Goal: Task Accomplishment & Management: Manage account settings

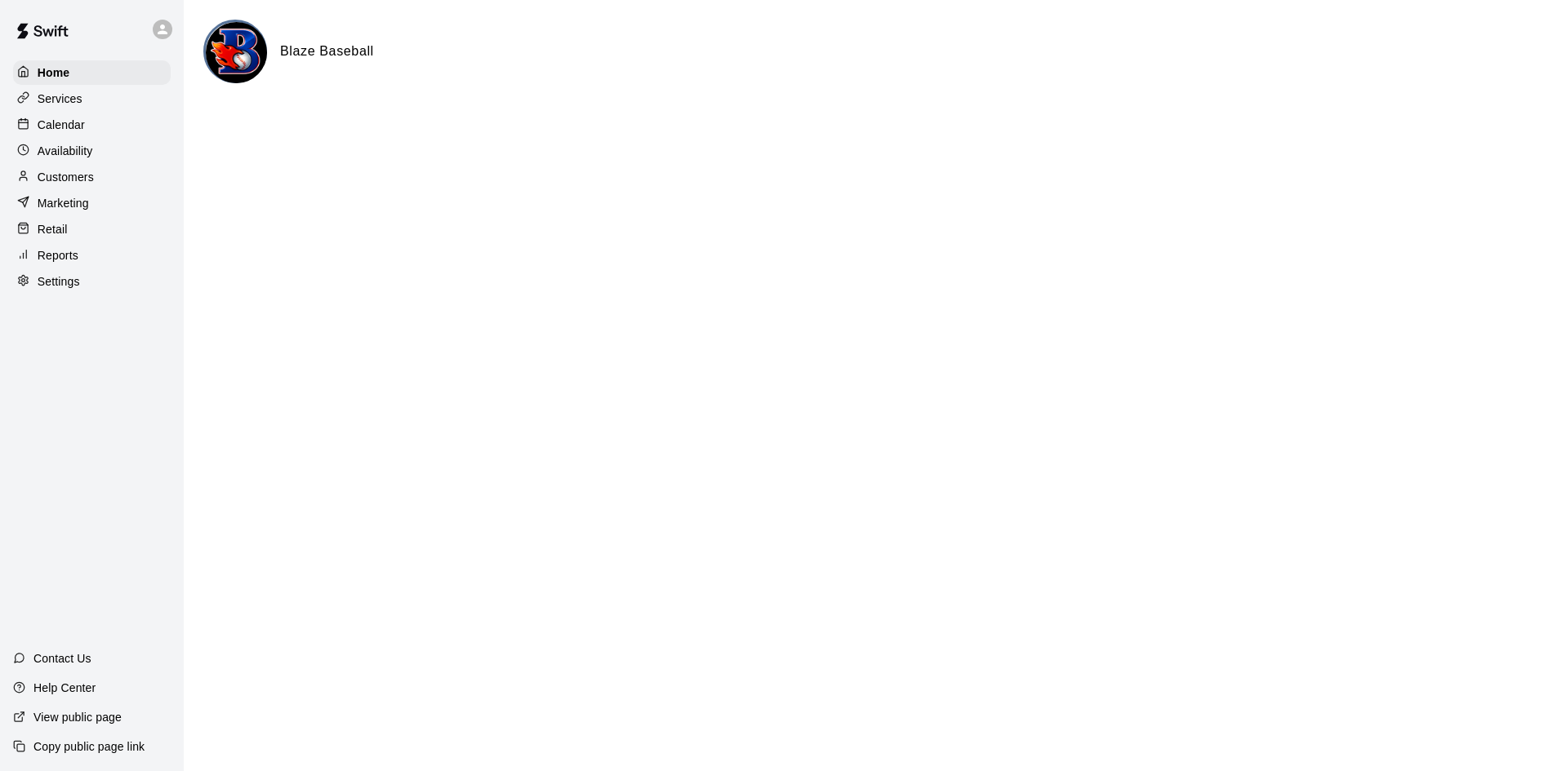
click at [74, 131] on p "Calendar" at bounding box center [61, 125] width 48 height 17
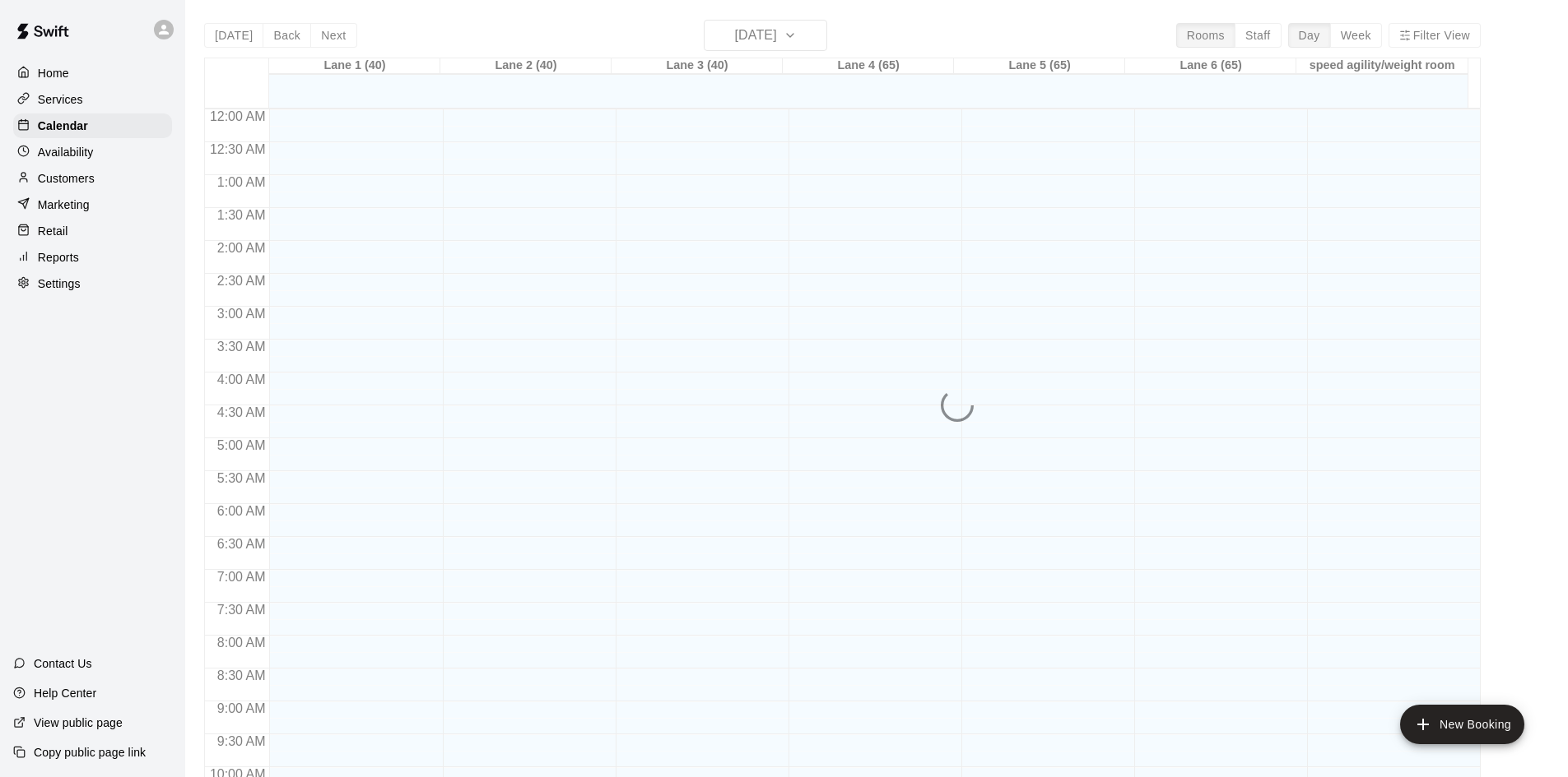
scroll to position [843, 0]
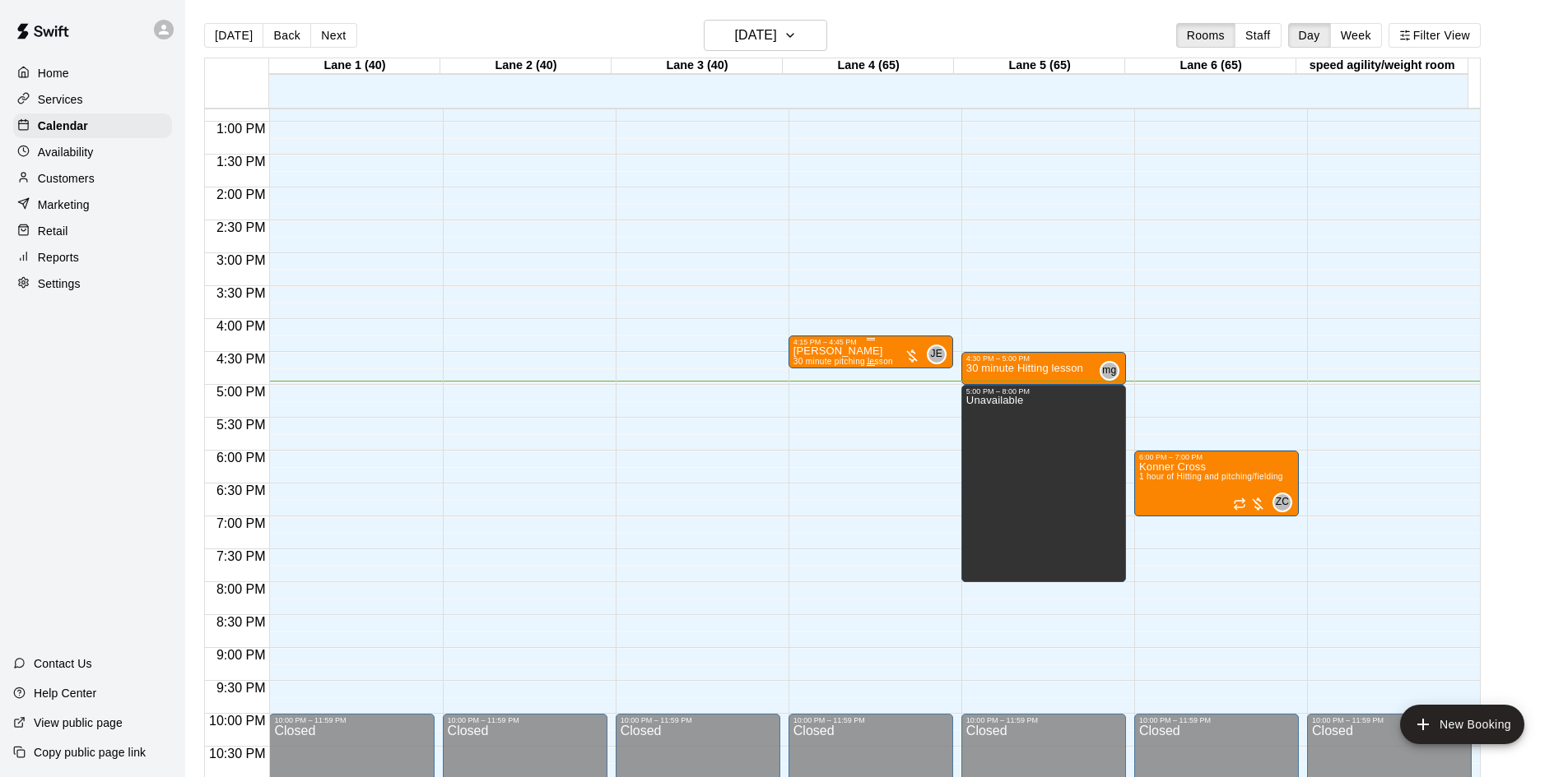
click at [904, 354] on div at bounding box center [912, 356] width 17 height 17
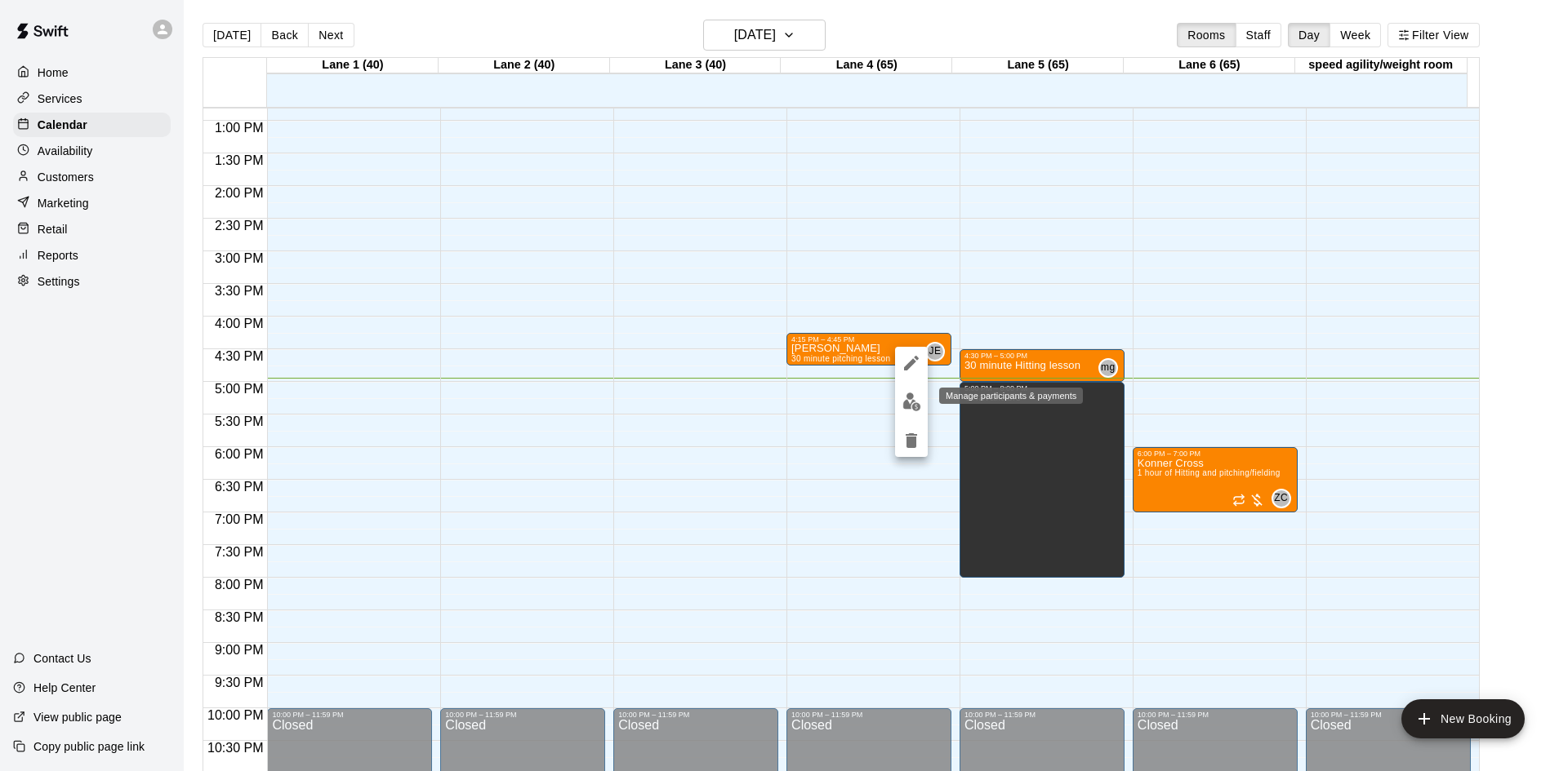
click at [903, 404] on img "edit" at bounding box center [912, 402] width 19 height 19
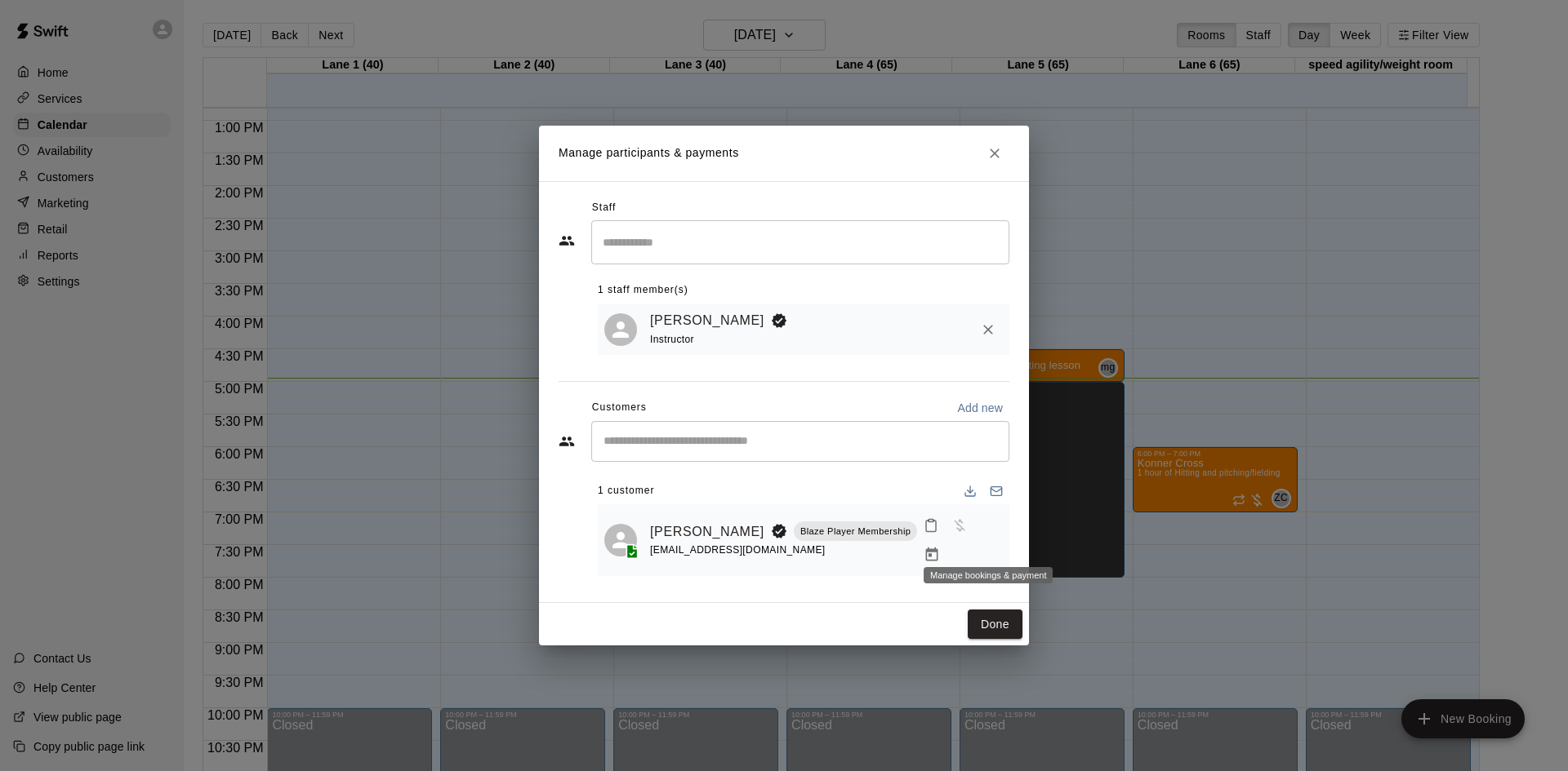
click at [938, 548] on icon "Manage bookings & payment" at bounding box center [932, 555] width 12 height 14
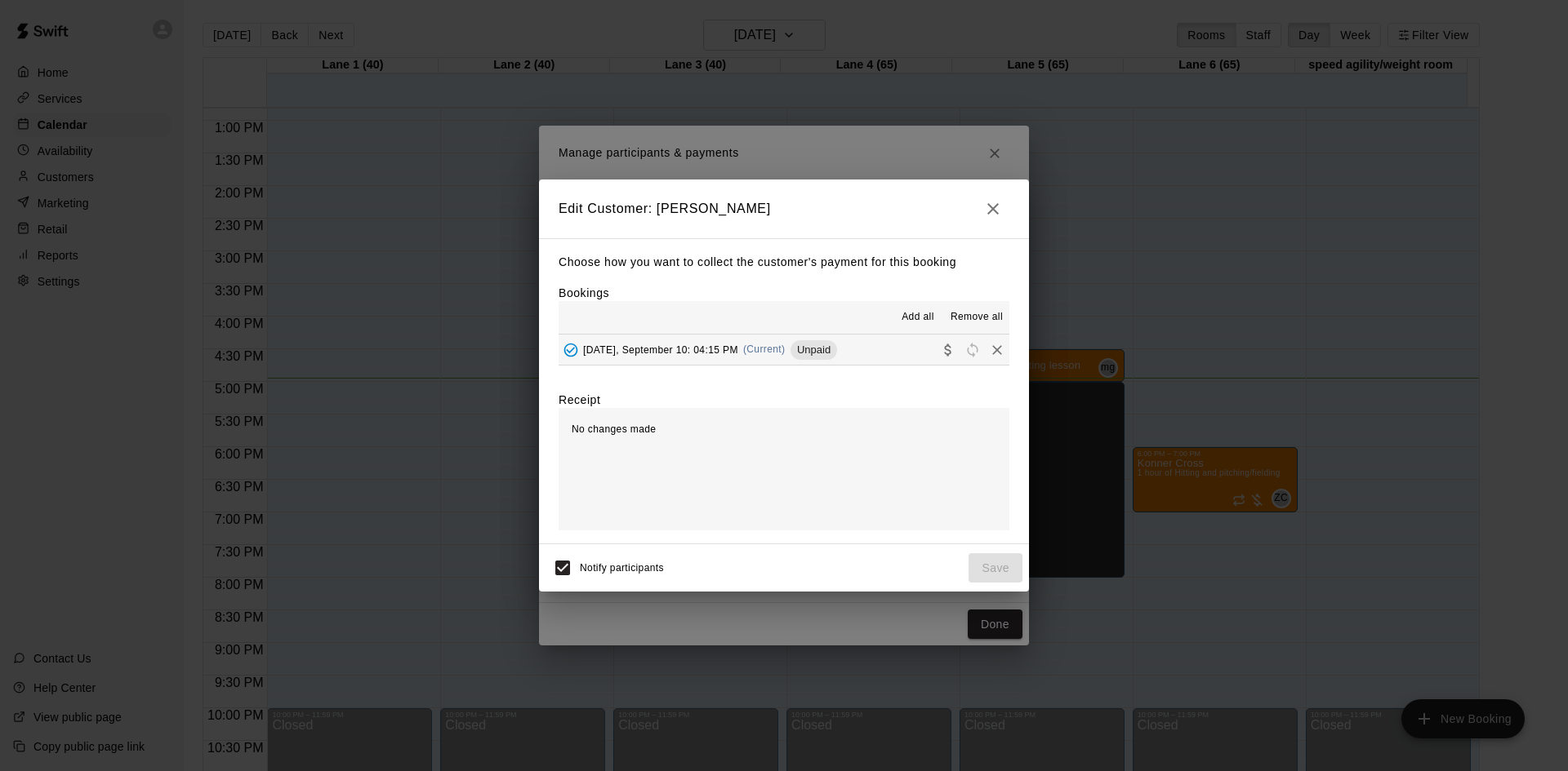
click at [837, 348] on span "Unpaid" at bounding box center [814, 350] width 47 height 12
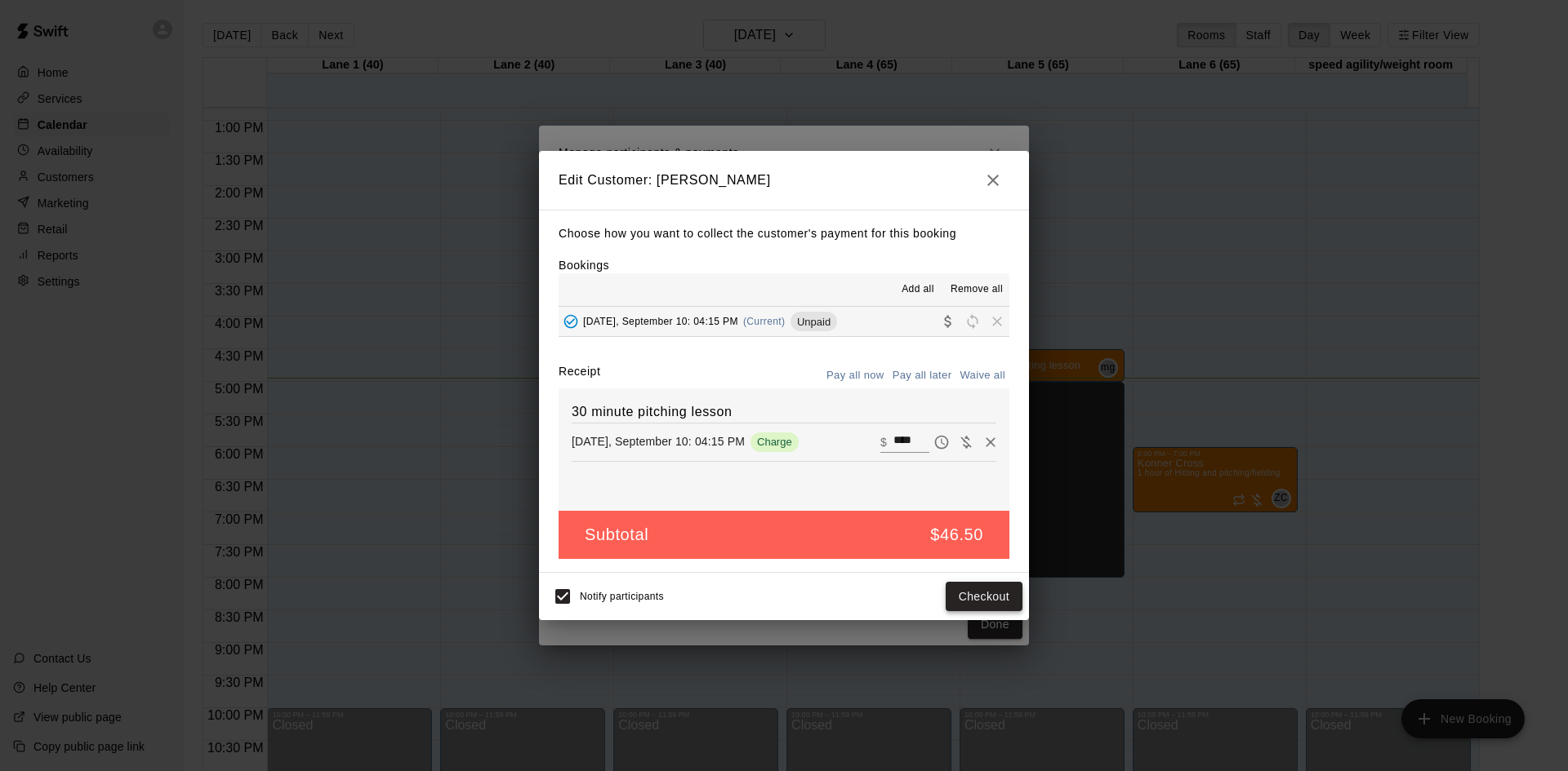
click at [987, 593] on button "Checkout" at bounding box center [984, 597] width 76 height 30
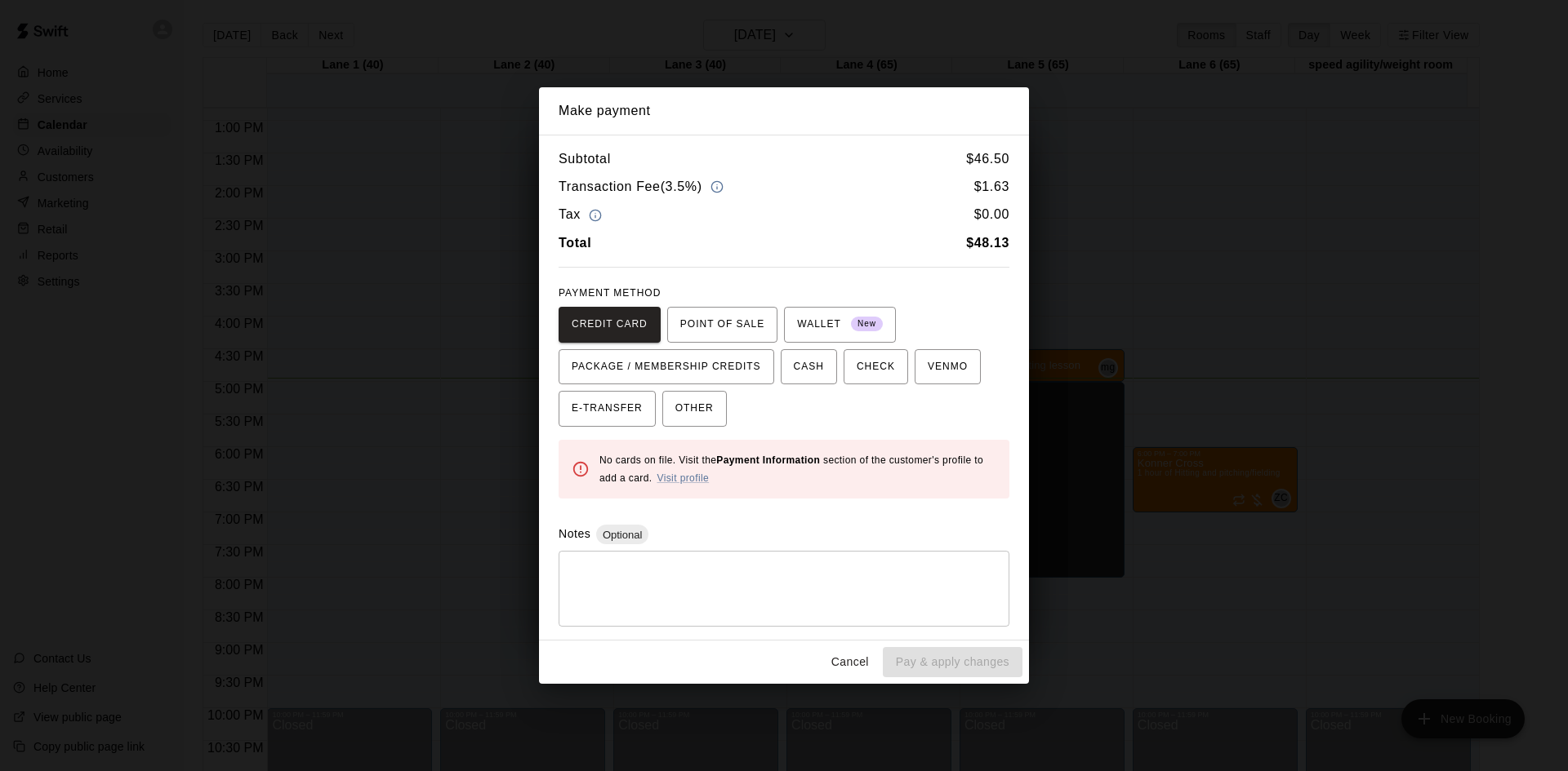
click at [840, 659] on button "Cancel" at bounding box center [850, 662] width 52 height 30
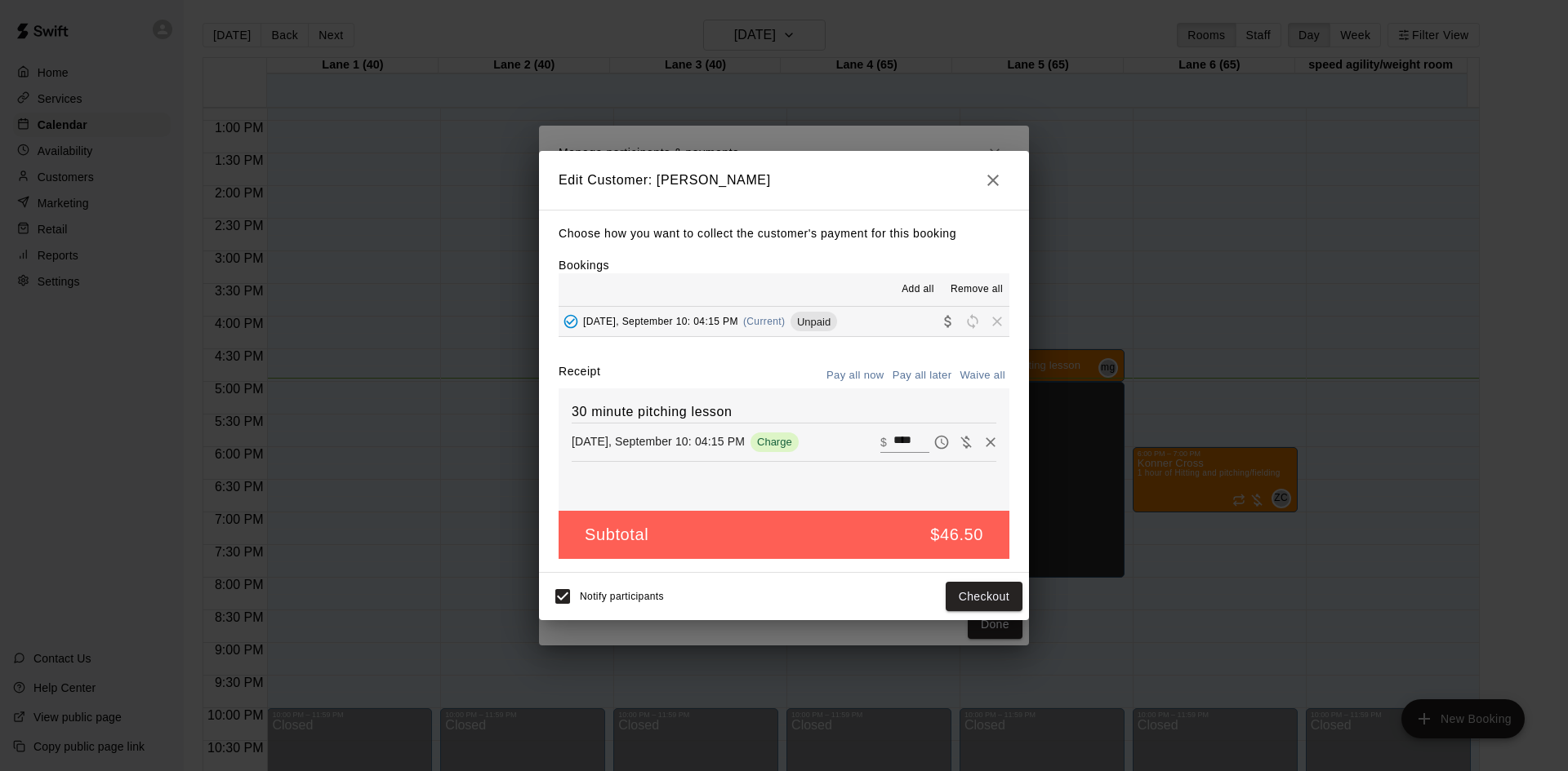
click at [978, 174] on button "button" at bounding box center [992, 180] width 33 height 33
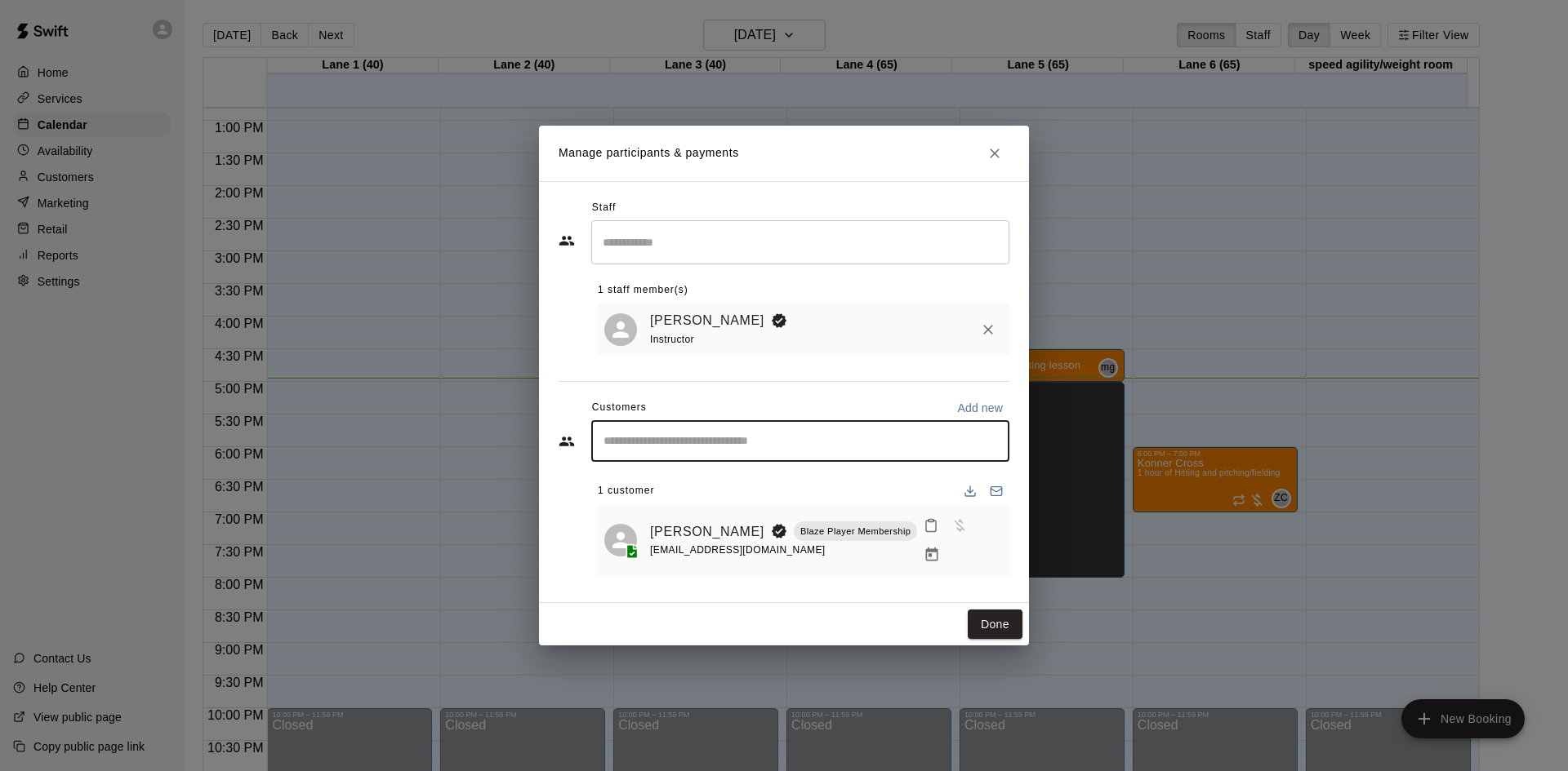
click at [771, 449] on input "Start typing to search customers..." at bounding box center [800, 442] width 404 height 17
type input "*****"
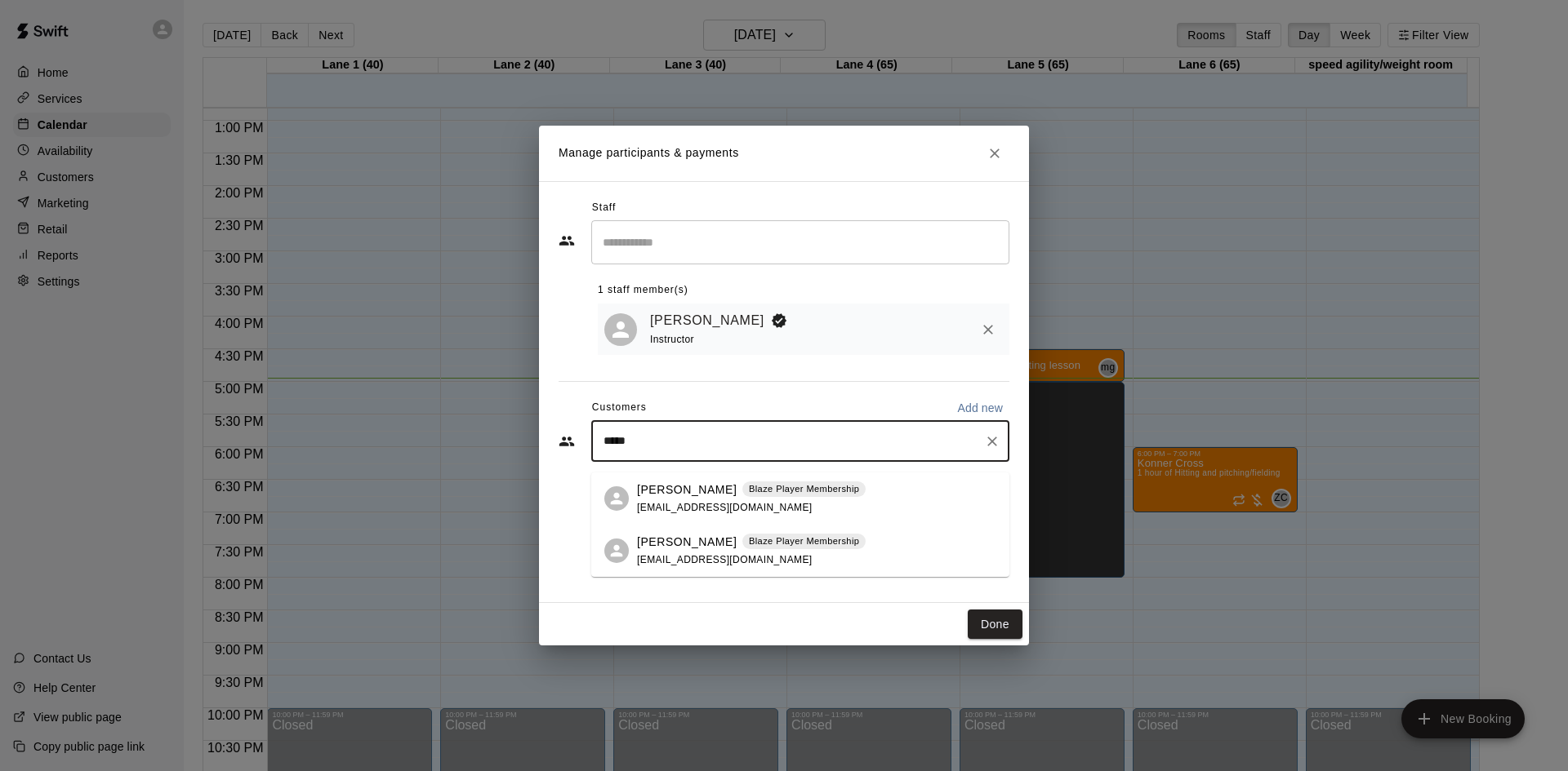
click at [704, 552] on div "[PERSON_NAME] Blaze Player Membership [EMAIL_ADDRESS][DOMAIN_NAME]" at bounding box center [751, 552] width 229 height 35
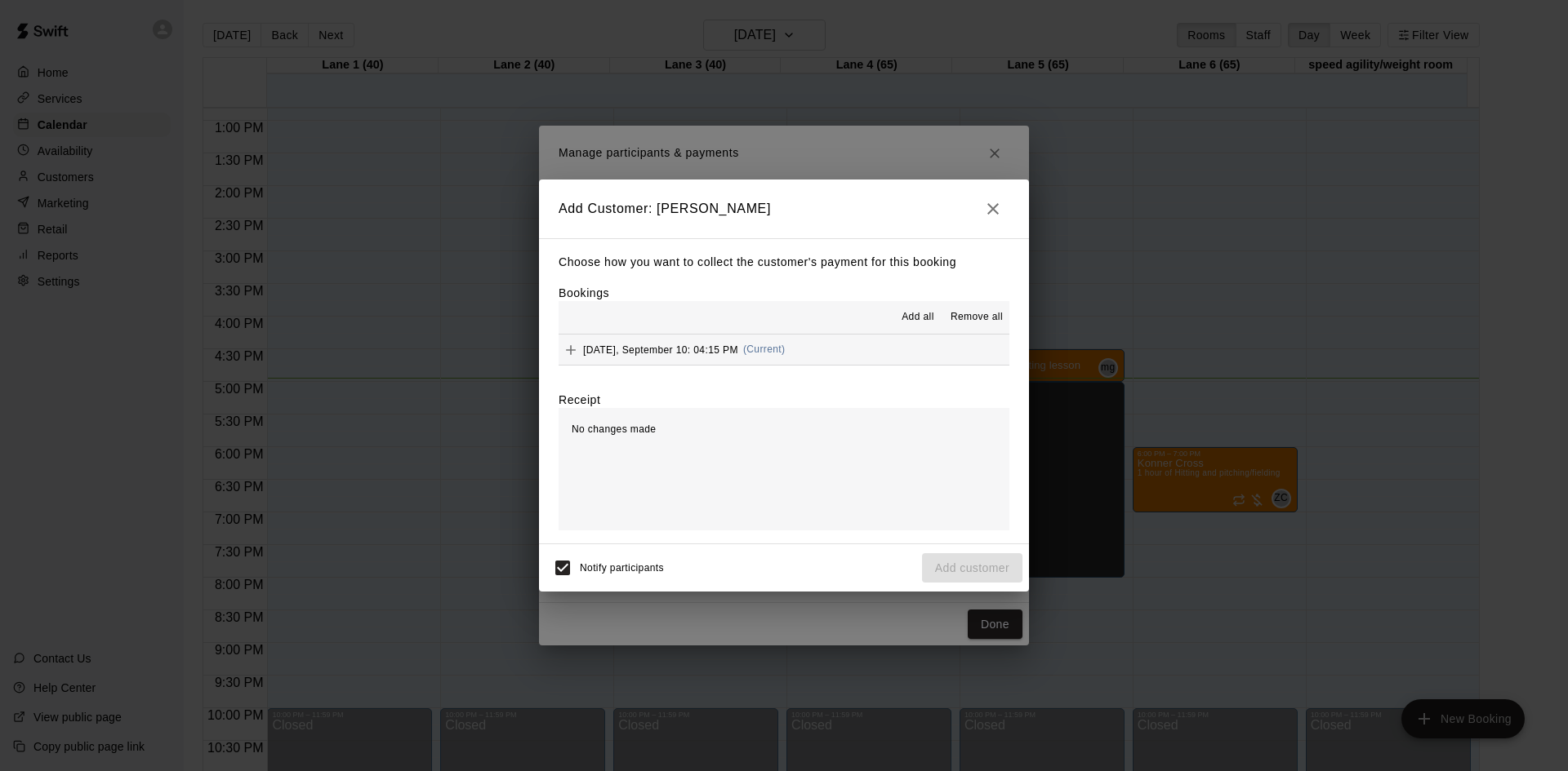
click at [861, 355] on button "[DATE], September 10: 04:15 PM (Current)" at bounding box center [784, 350] width 451 height 30
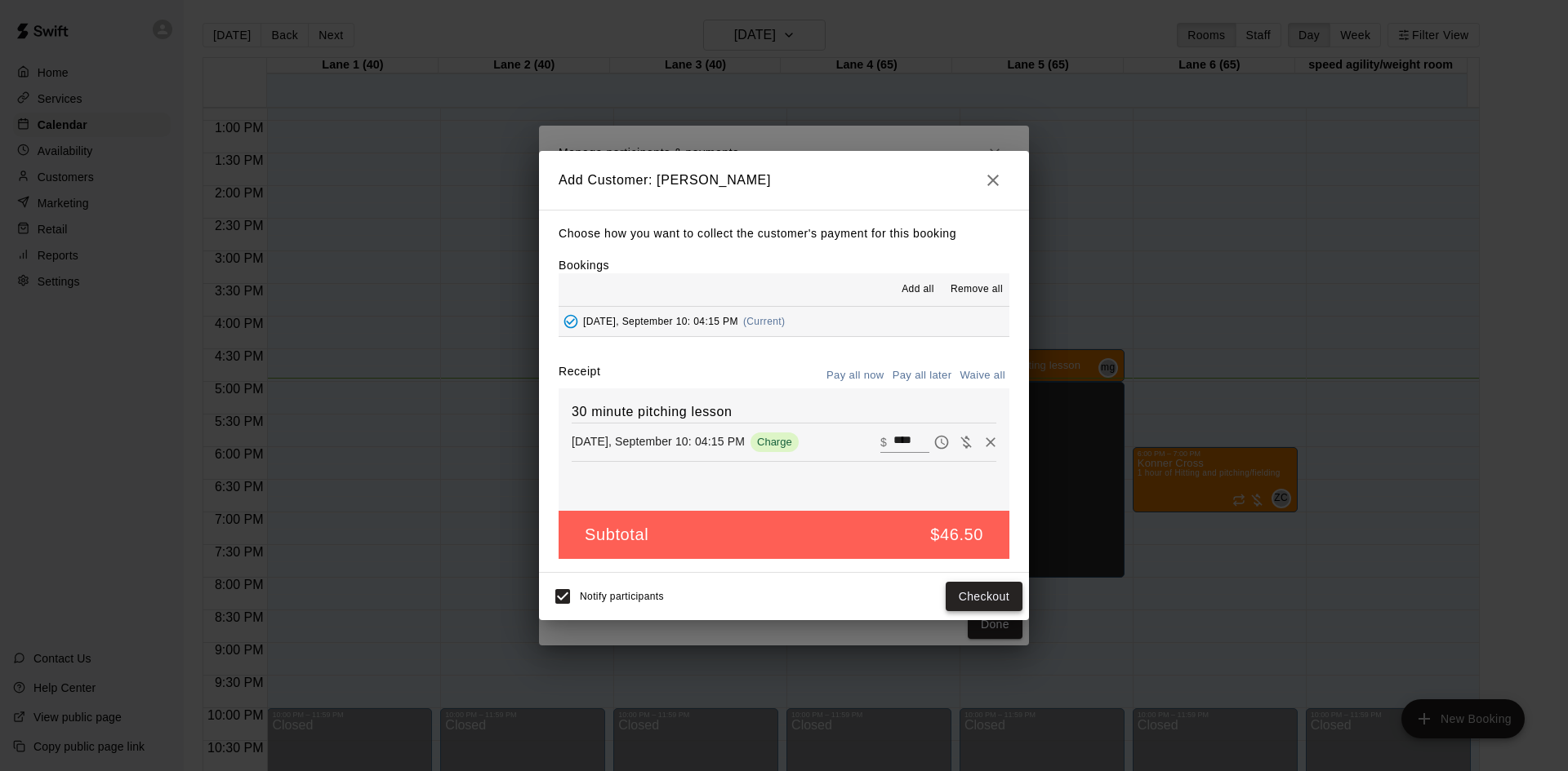
click at [982, 593] on button "Checkout" at bounding box center [984, 597] width 76 height 30
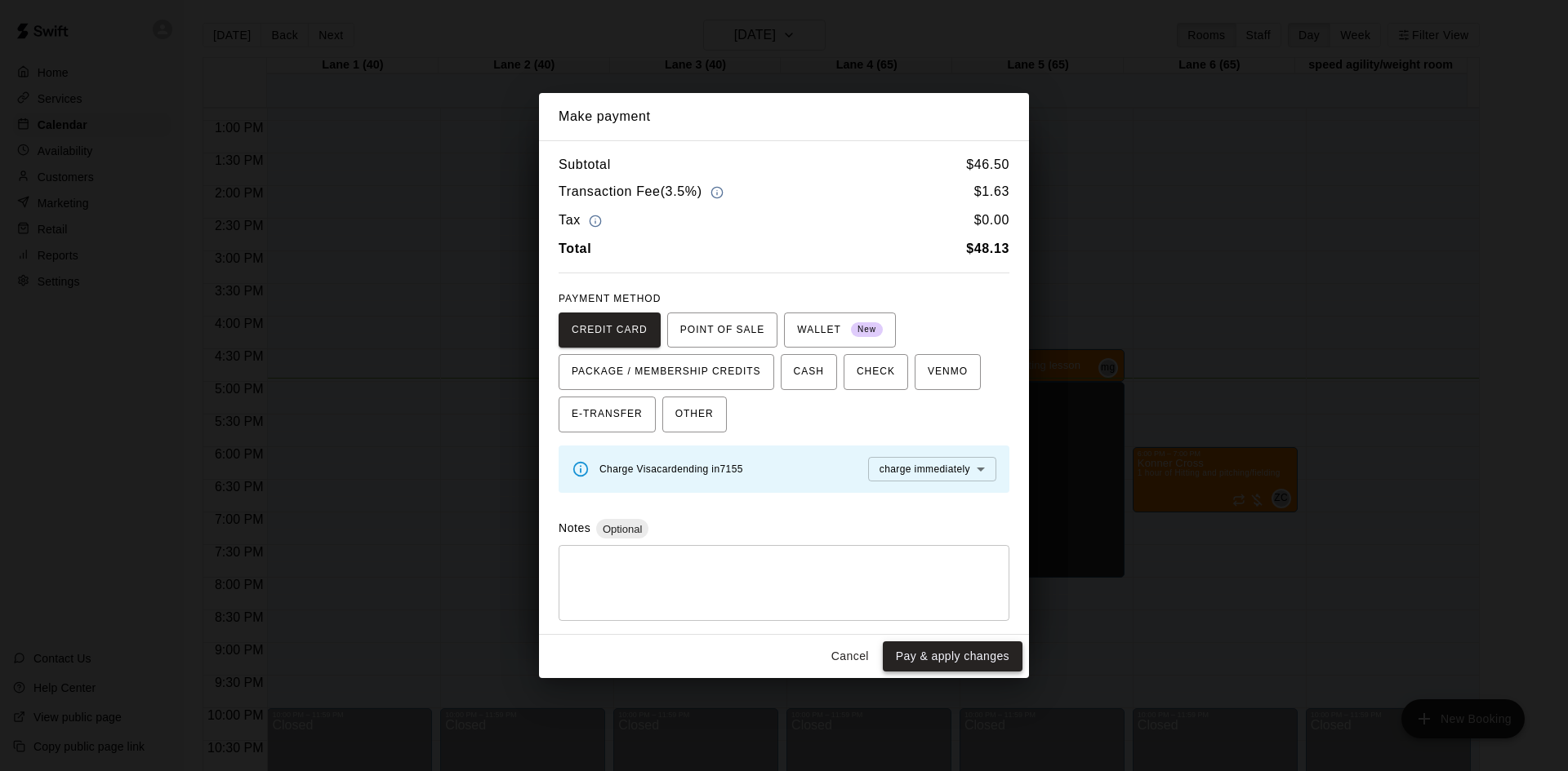
click at [968, 653] on button "Pay & apply changes" at bounding box center [953, 656] width 140 height 30
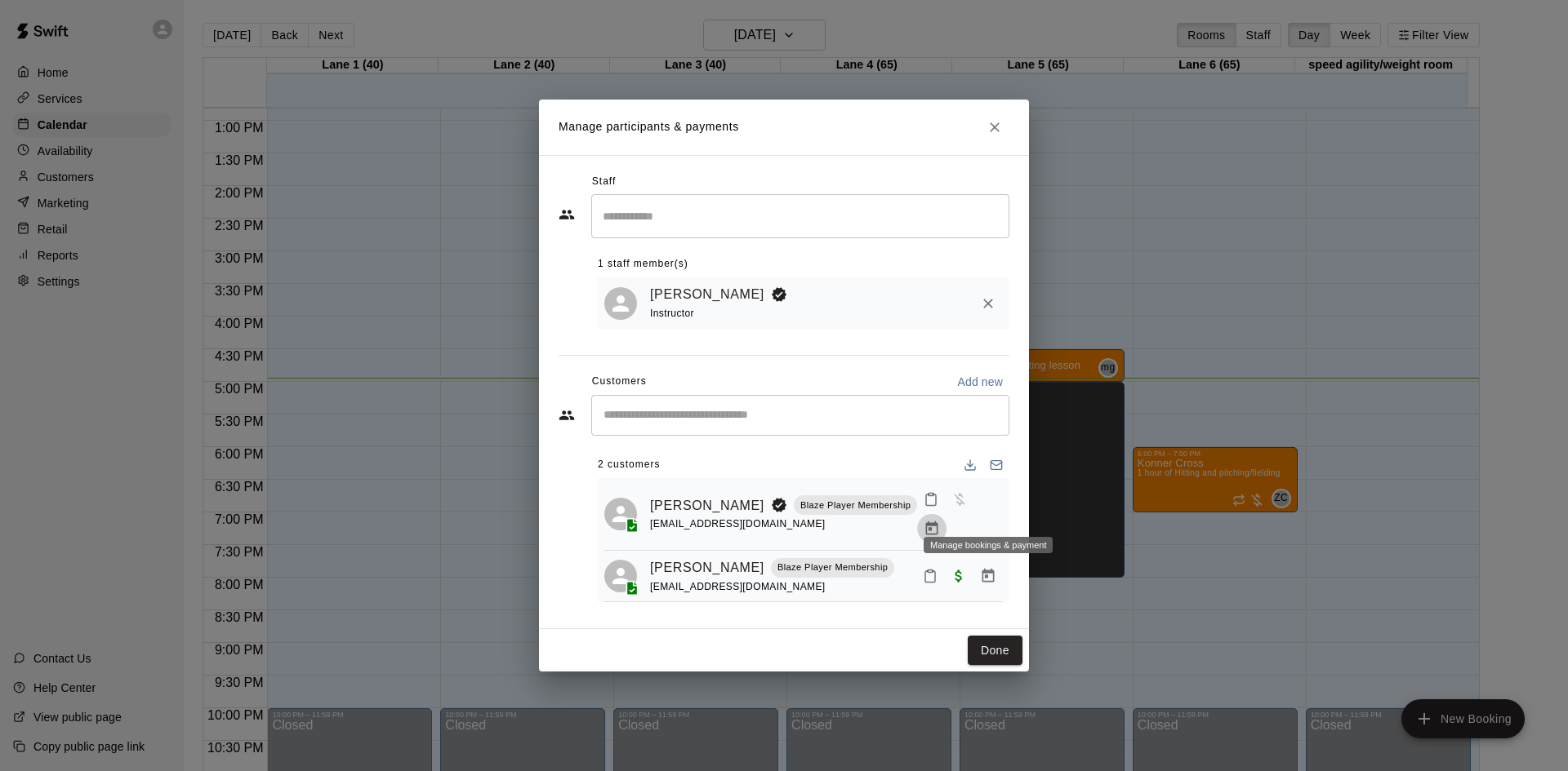
click at [938, 522] on icon "Manage bookings & payment" at bounding box center [932, 529] width 12 height 14
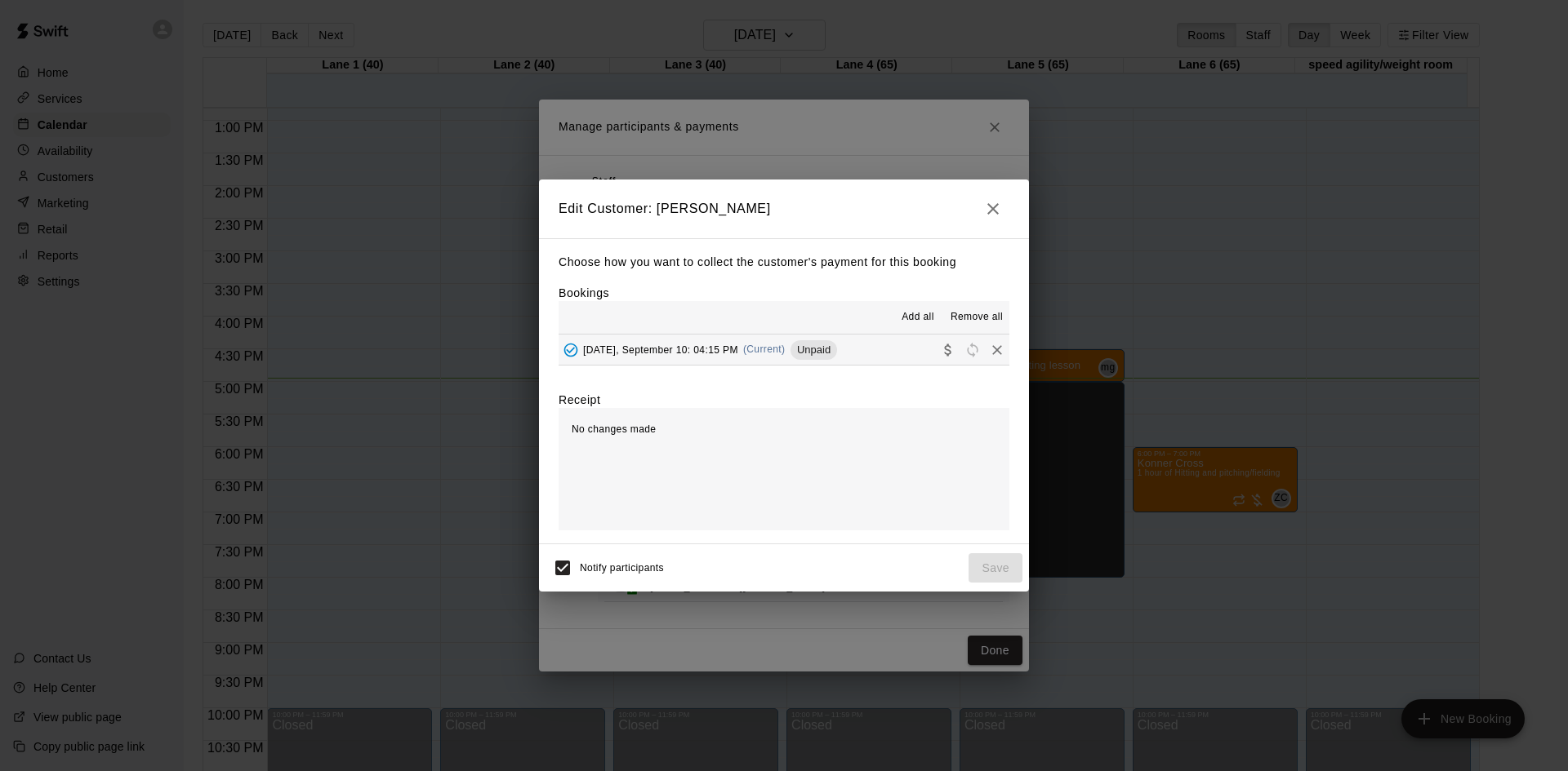
click at [872, 357] on button "[DATE], September 10: 04:15 PM (Current) Unpaid" at bounding box center [784, 350] width 451 height 30
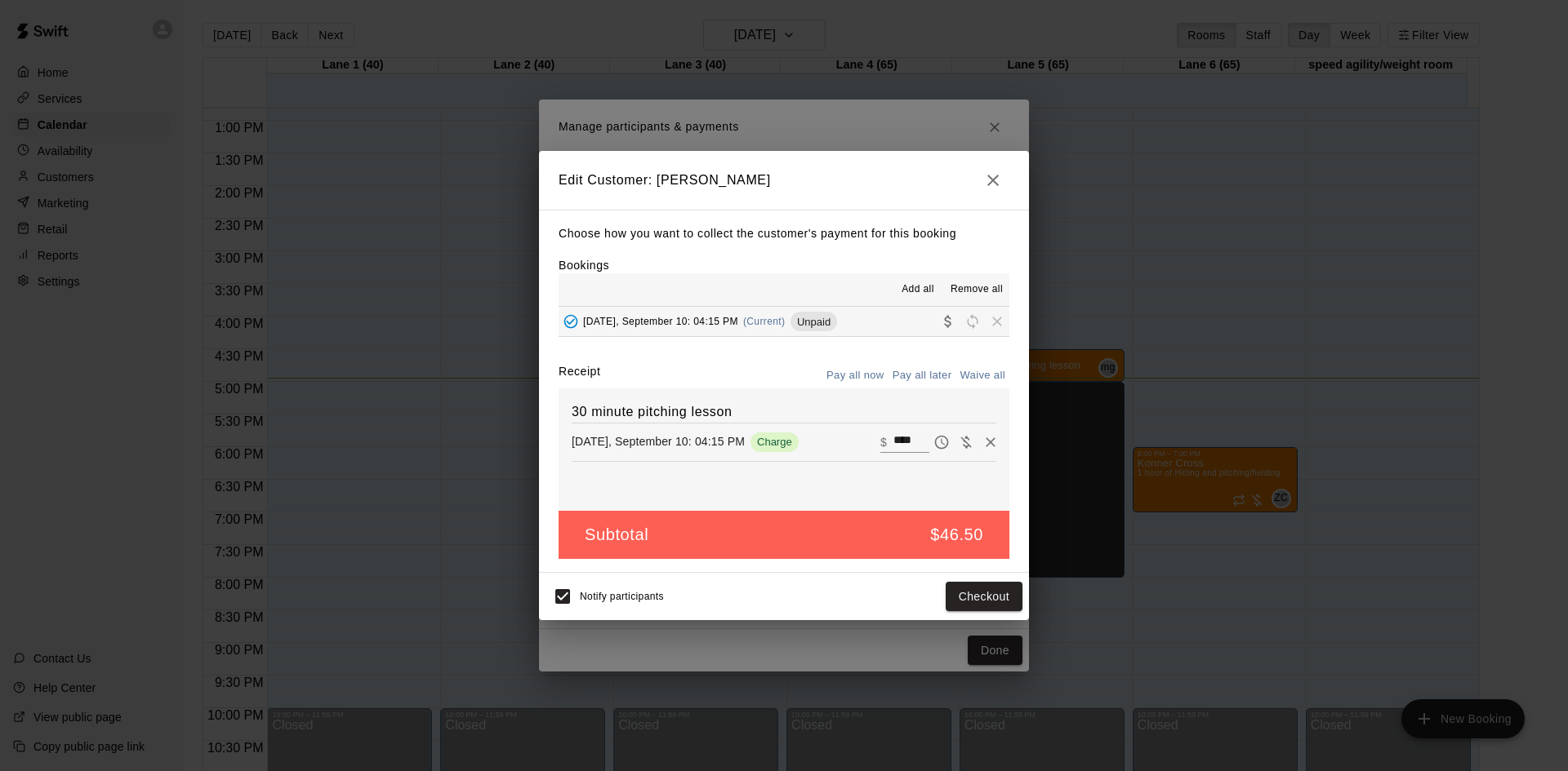
click at [974, 378] on button "Waive all" at bounding box center [982, 376] width 54 height 25
type input "*"
click at [992, 587] on button "Save" at bounding box center [995, 597] width 54 height 30
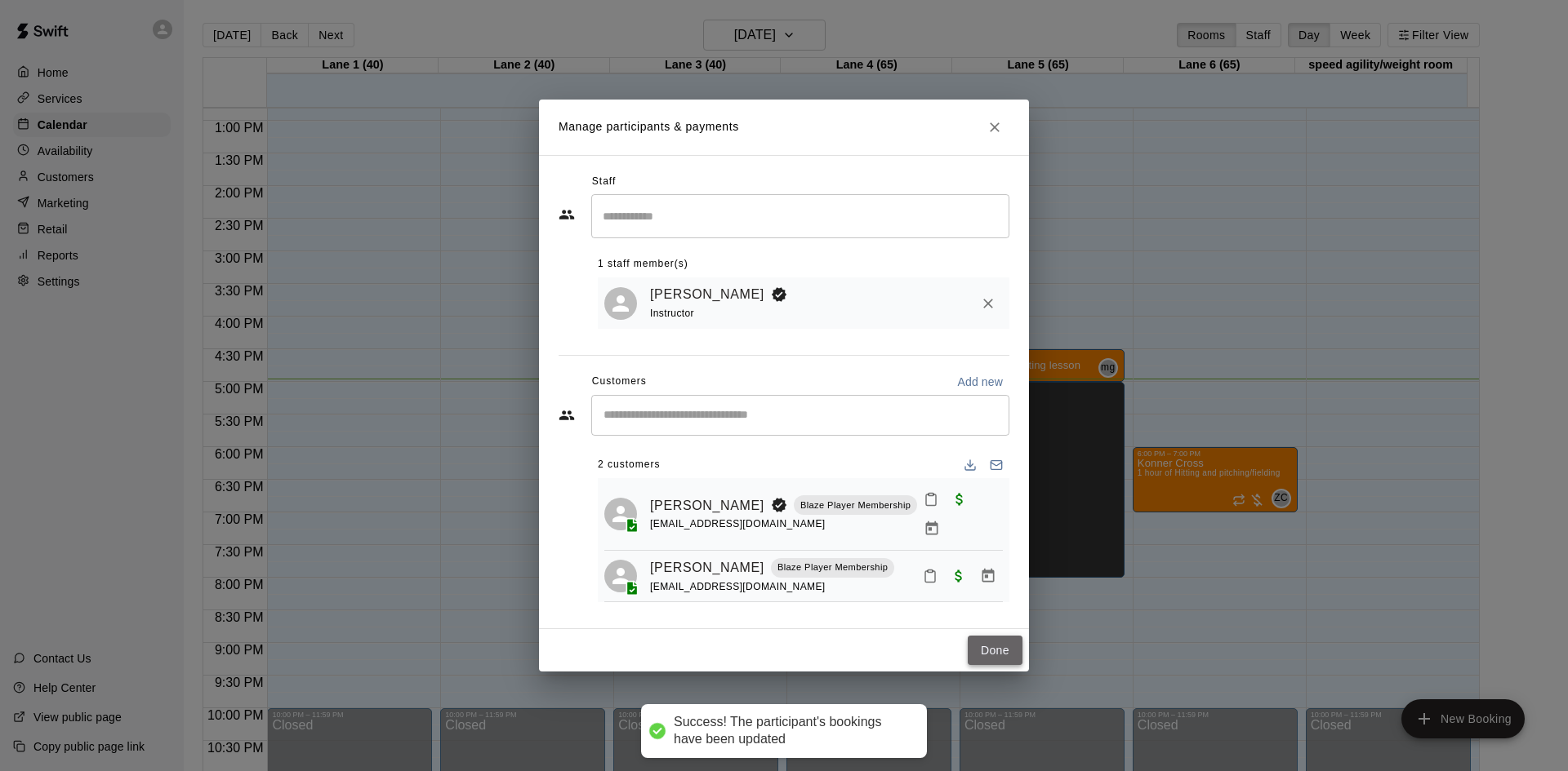
click at [1004, 646] on button "Done" at bounding box center [995, 651] width 55 height 30
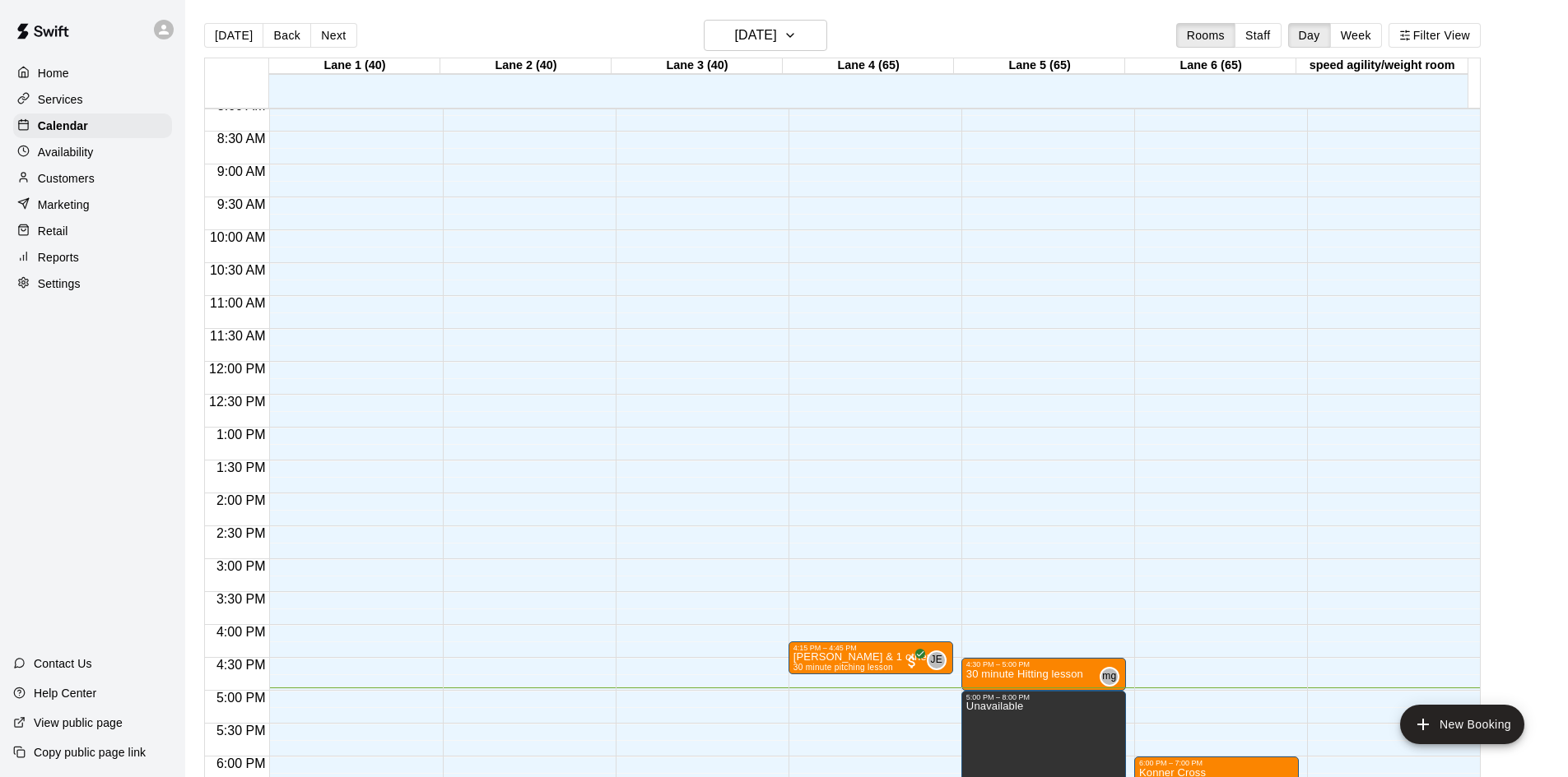
scroll to position [514, 0]
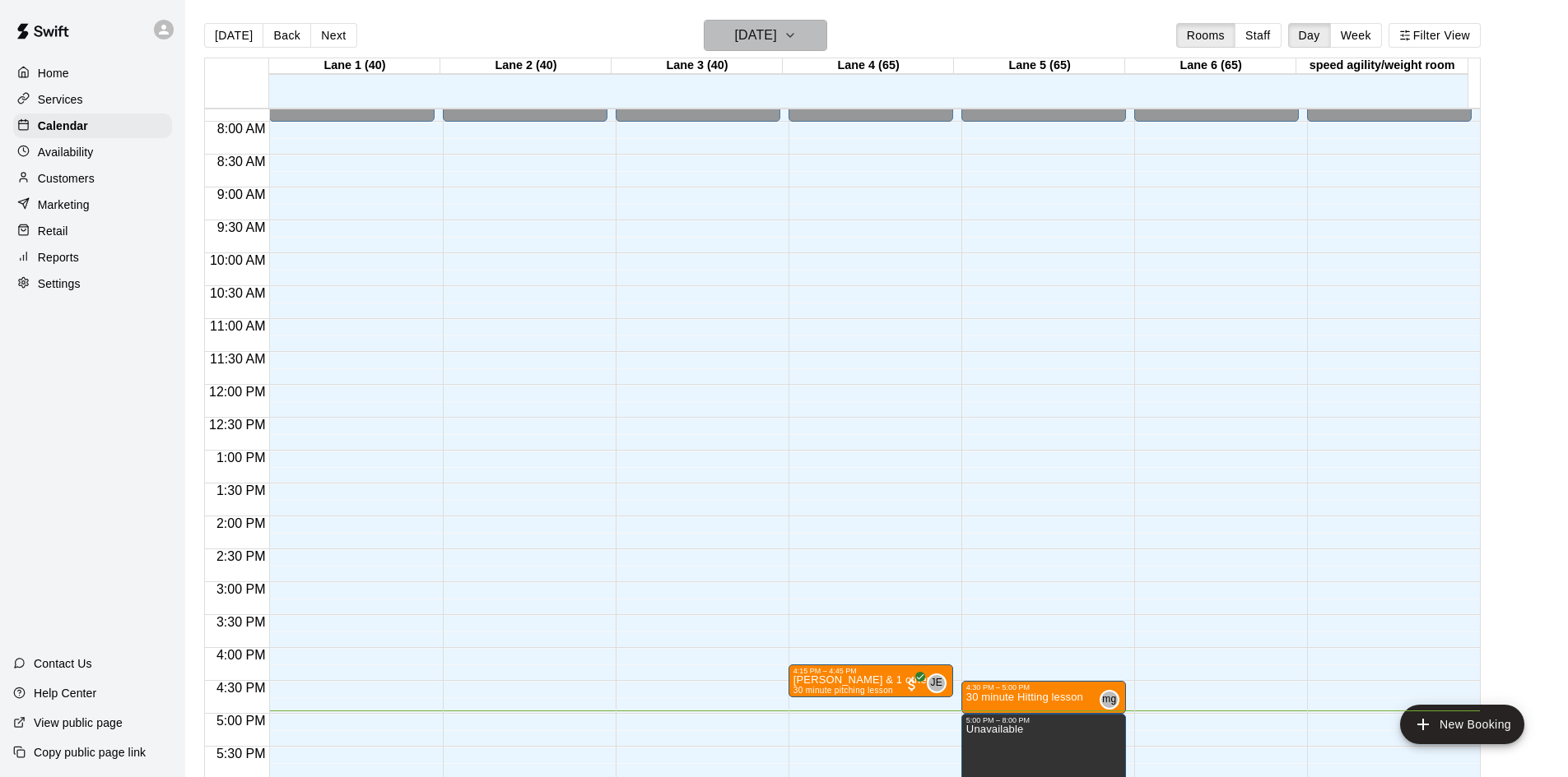
click at [777, 32] on h6 "[DATE]" at bounding box center [756, 35] width 42 height 23
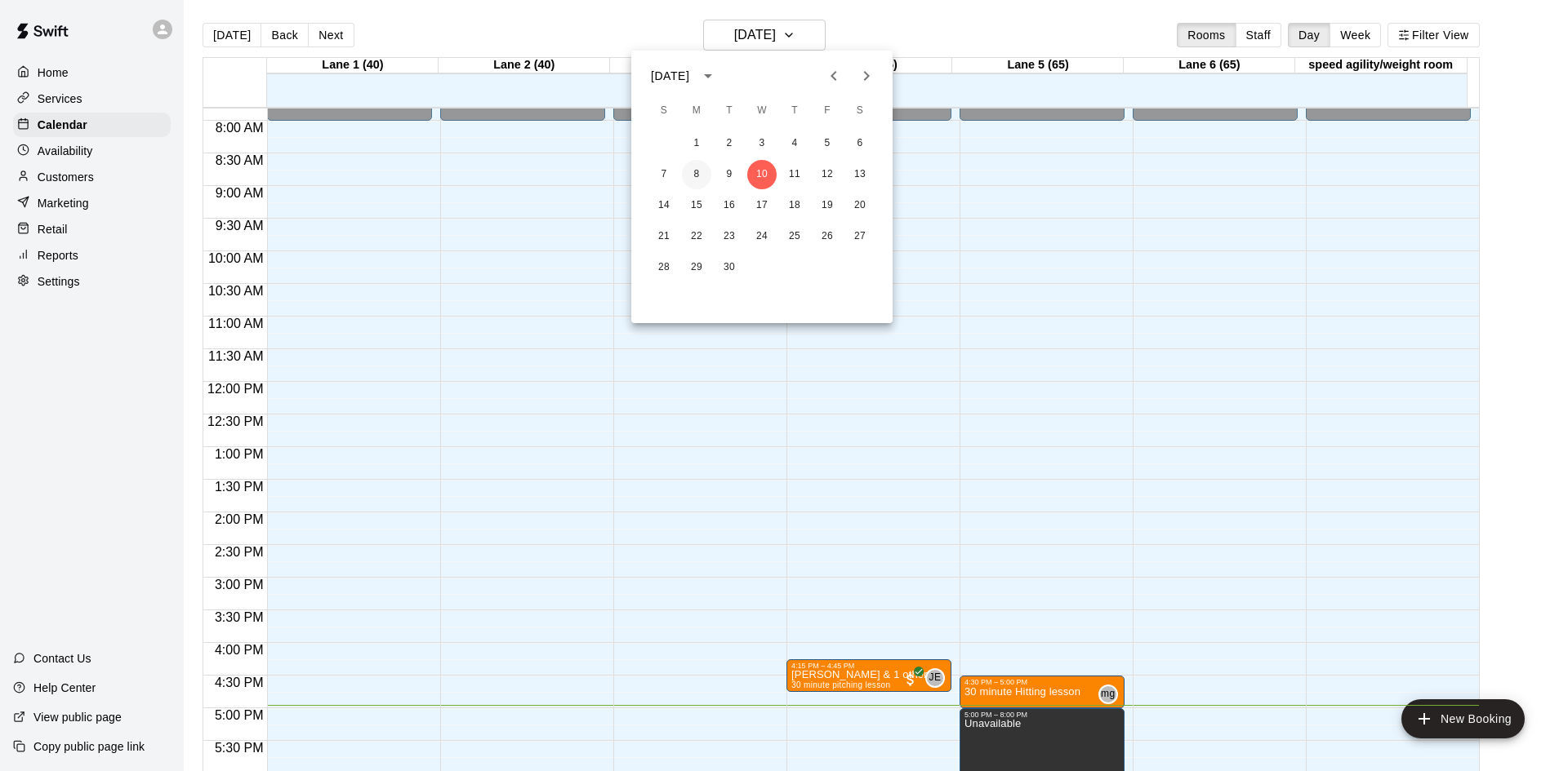
click at [711, 173] on button "8" at bounding box center [697, 175] width 30 height 30
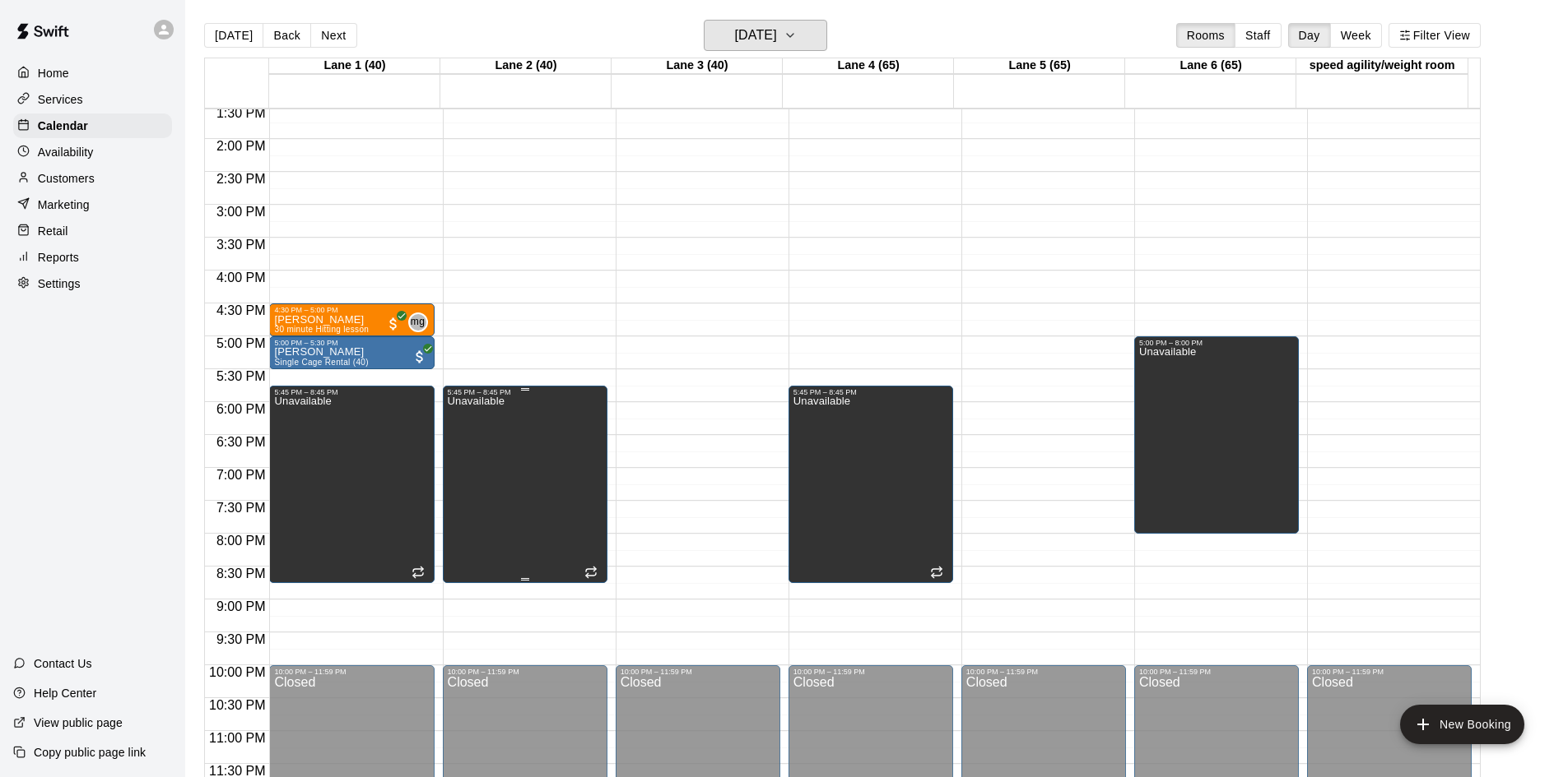
scroll to position [566, 0]
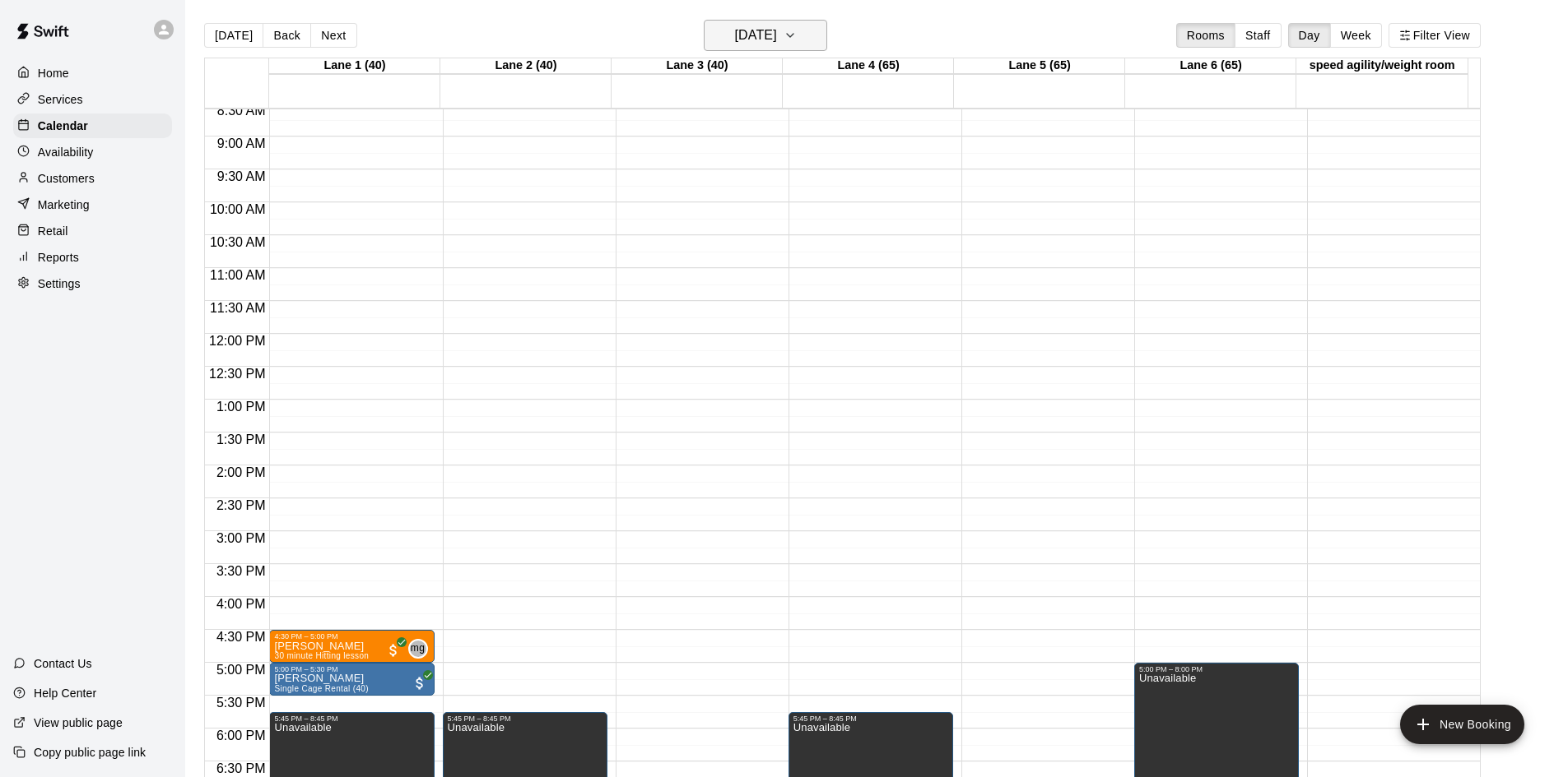
click at [777, 41] on h6 "[DATE]" at bounding box center [756, 35] width 42 height 23
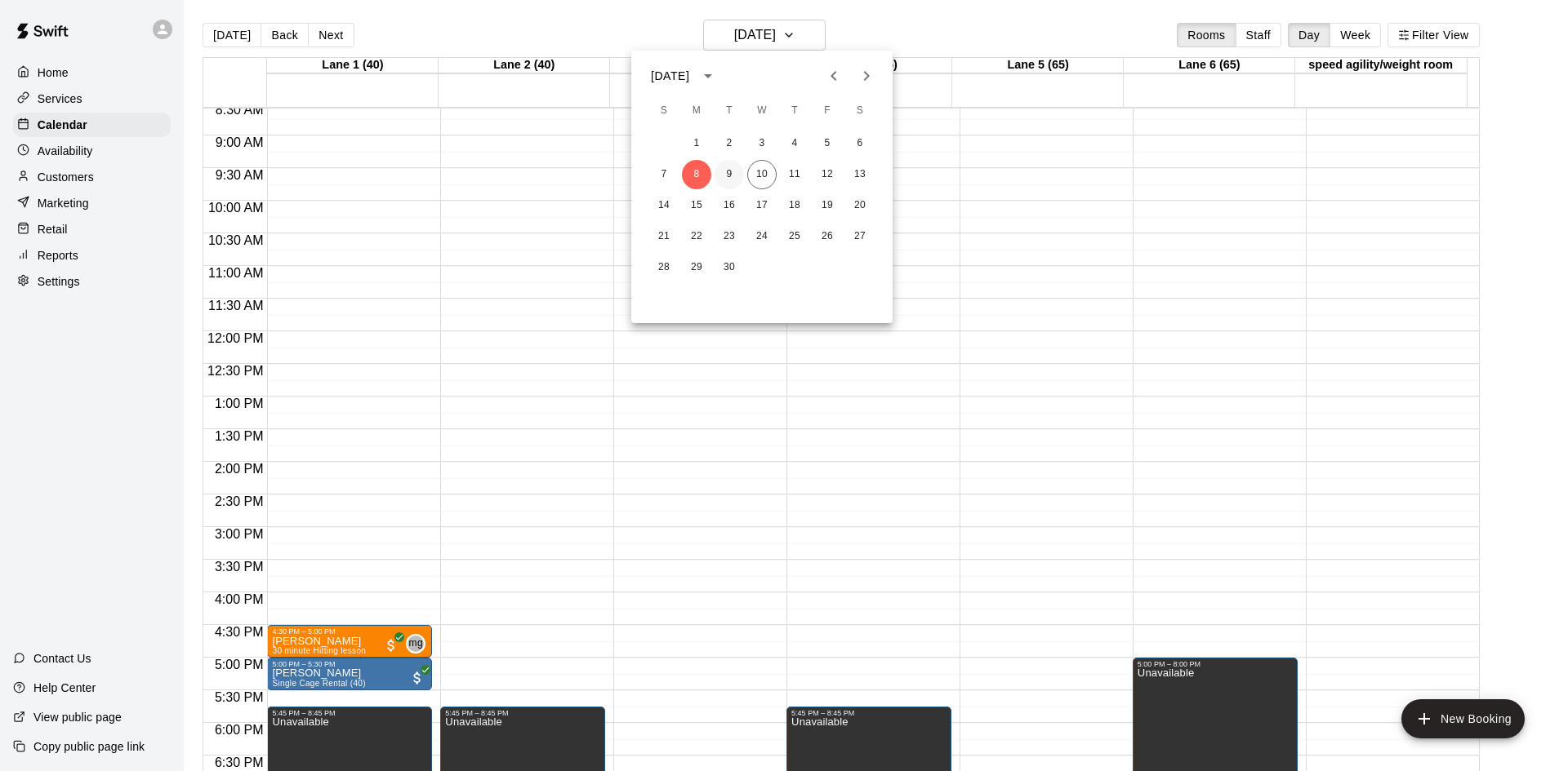
click at [729, 172] on button "9" at bounding box center [729, 175] width 30 height 30
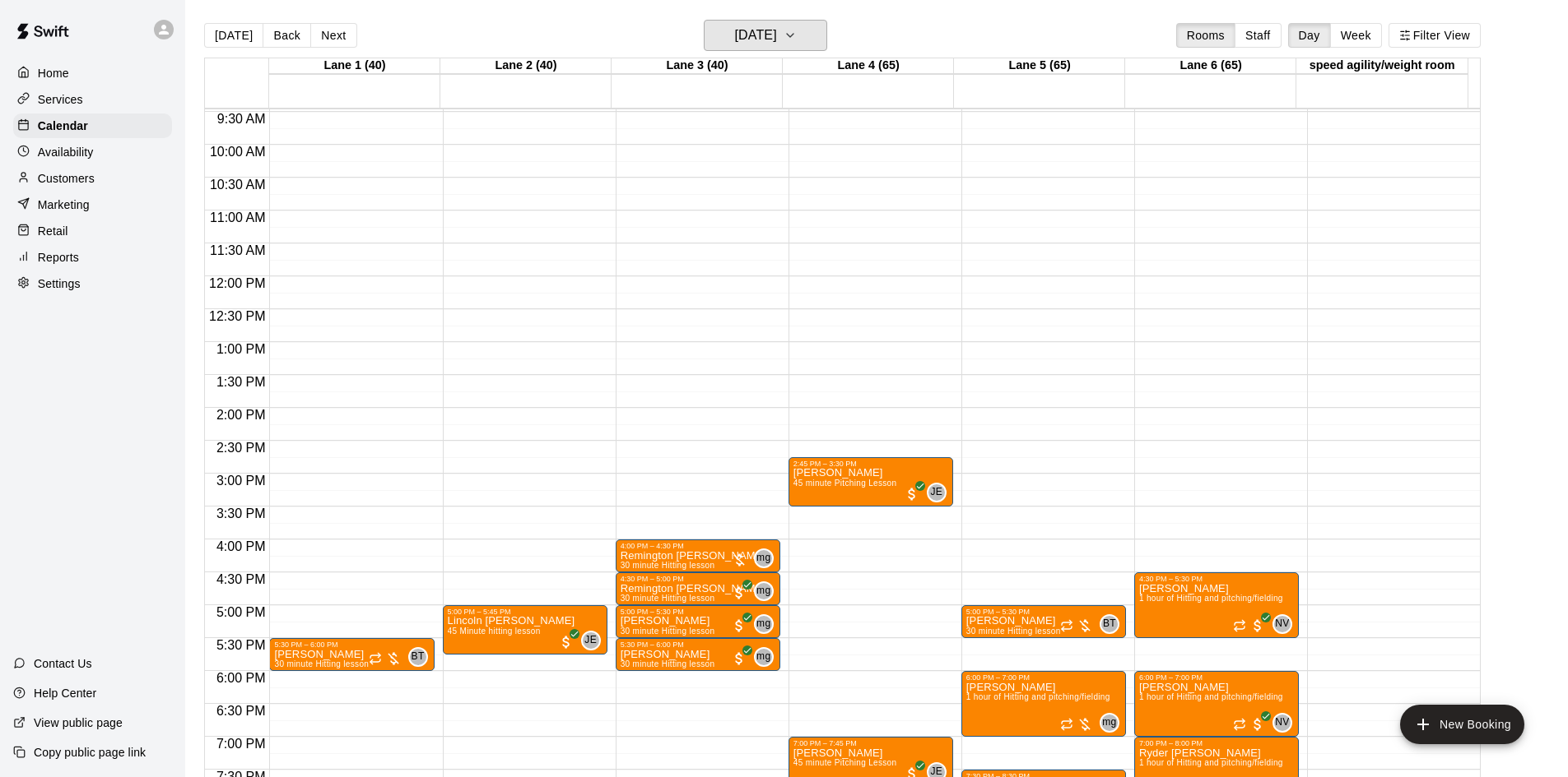
scroll to position [647, 0]
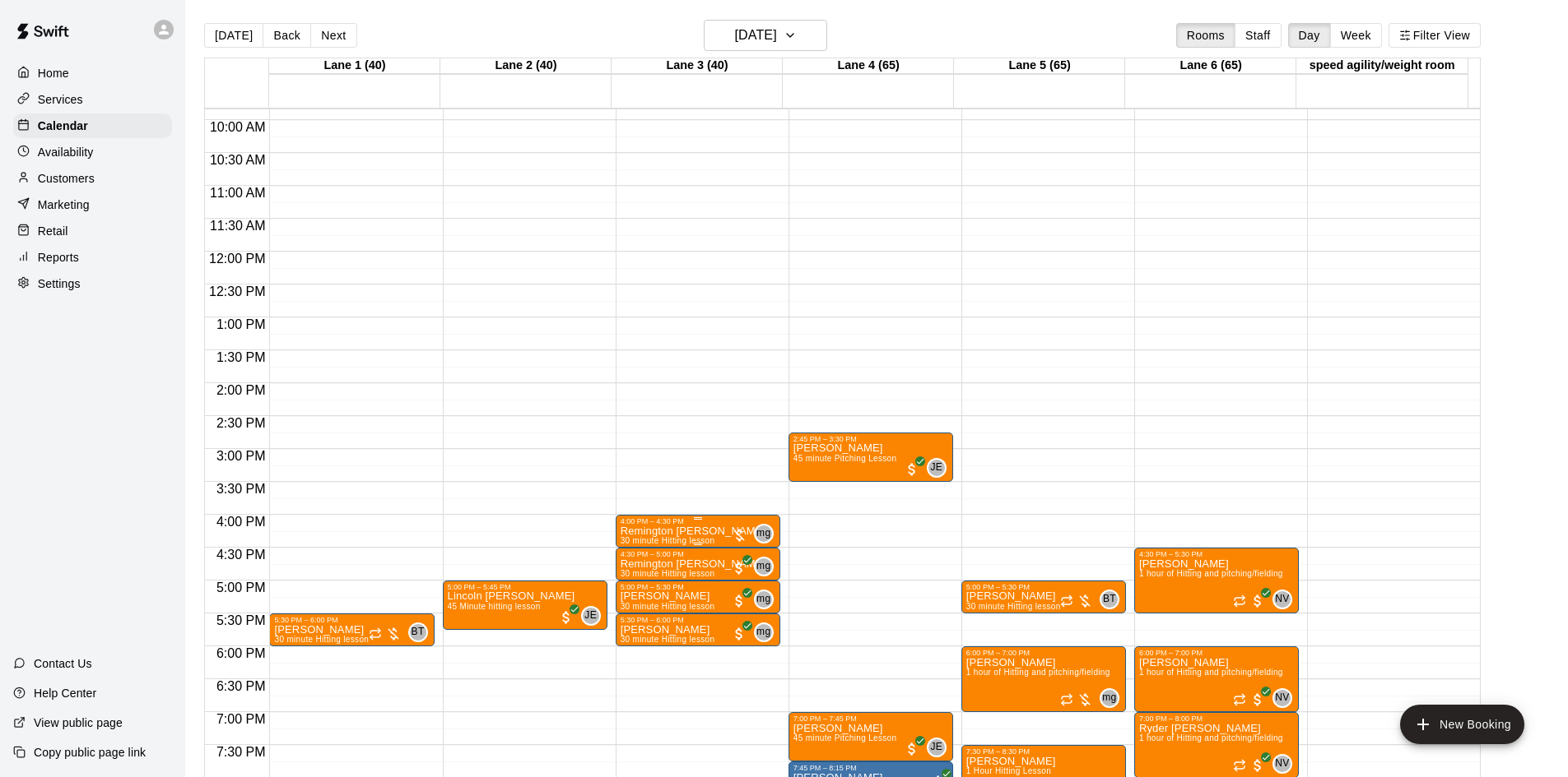
click at [738, 537] on div at bounding box center [740, 536] width 17 height 17
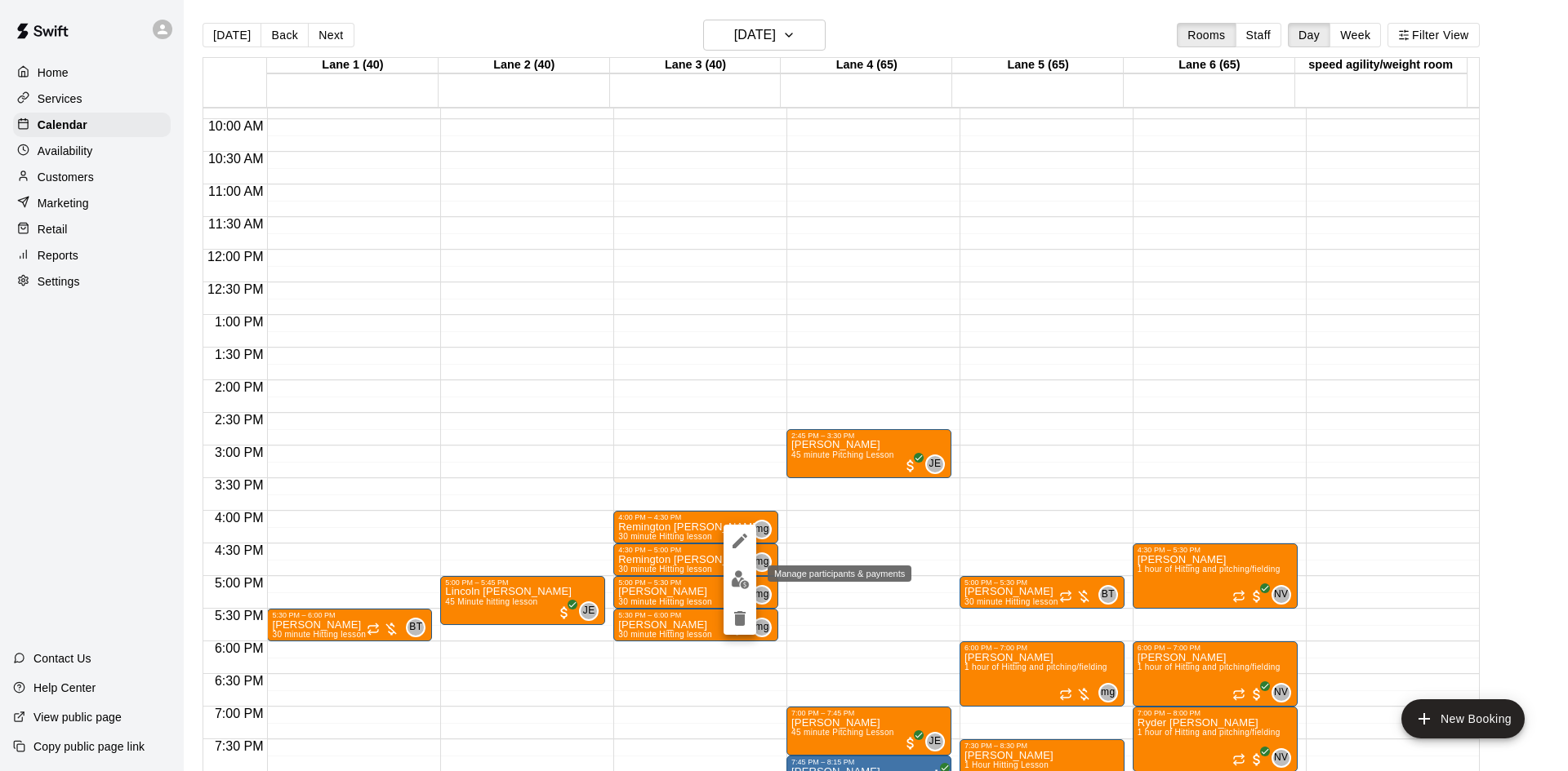
click at [745, 575] on img "edit" at bounding box center [741, 580] width 19 height 19
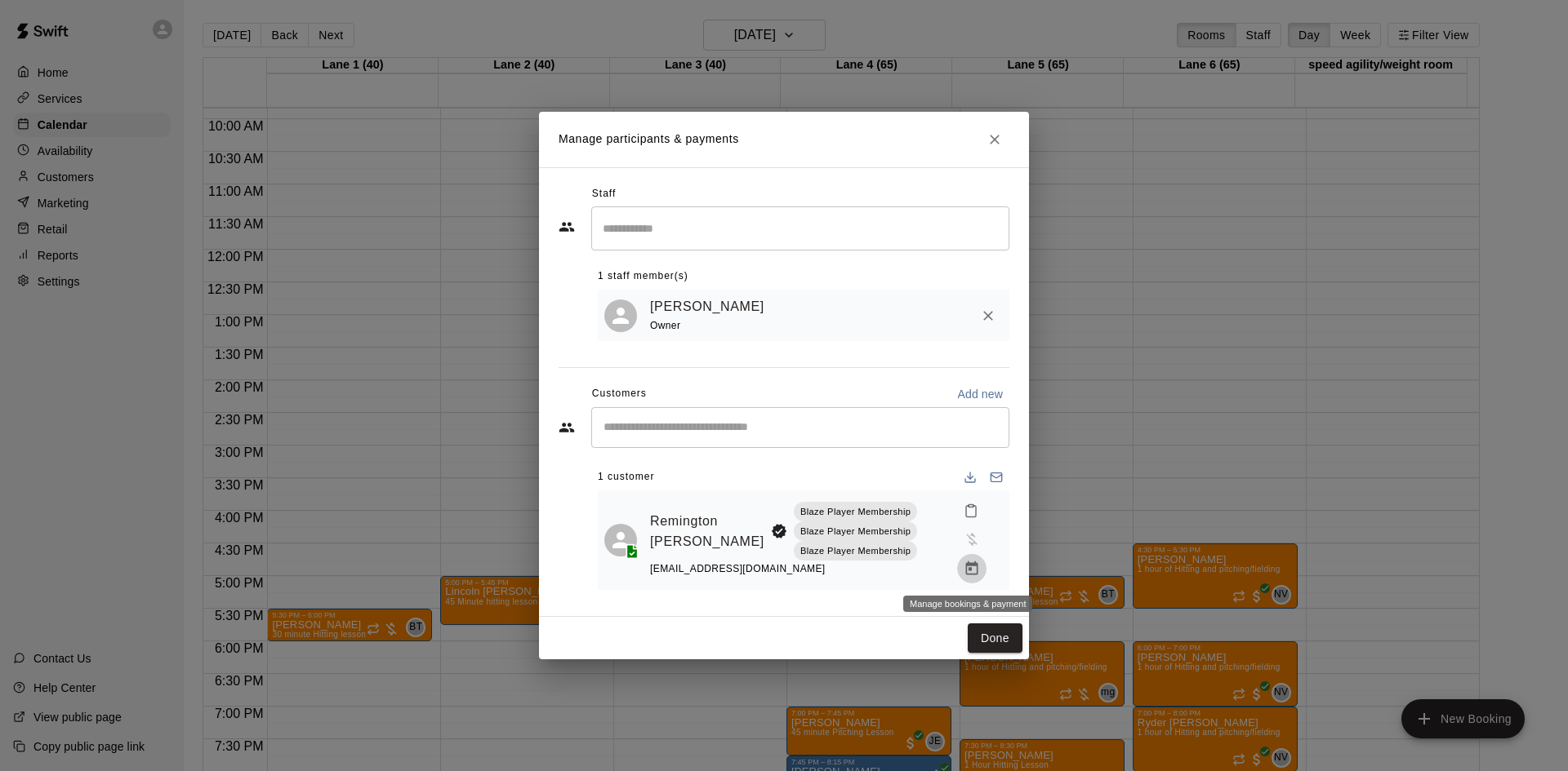
click at [967, 581] on button "Manage bookings & payment" at bounding box center [972, 570] width 30 height 30
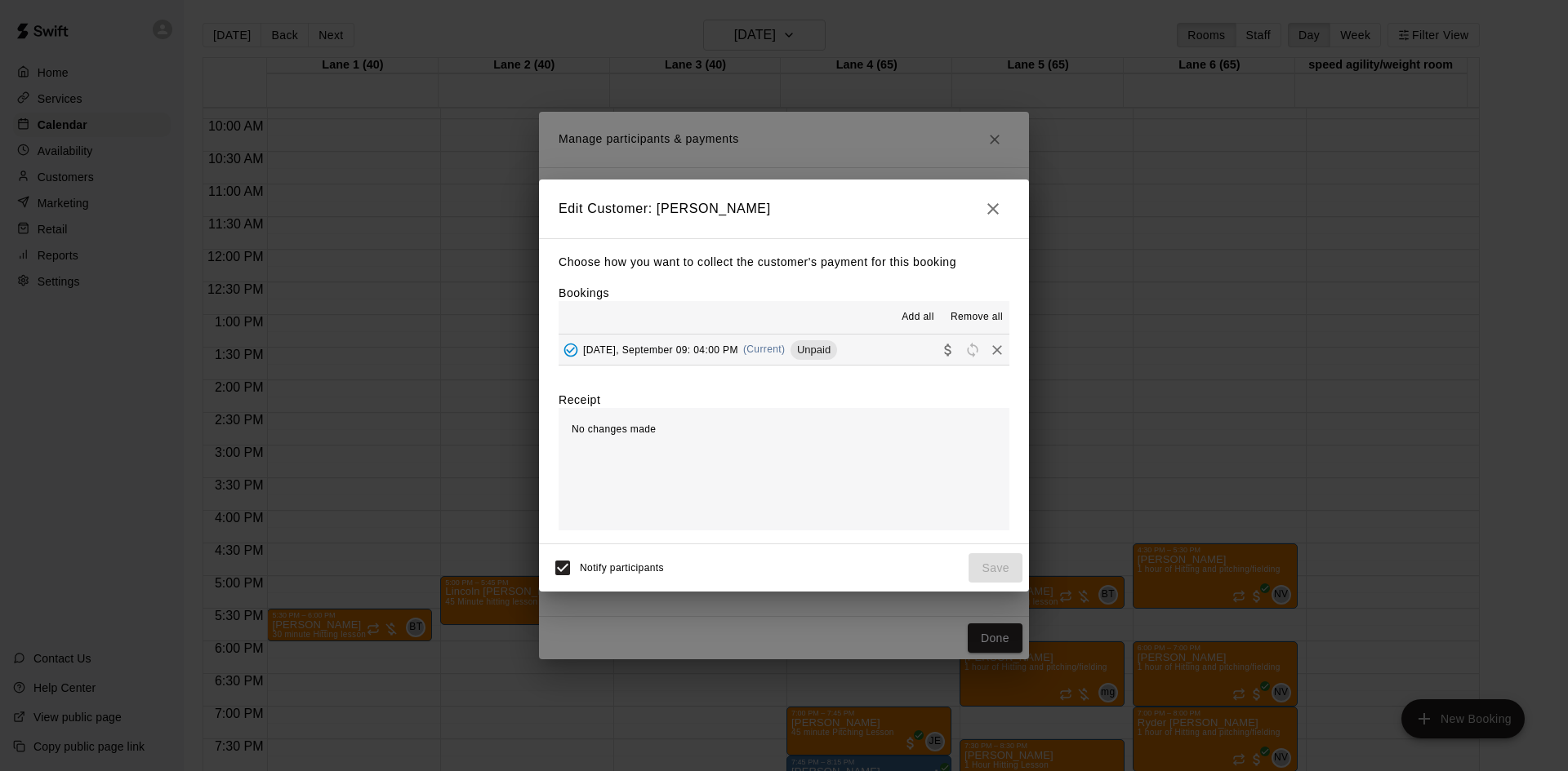
click at [865, 351] on button "[DATE], September 09: 04:00 PM (Current) Unpaid" at bounding box center [784, 350] width 451 height 30
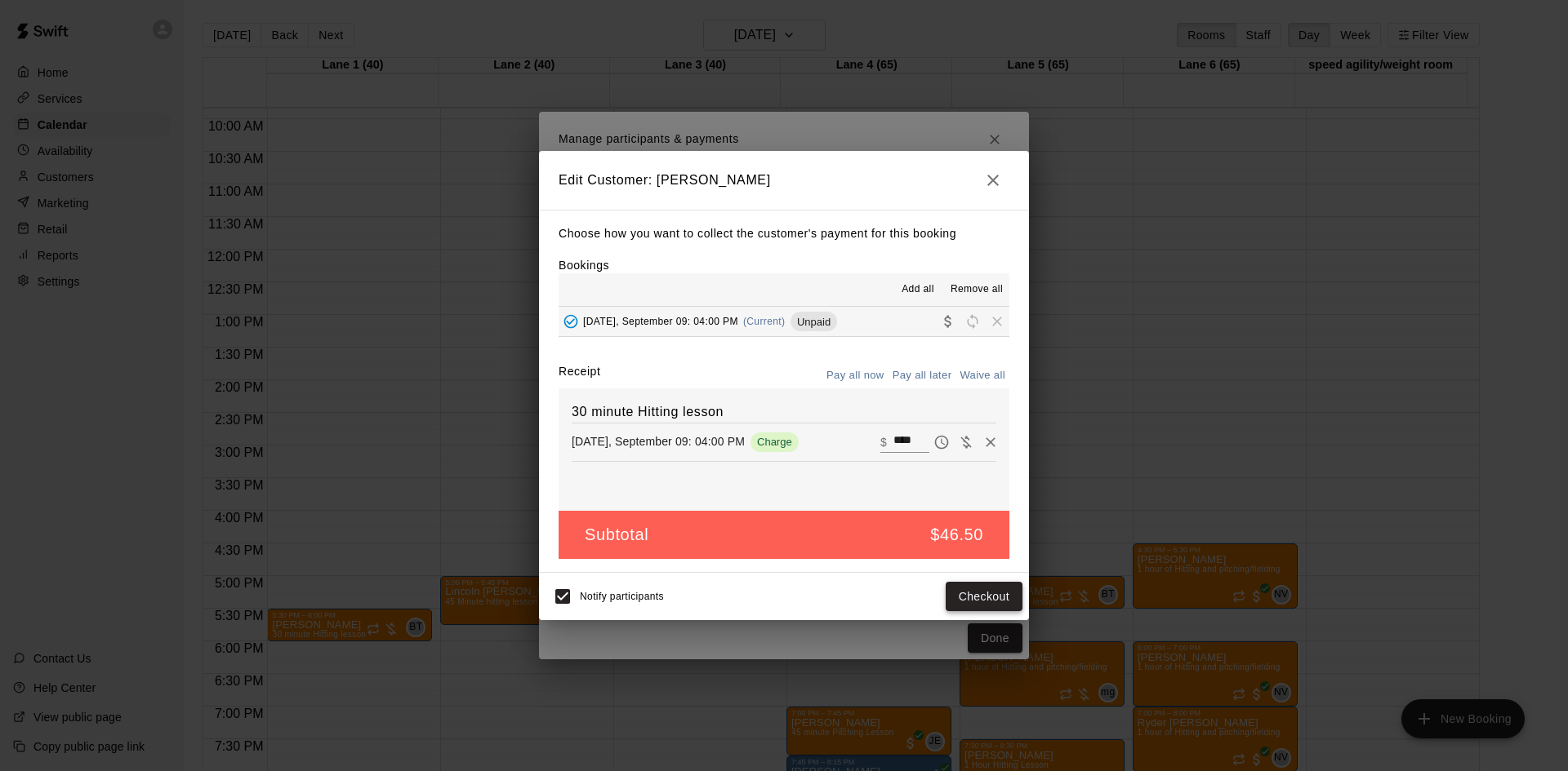
click at [988, 600] on button "Checkout" at bounding box center [984, 597] width 76 height 30
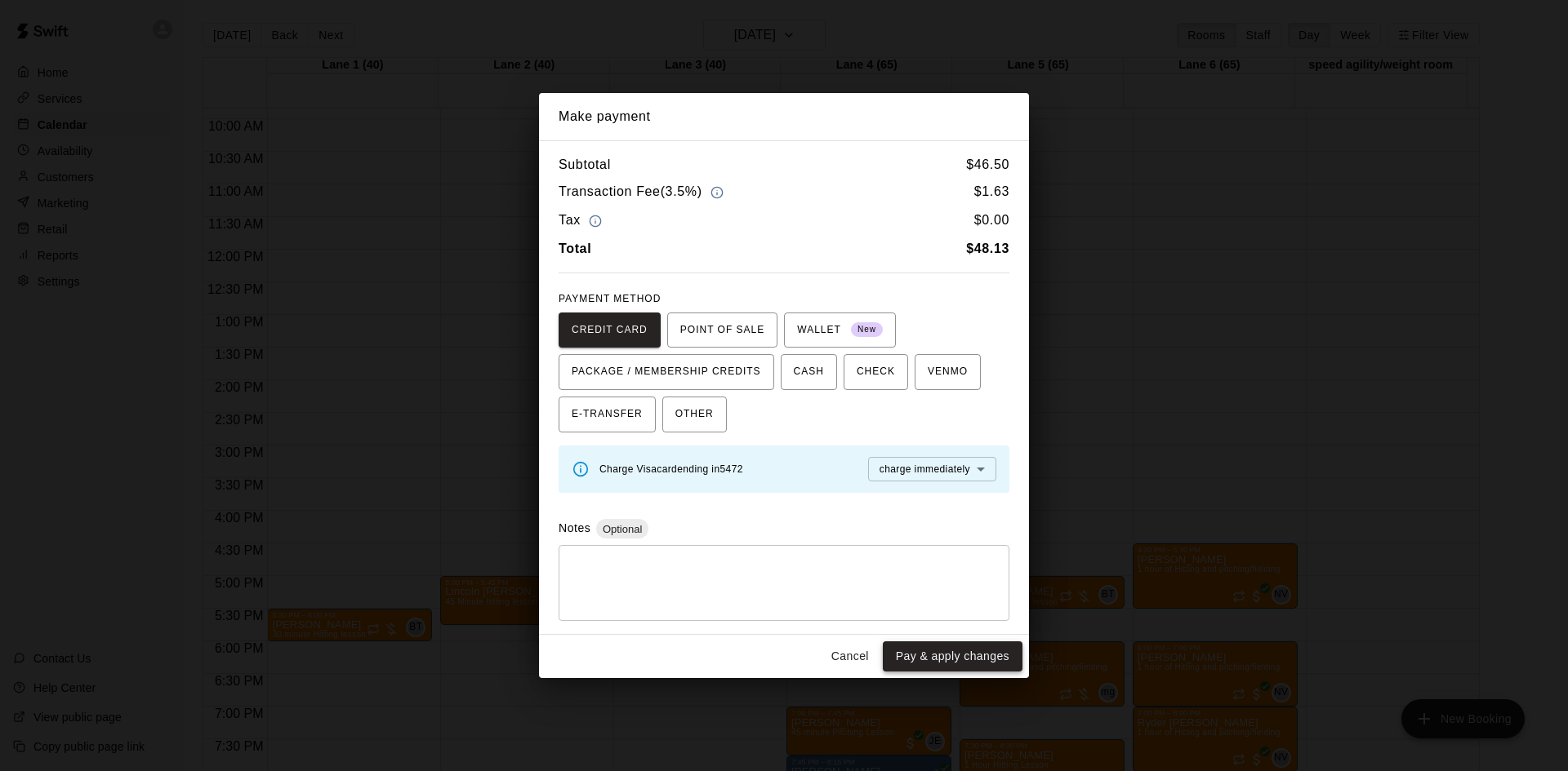
click at [982, 658] on button "Pay & apply changes" at bounding box center [953, 656] width 140 height 30
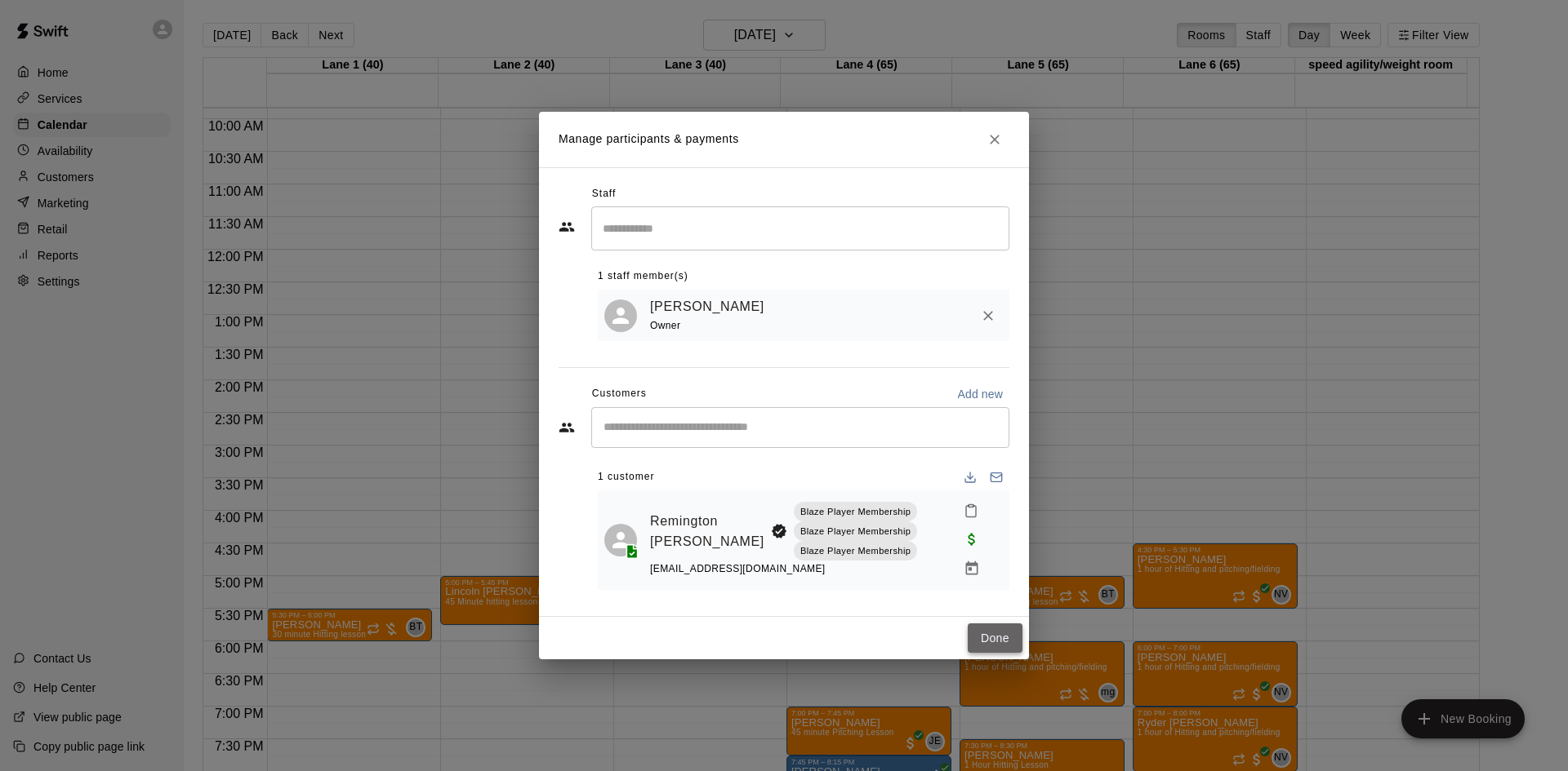
click at [993, 630] on button "Done" at bounding box center [995, 639] width 55 height 30
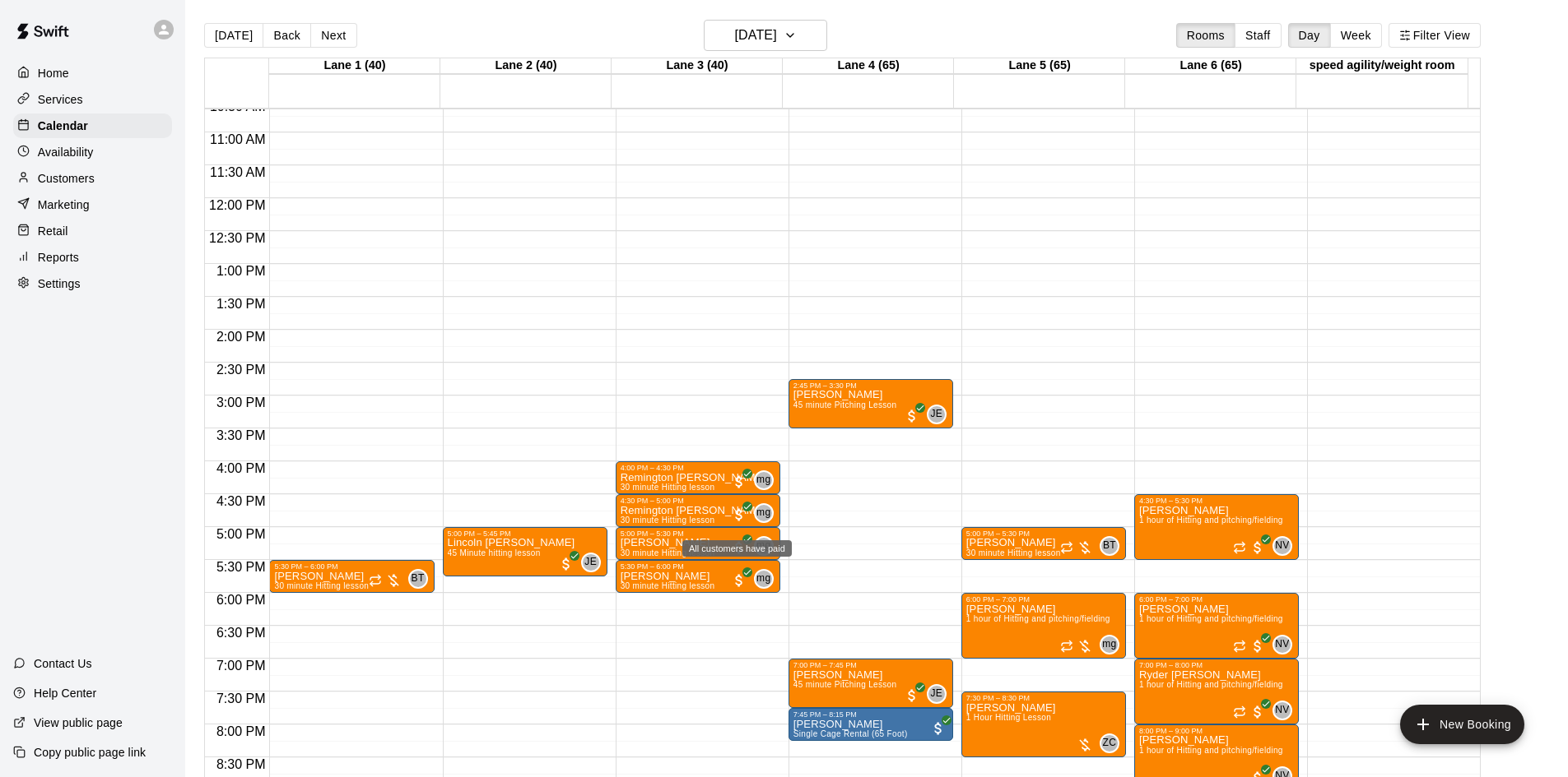
scroll to position [730, 0]
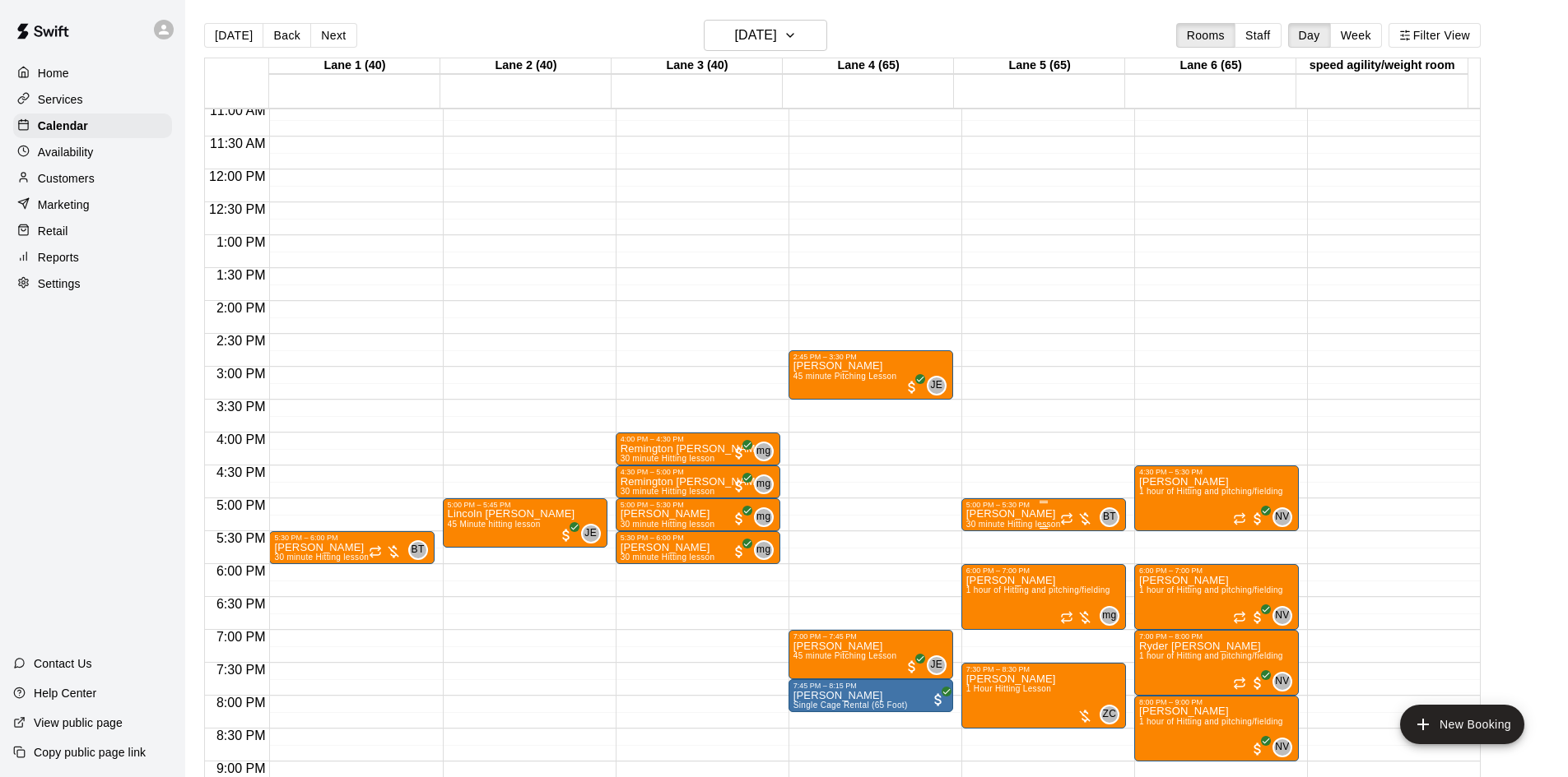
click at [1087, 521] on div at bounding box center [1076, 520] width 33 height 17
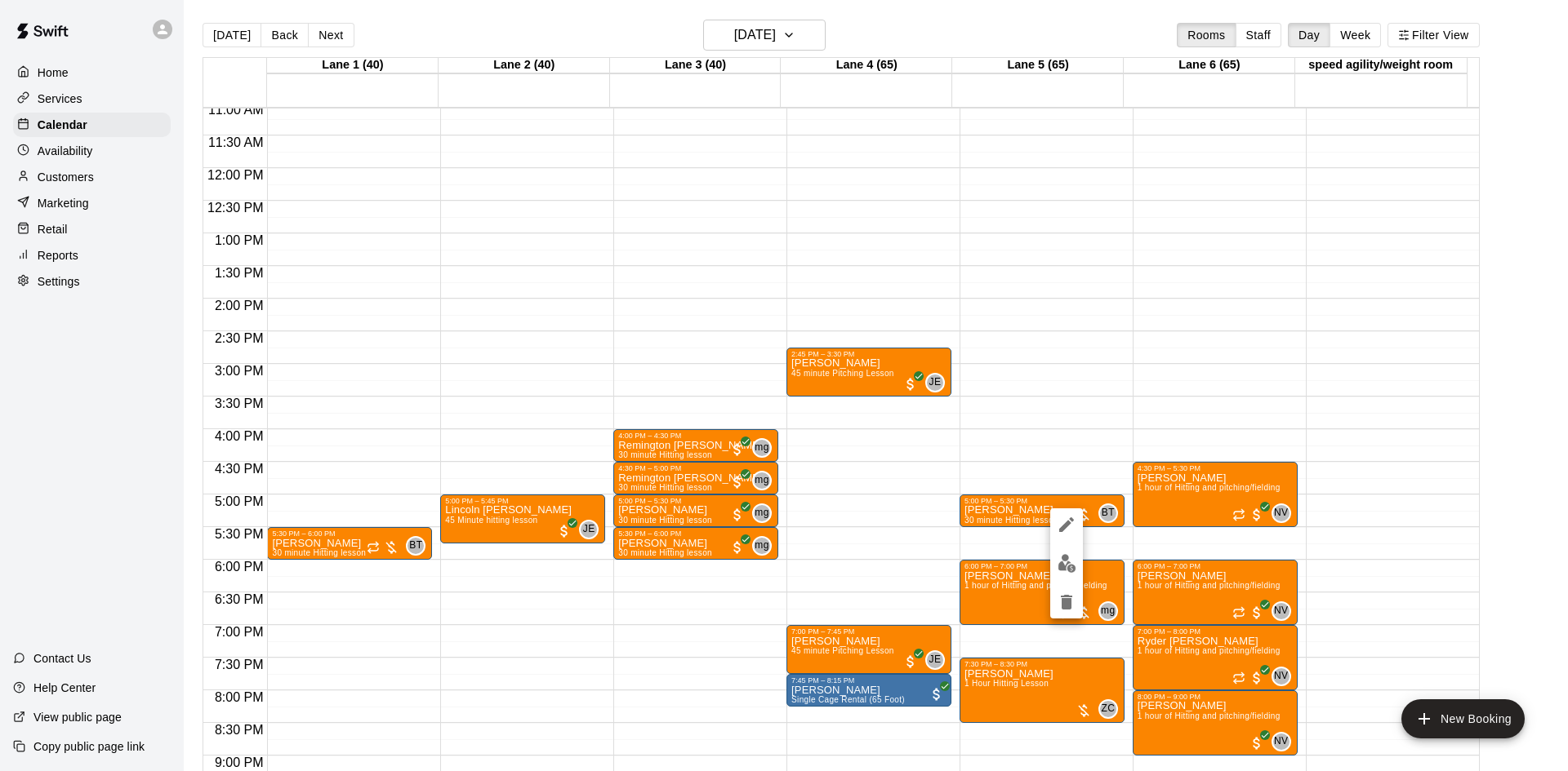
click at [922, 545] on div at bounding box center [784, 385] width 1568 height 771
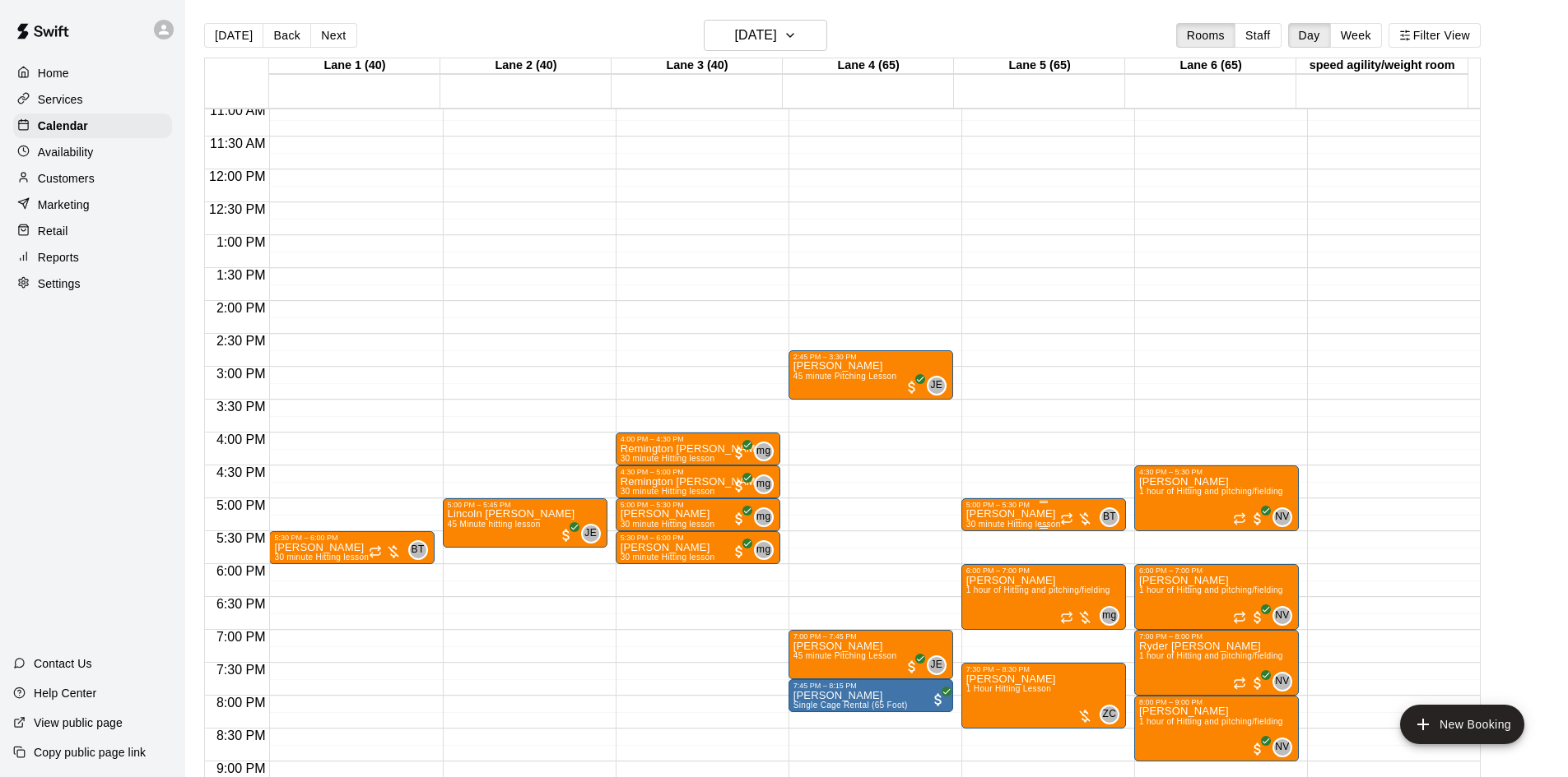
click at [1083, 520] on div at bounding box center [1076, 520] width 33 height 17
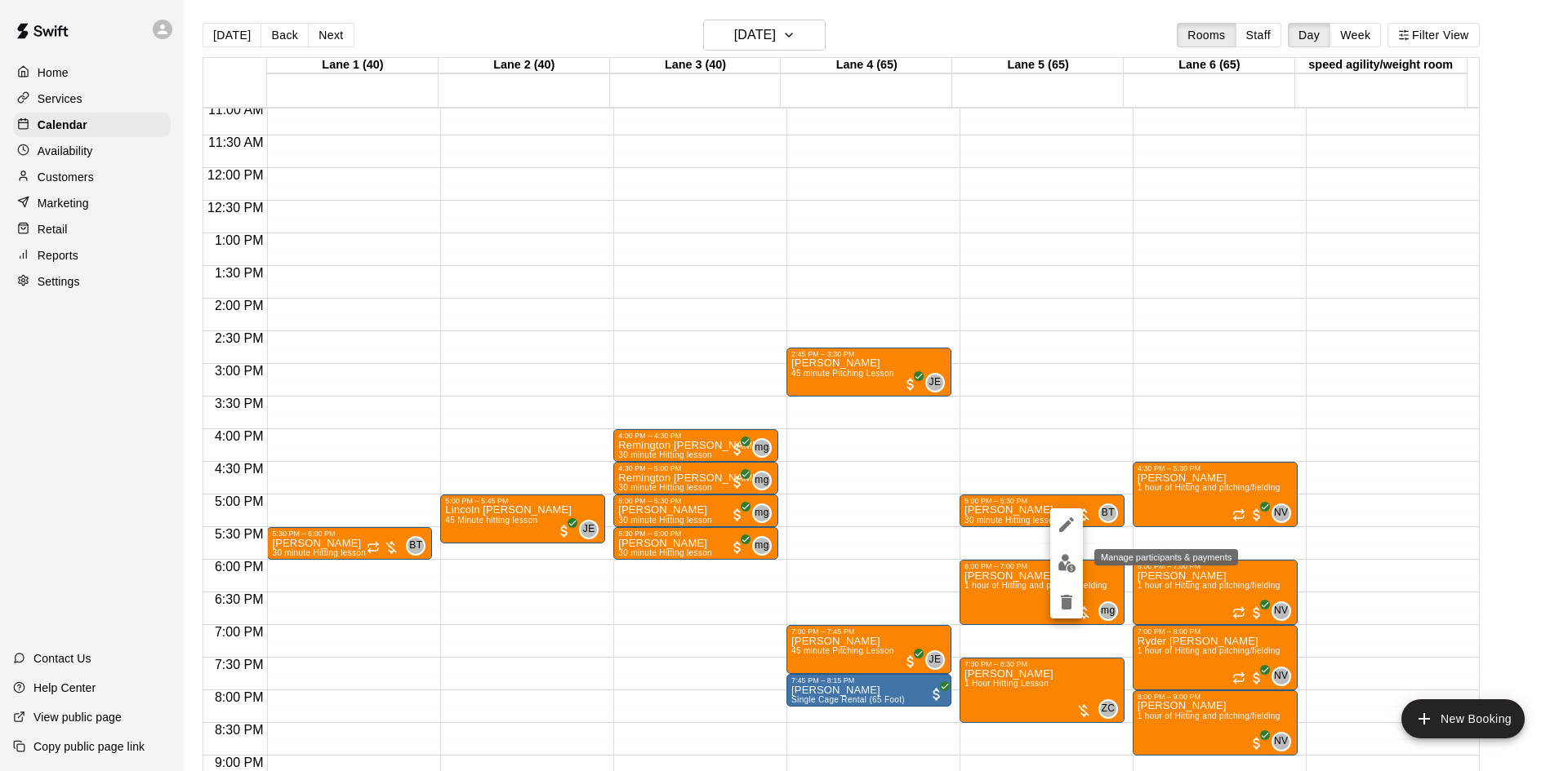
click at [1074, 561] on img "edit" at bounding box center [1067, 564] width 19 height 19
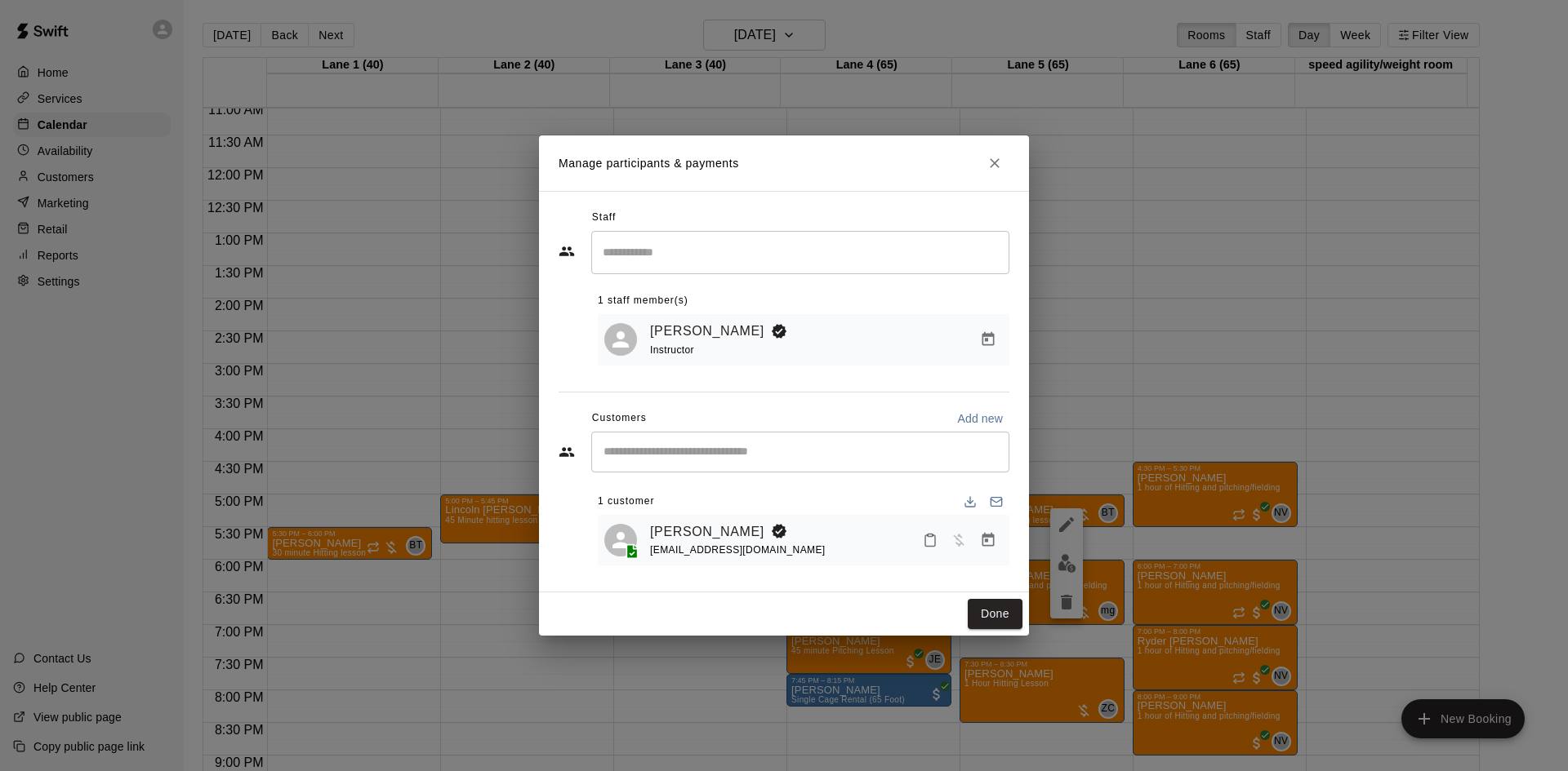
click at [890, 541] on div "[PERSON_NAME] [EMAIL_ADDRESS][DOMAIN_NAME]" at bounding box center [826, 541] width 353 height 38
click at [980, 540] on icon "Manage bookings & payment" at bounding box center [989, 541] width 17 height 17
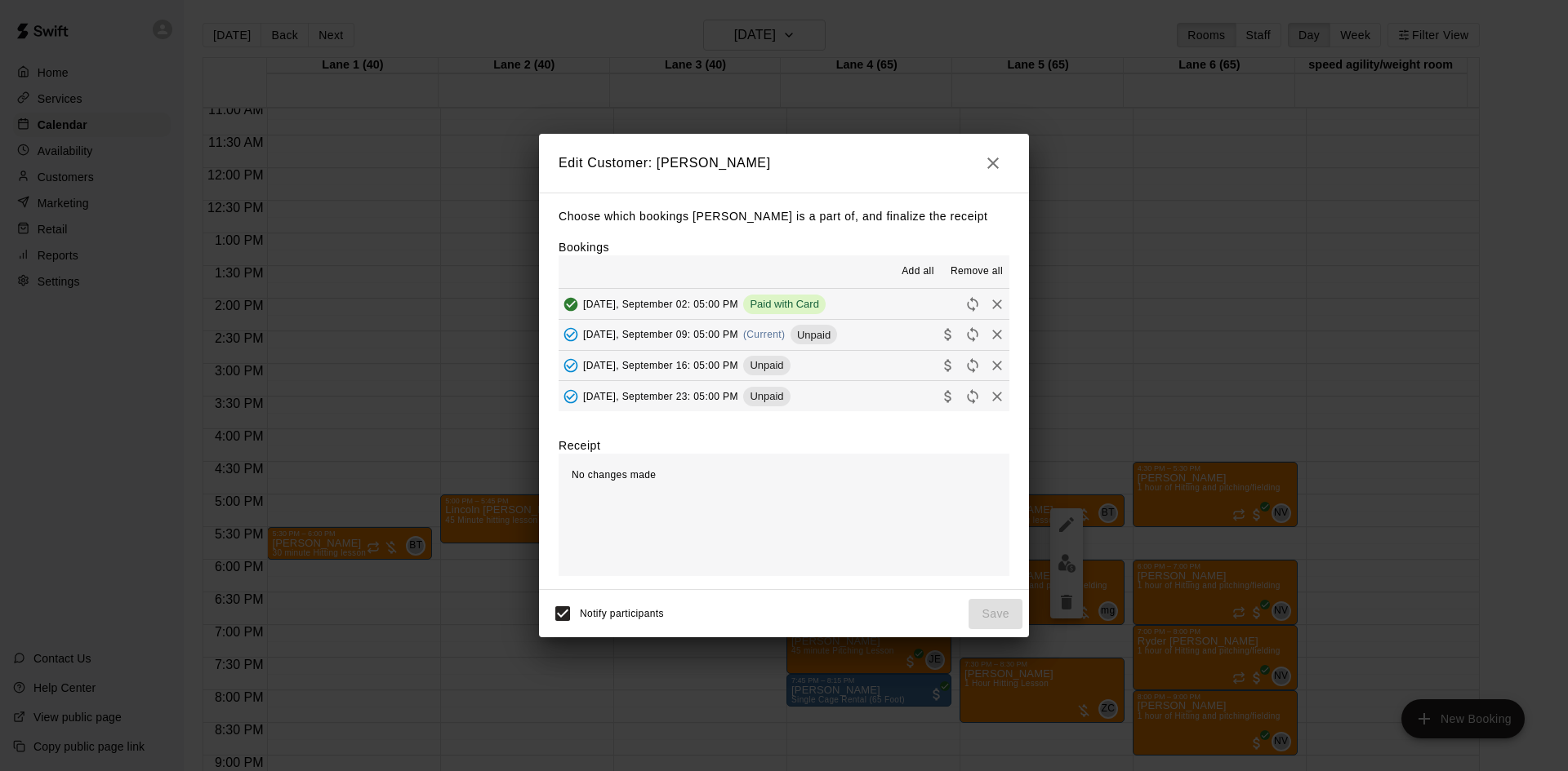
click at [867, 334] on button "[DATE], September 09: 05:00 PM (Current) Unpaid" at bounding box center [784, 335] width 451 height 30
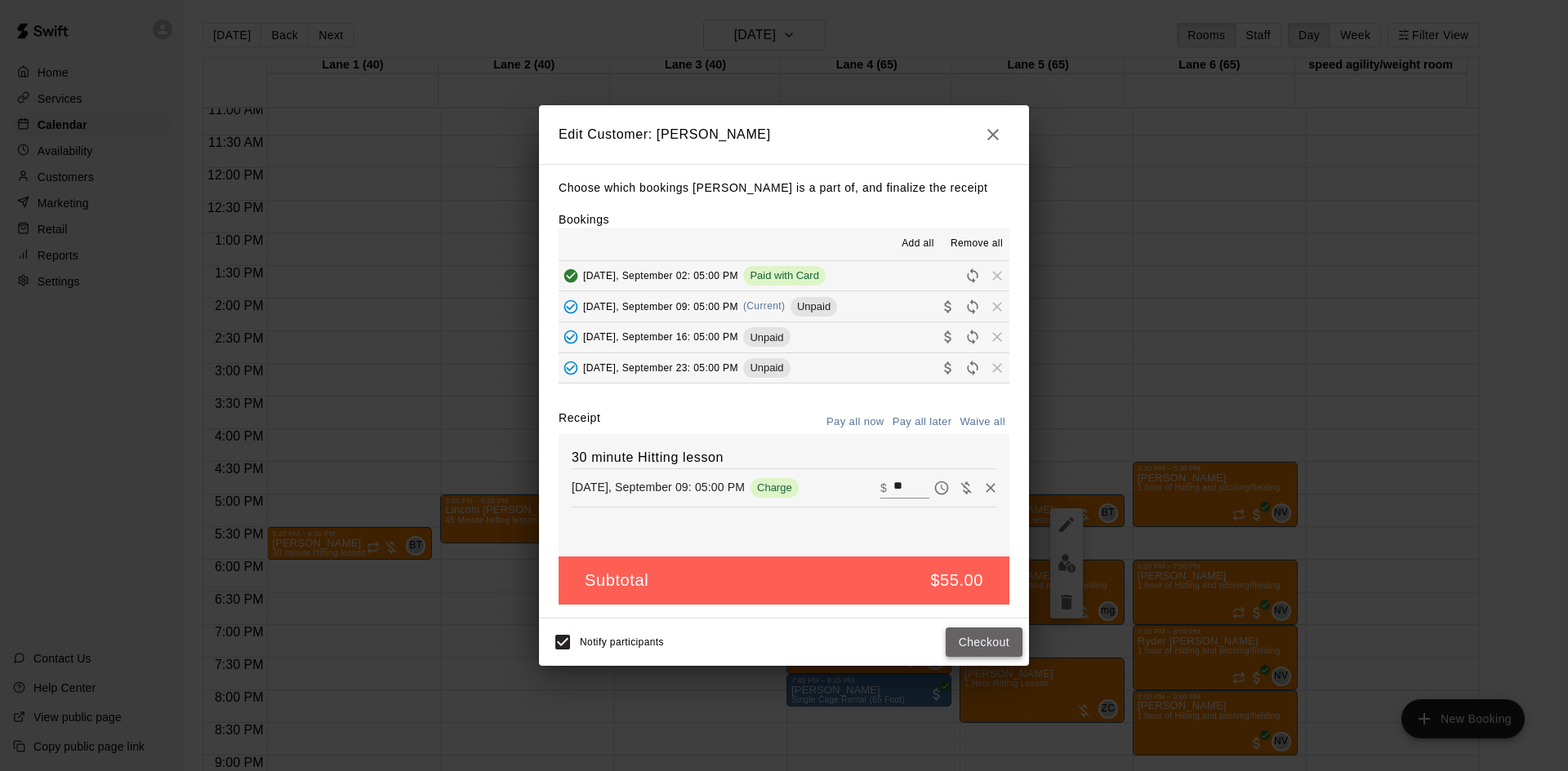
click at [982, 632] on button "Checkout" at bounding box center [984, 642] width 76 height 30
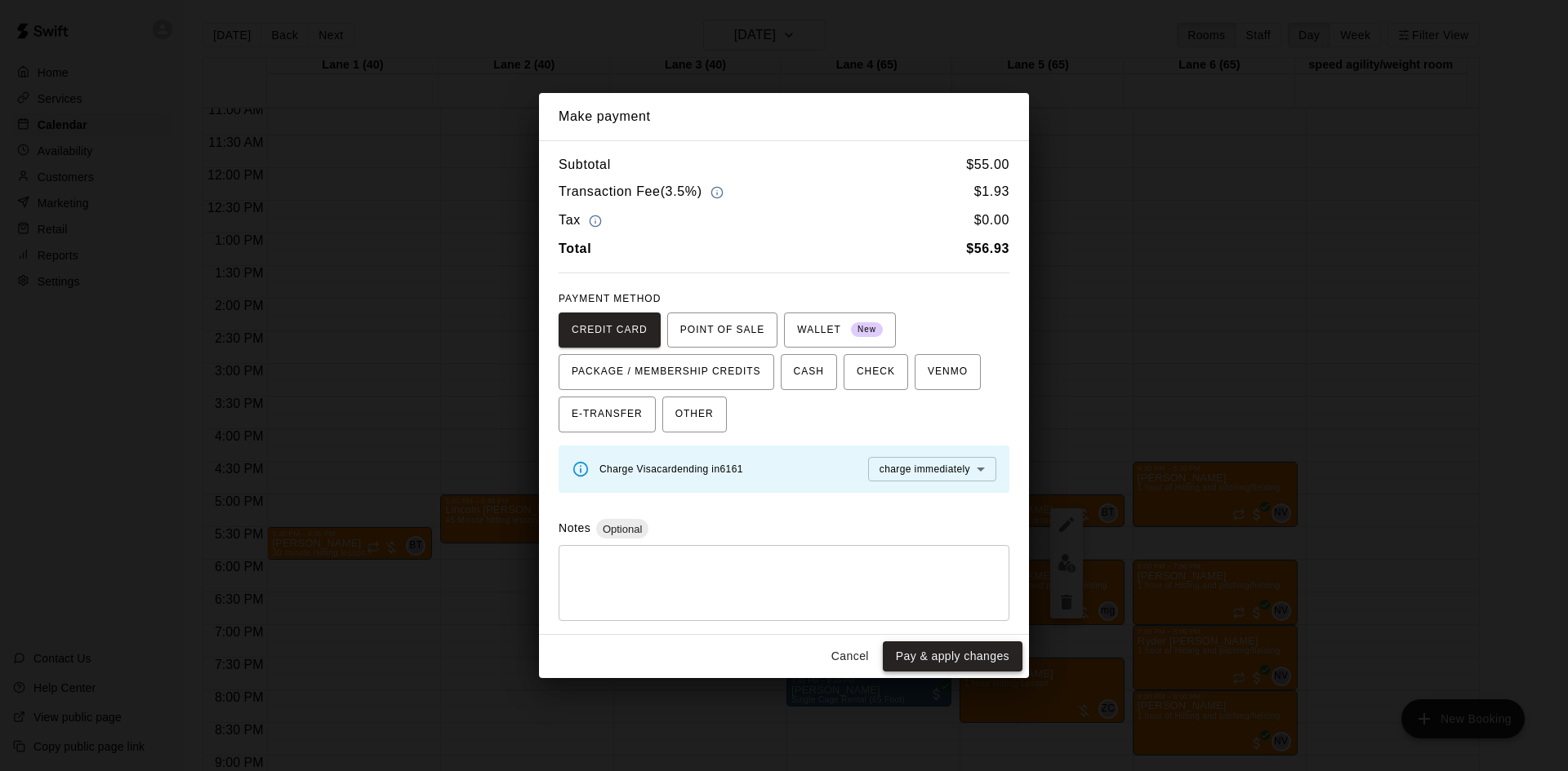
click at [974, 654] on button "Pay & apply changes" at bounding box center [953, 656] width 140 height 30
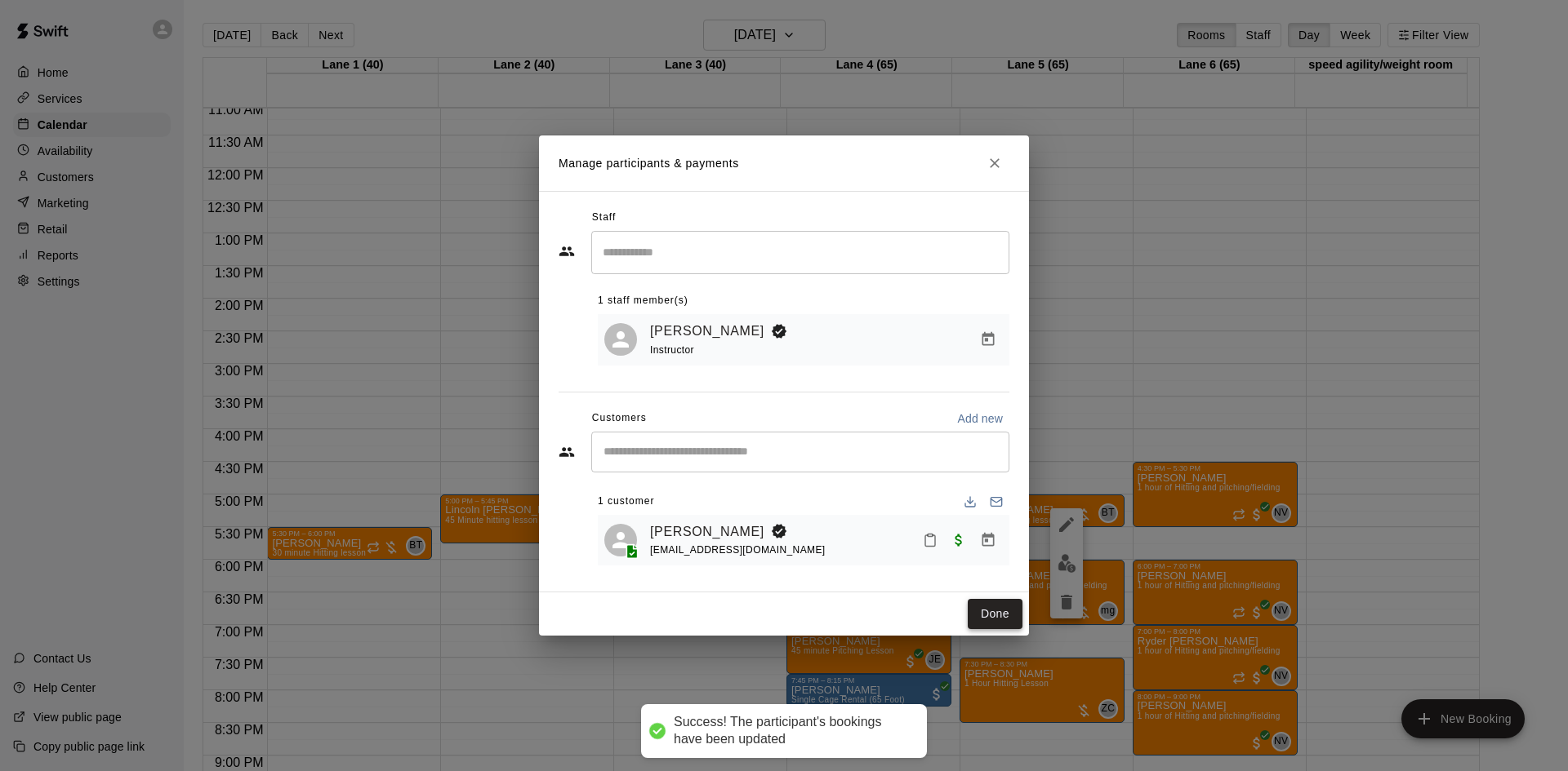
click at [1014, 611] on button "Done" at bounding box center [995, 614] width 55 height 30
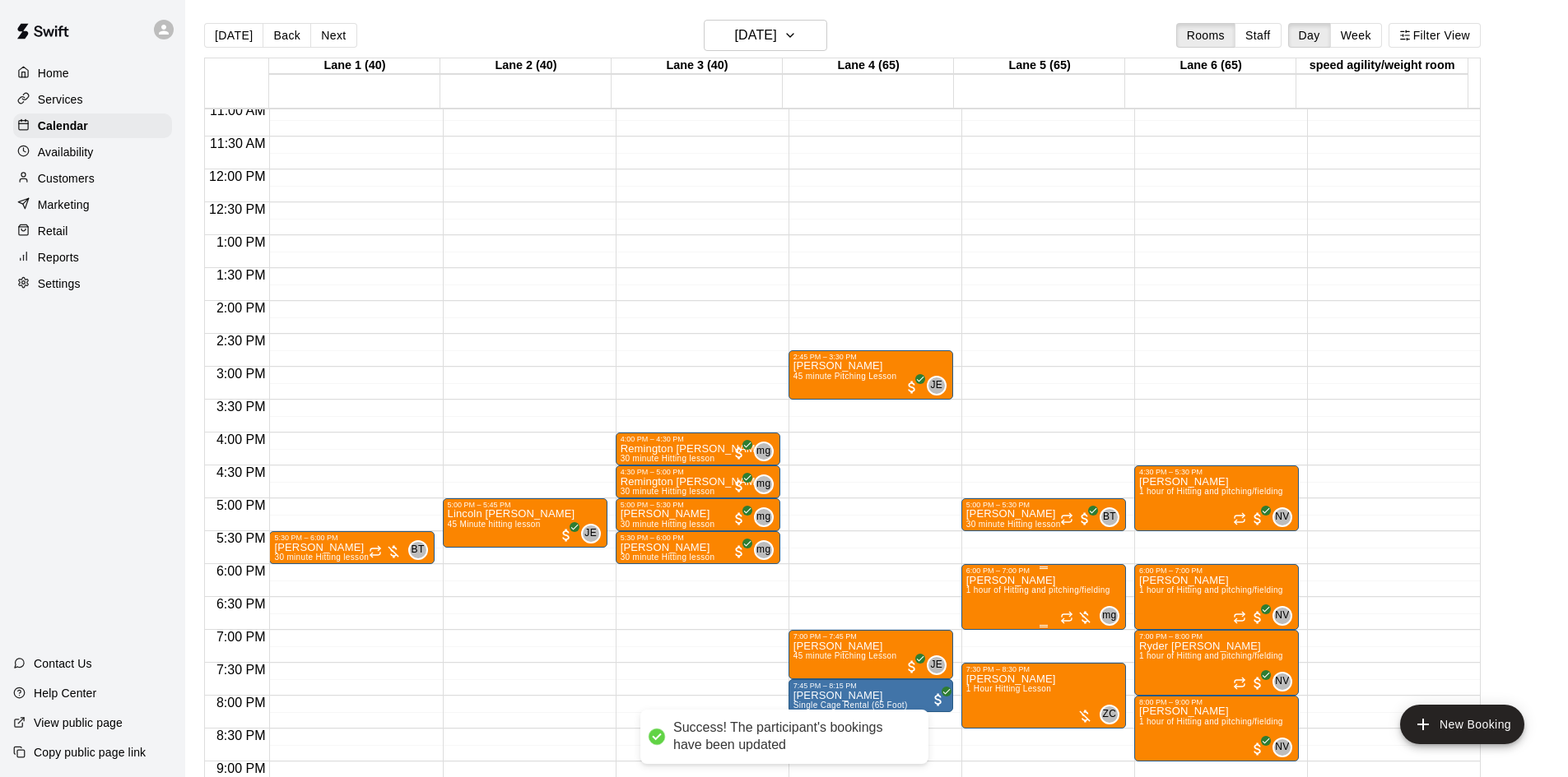
click at [1080, 615] on div at bounding box center [1076, 618] width 33 height 17
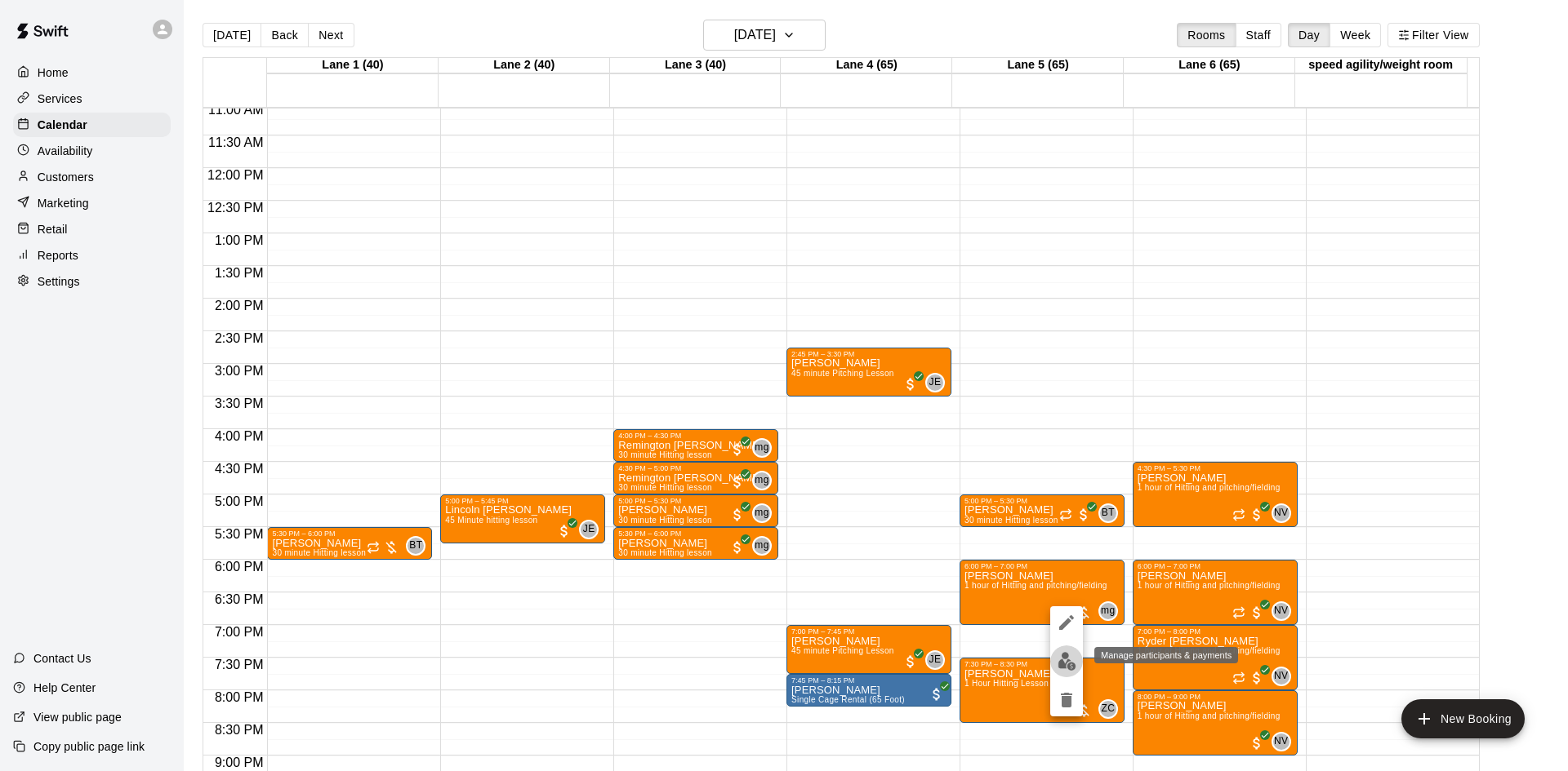
click at [1061, 654] on img "edit" at bounding box center [1067, 662] width 19 height 19
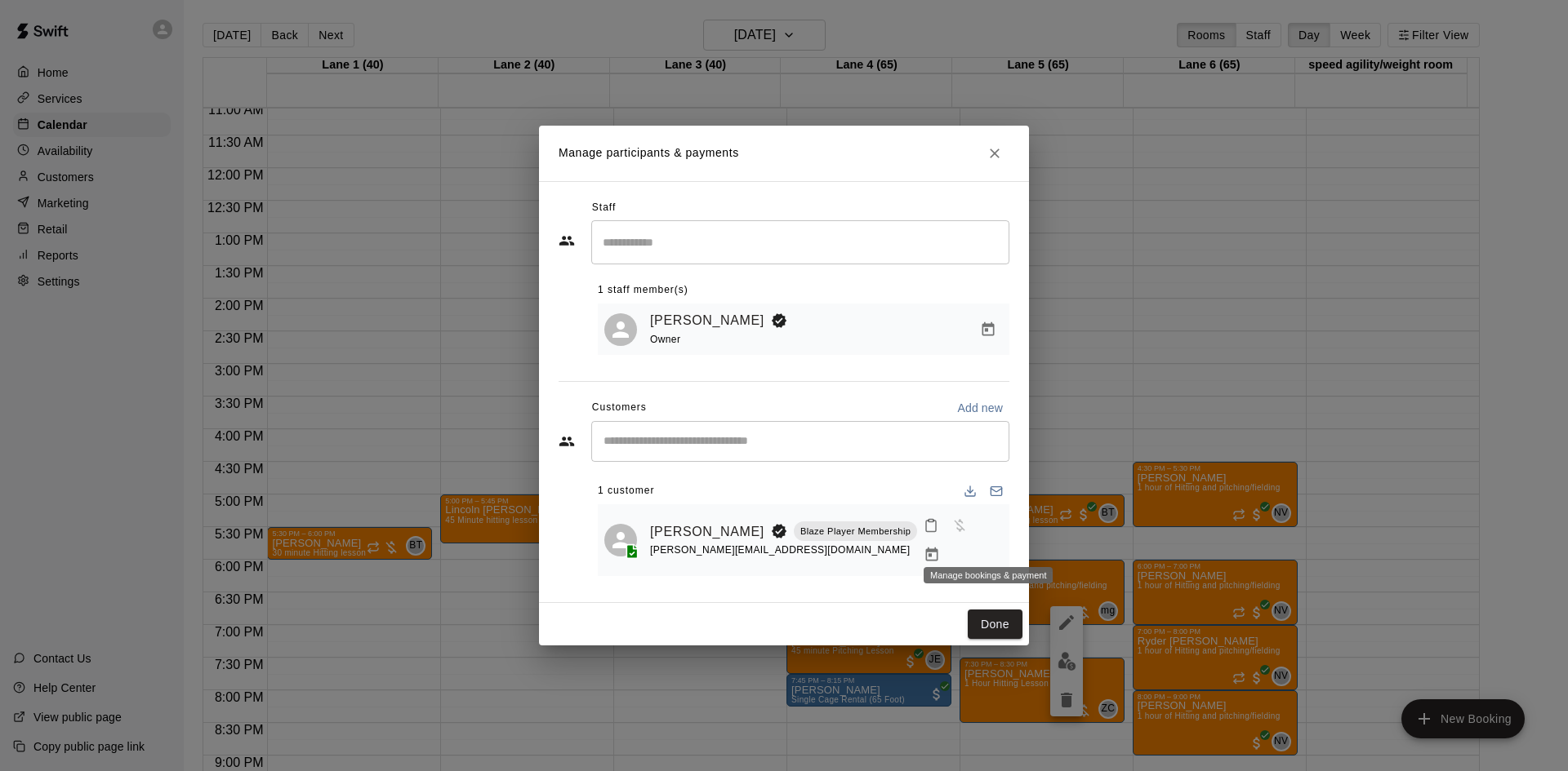
click at [940, 547] on icon "Manage bookings & payment" at bounding box center [932, 556] width 17 height 17
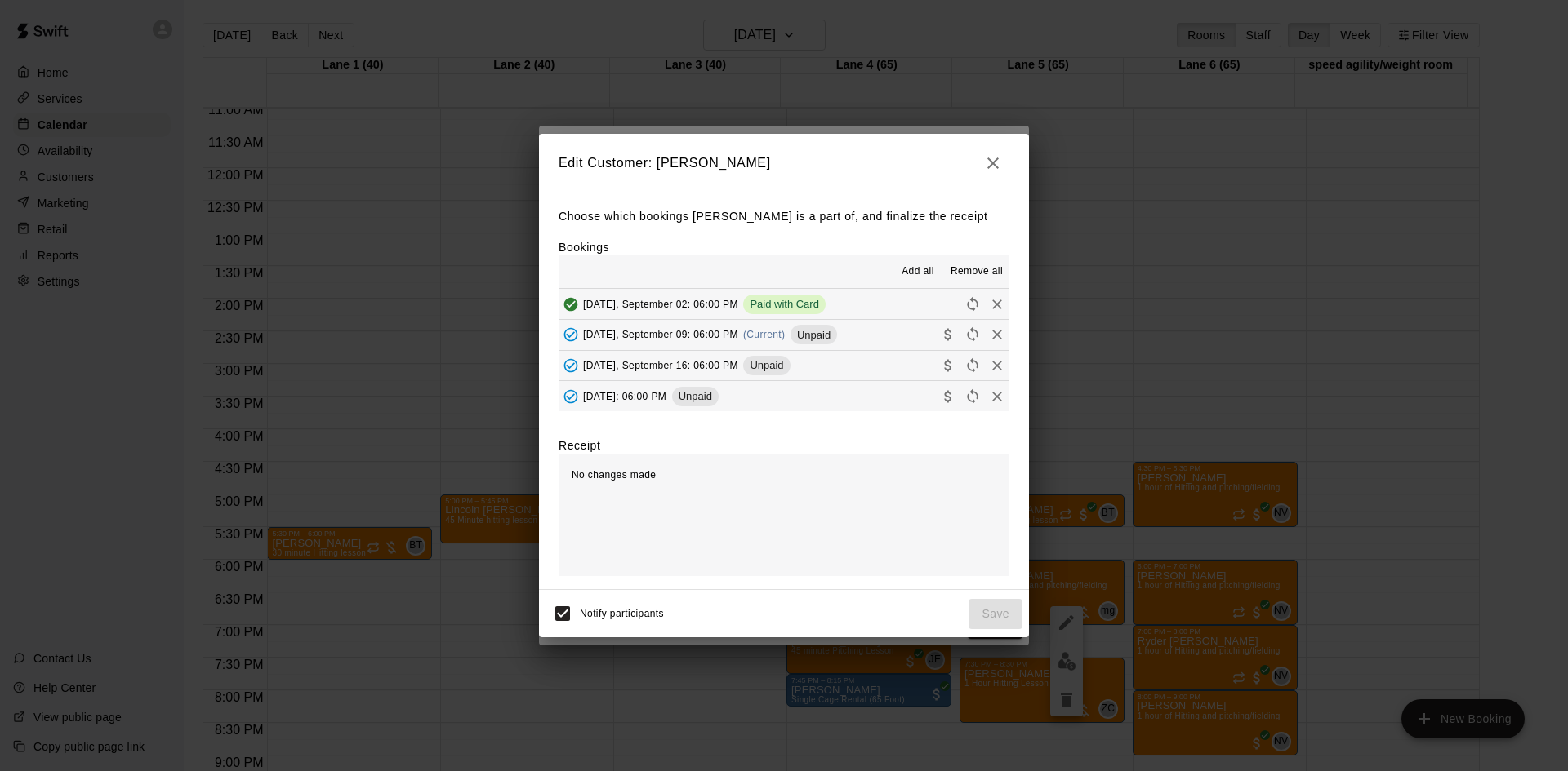
click at [880, 334] on button "[DATE], September 09: 06:00 PM (Current) Unpaid" at bounding box center [784, 335] width 451 height 30
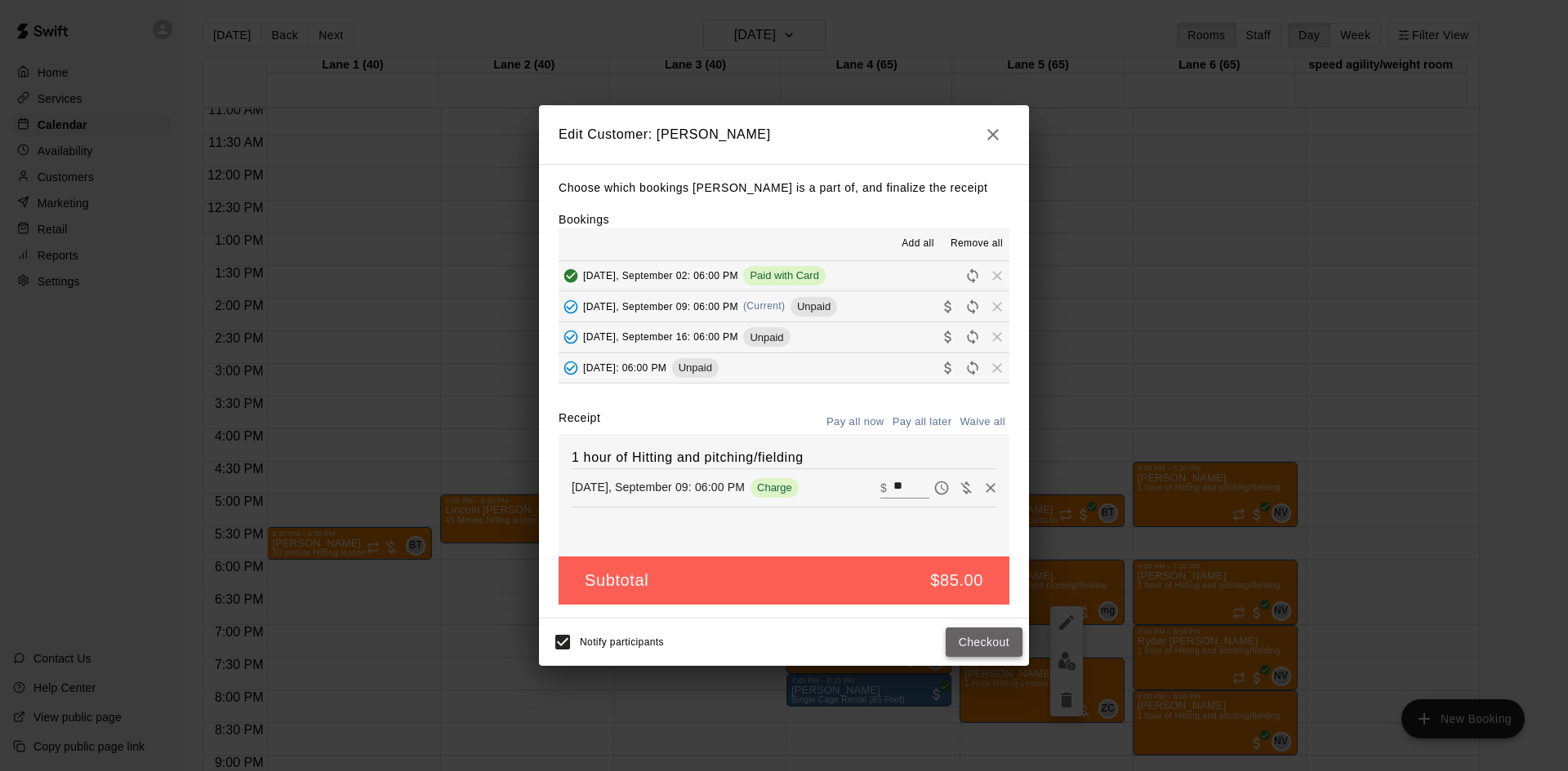
click at [987, 640] on button "Checkout" at bounding box center [984, 642] width 76 height 30
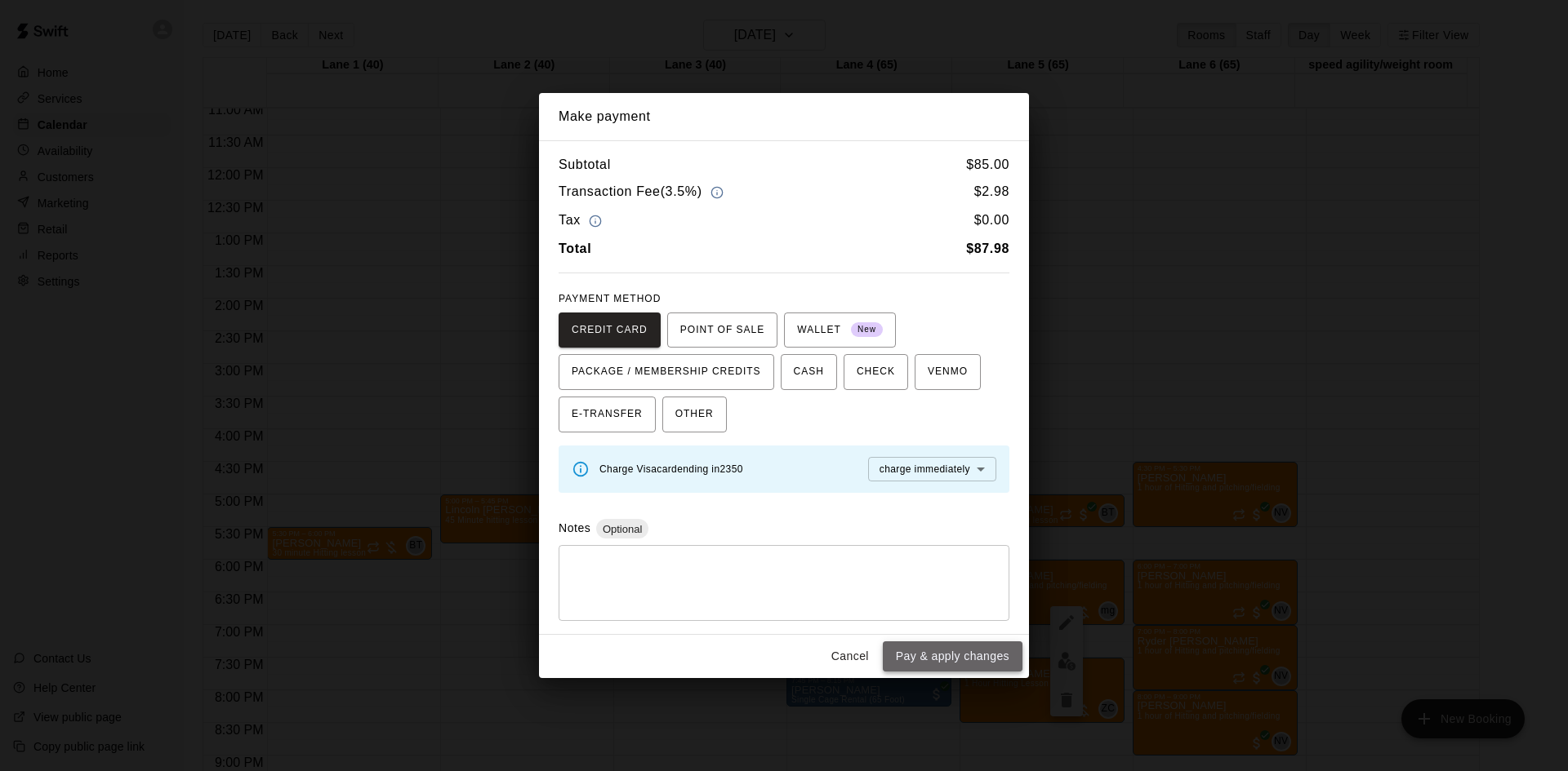
click at [957, 650] on button "Pay & apply changes" at bounding box center [953, 656] width 140 height 30
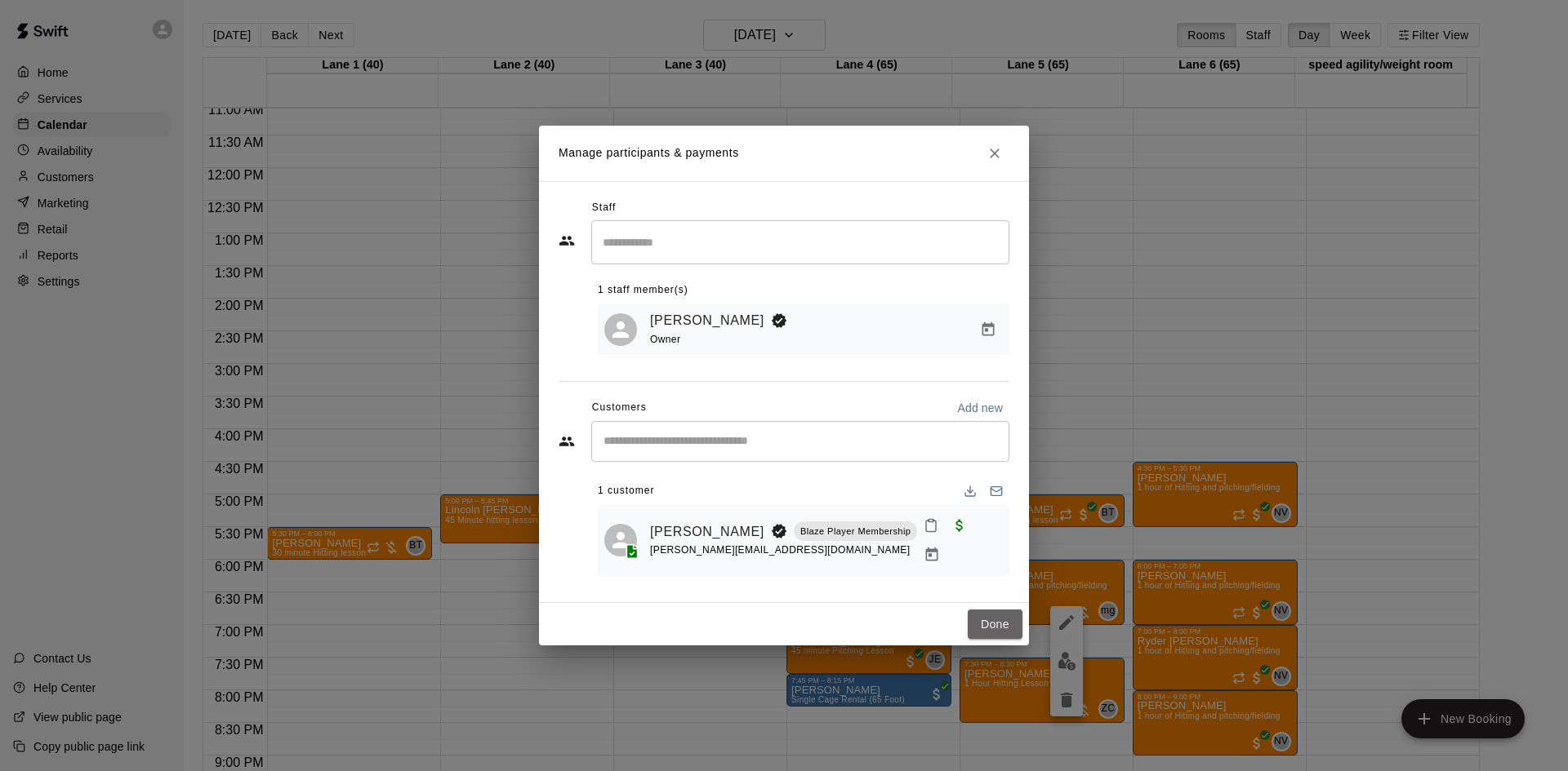
drag, startPoint x: 987, startPoint y: 618, endPoint x: 1001, endPoint y: 599, distance: 23.6
click at [992, 610] on button "Done" at bounding box center [995, 625] width 55 height 30
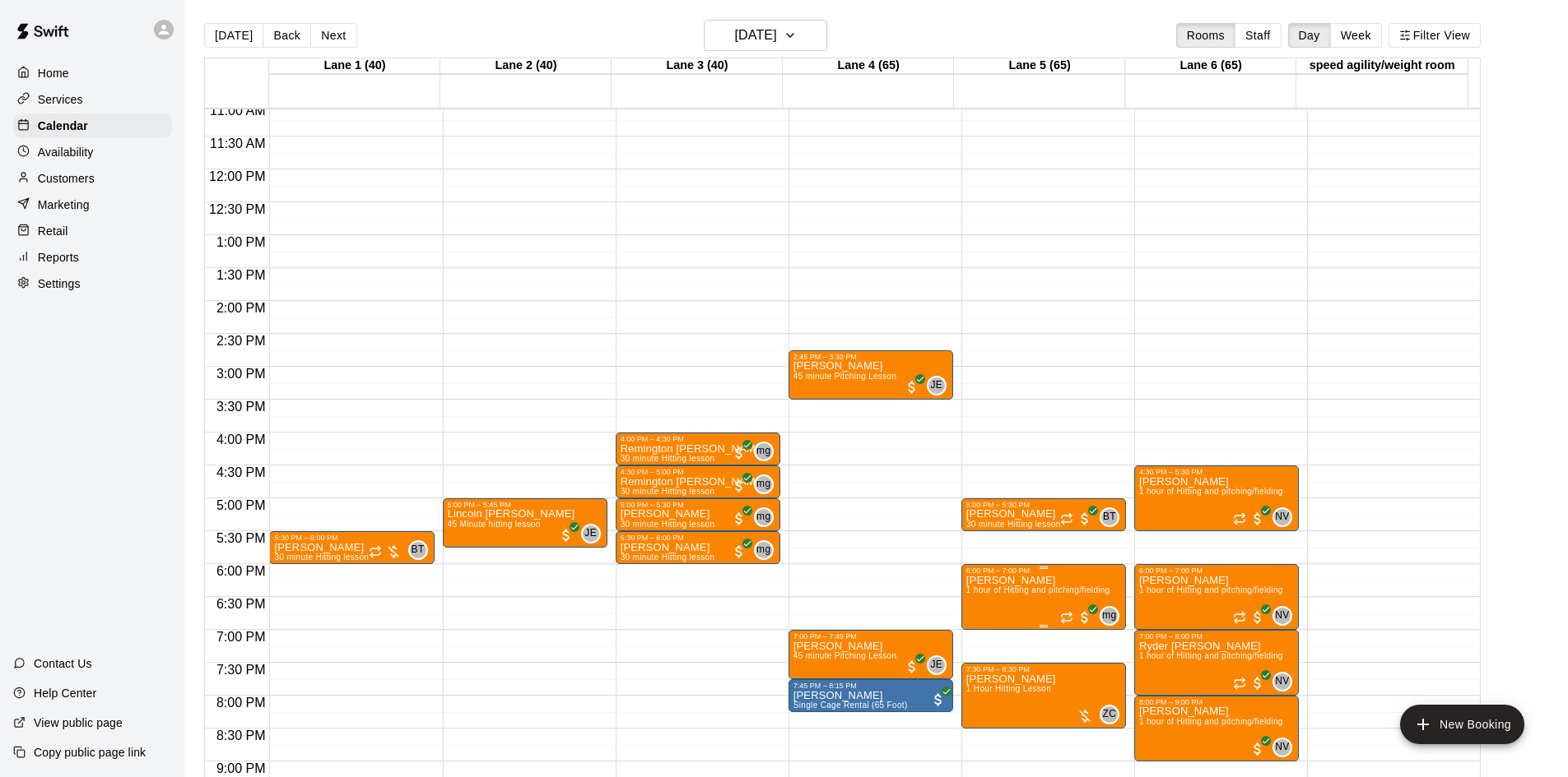
scroll to position [812, 0]
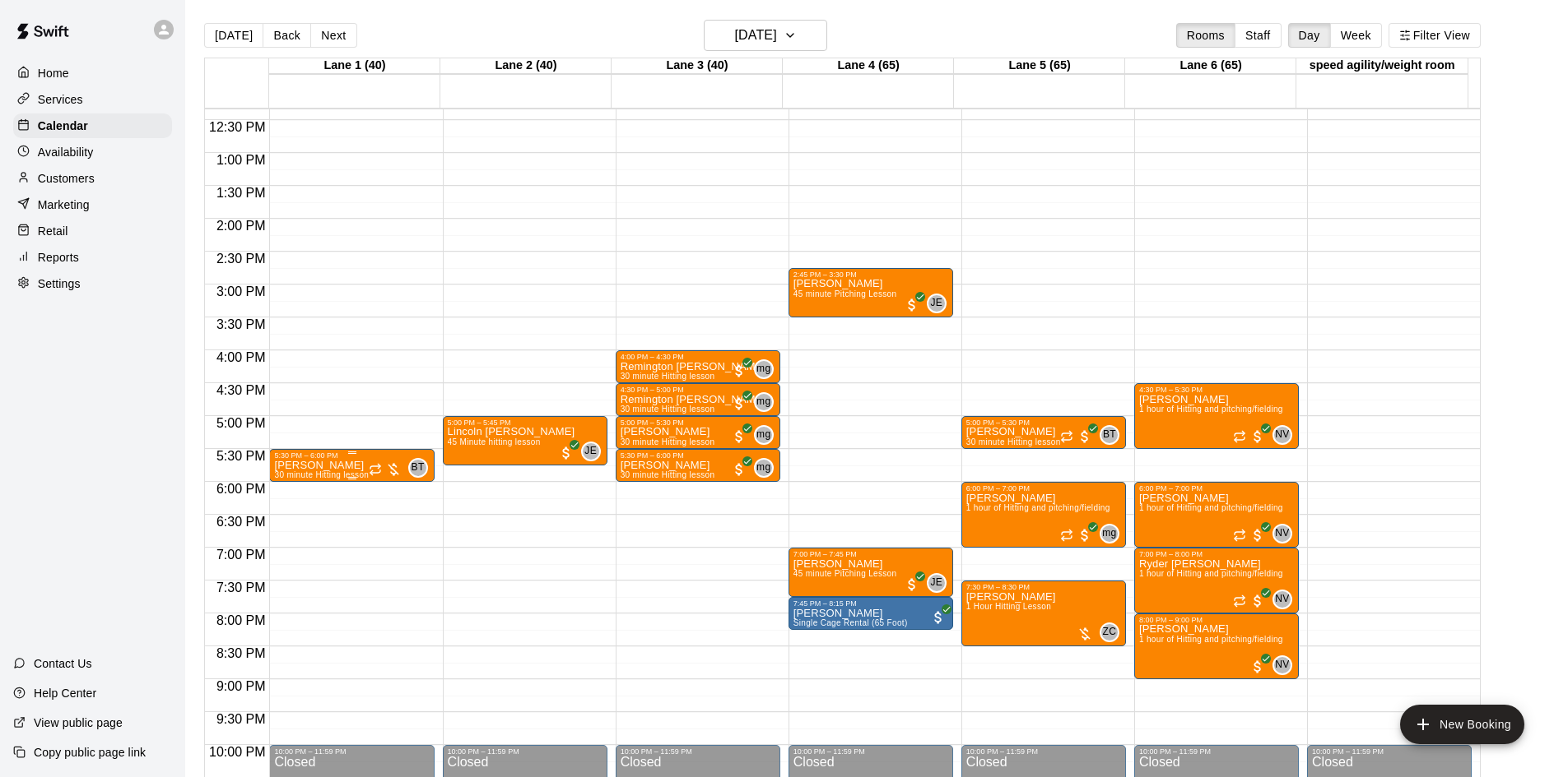
click at [394, 477] on div at bounding box center [384, 470] width 33 height 17
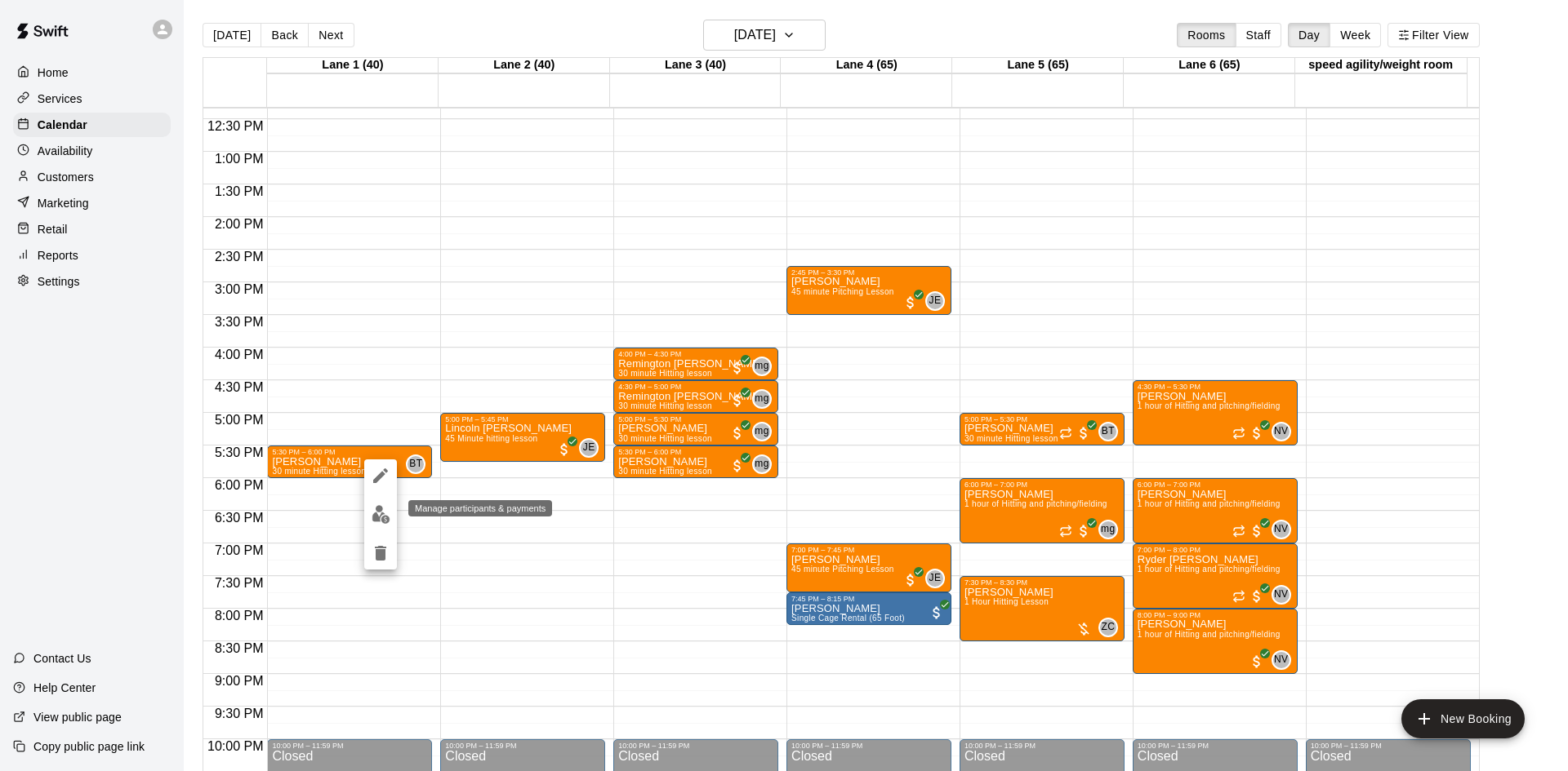
click at [386, 508] on img "edit" at bounding box center [381, 515] width 19 height 19
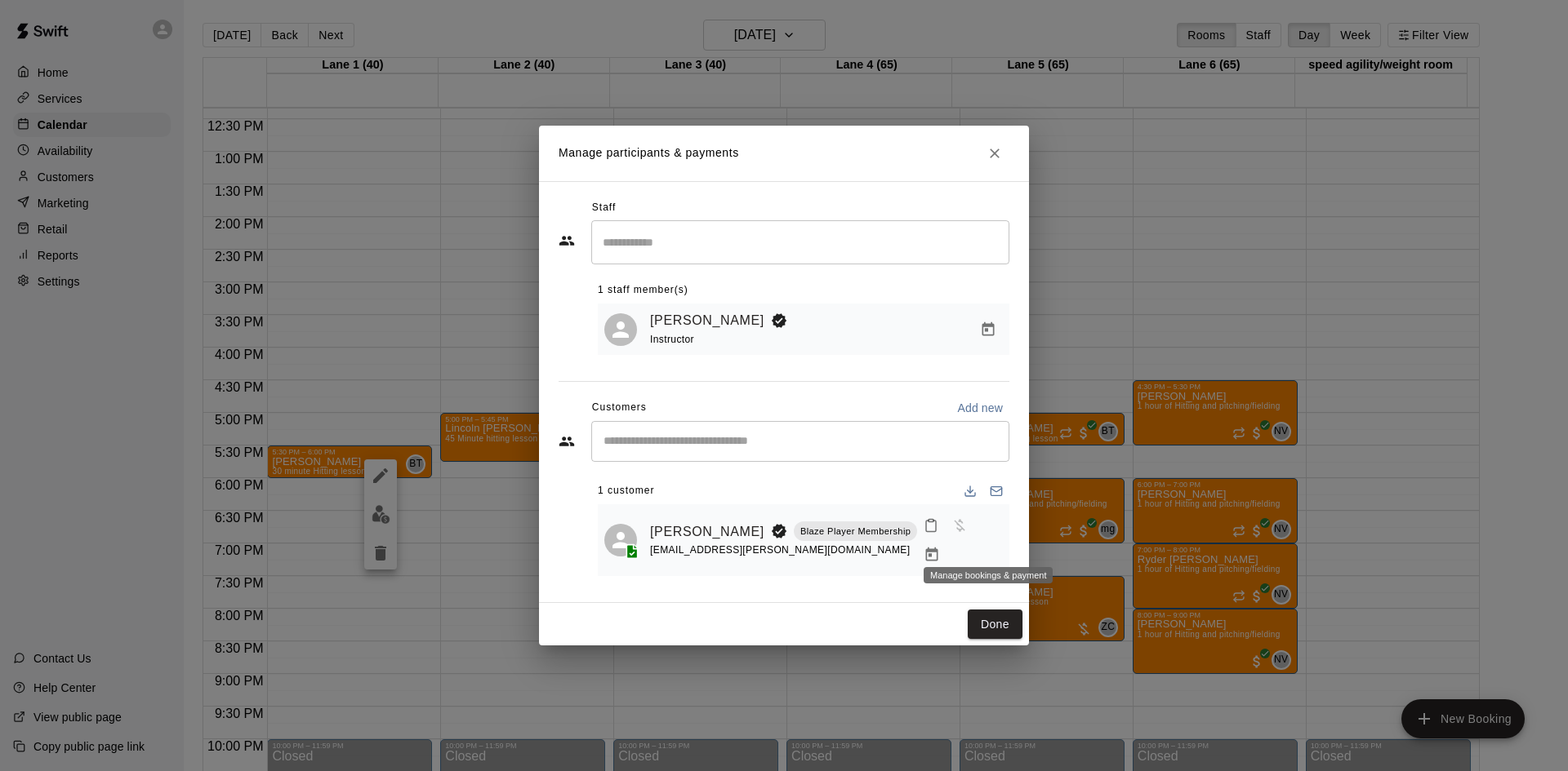
click at [940, 547] on icon "Manage bookings & payment" at bounding box center [932, 556] width 17 height 17
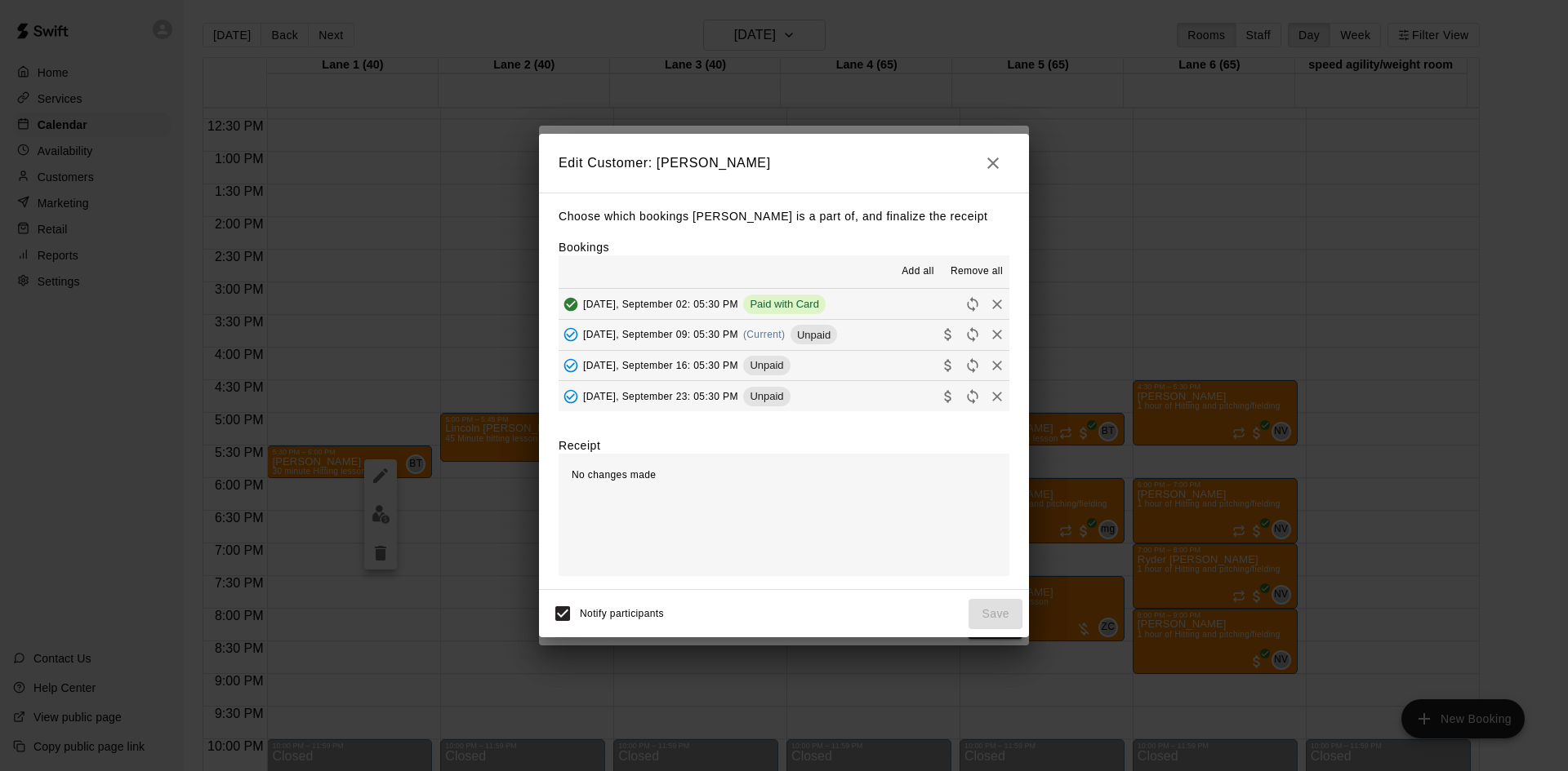
click at [865, 330] on button "[DATE], September 09: 05:30 PM (Current) Unpaid" at bounding box center [784, 335] width 451 height 30
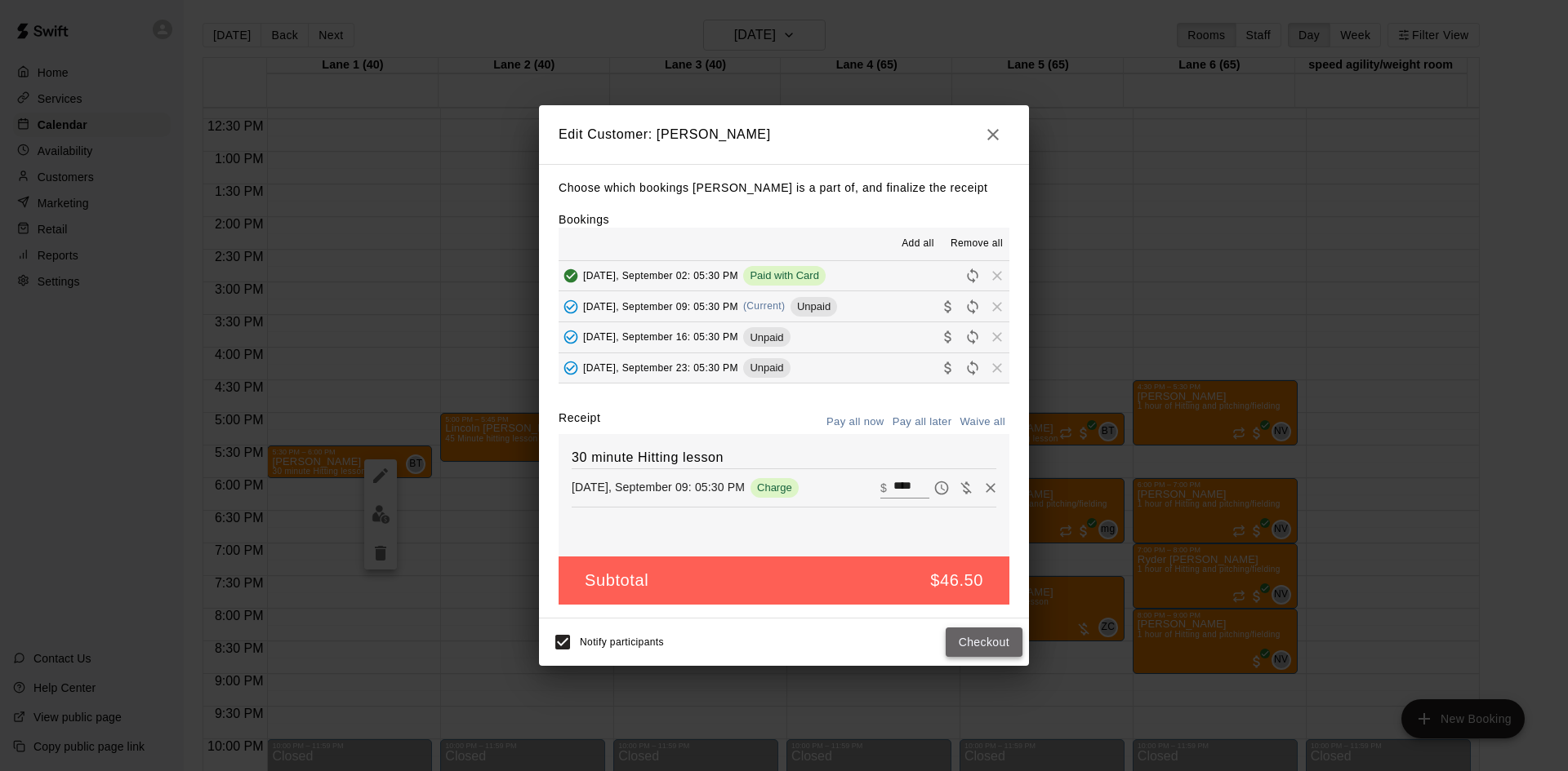
click at [987, 635] on button "Checkout" at bounding box center [984, 642] width 76 height 30
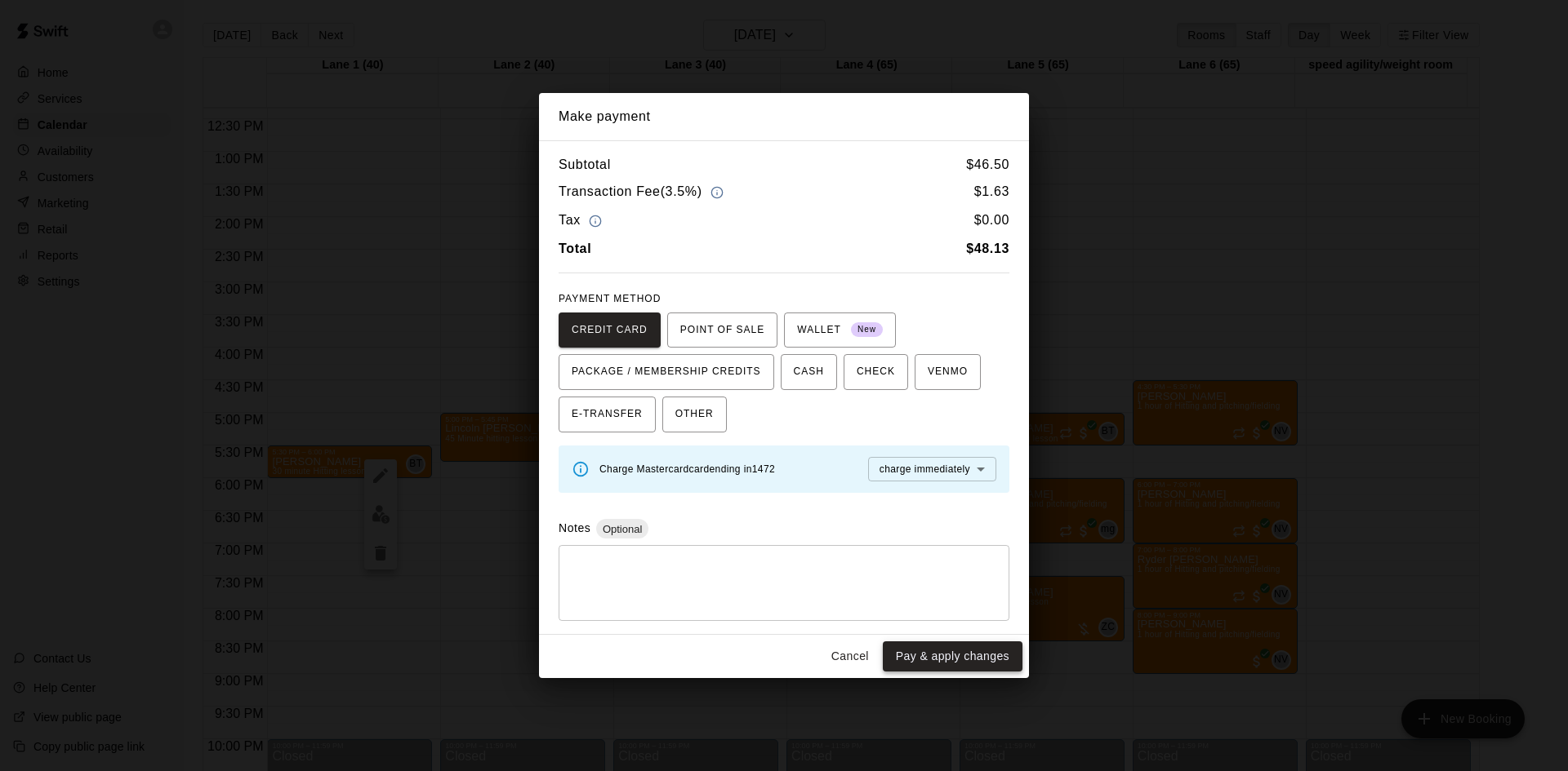
click at [956, 646] on button "Pay & apply changes" at bounding box center [953, 656] width 140 height 30
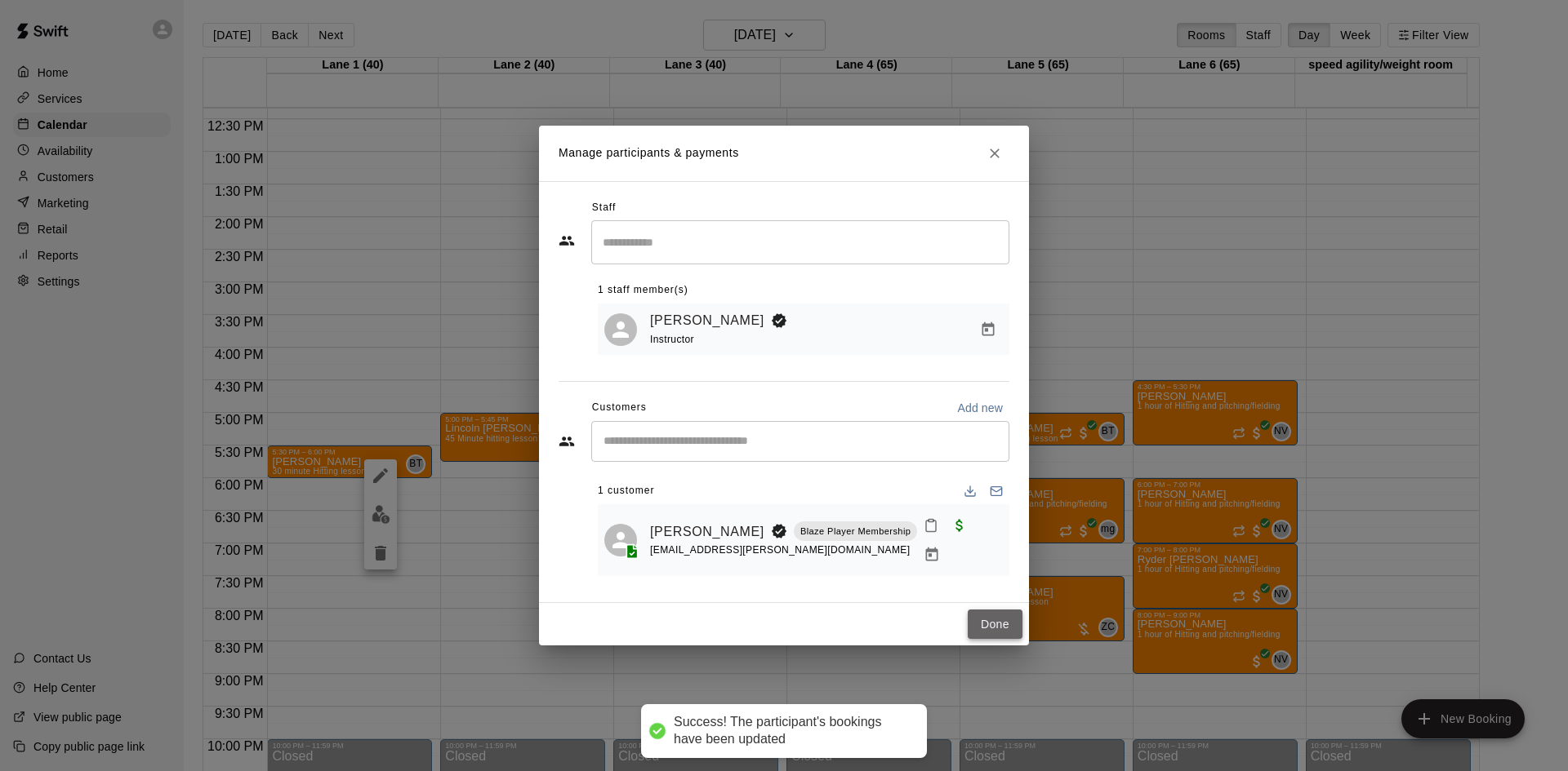
click at [991, 615] on button "Done" at bounding box center [995, 625] width 55 height 30
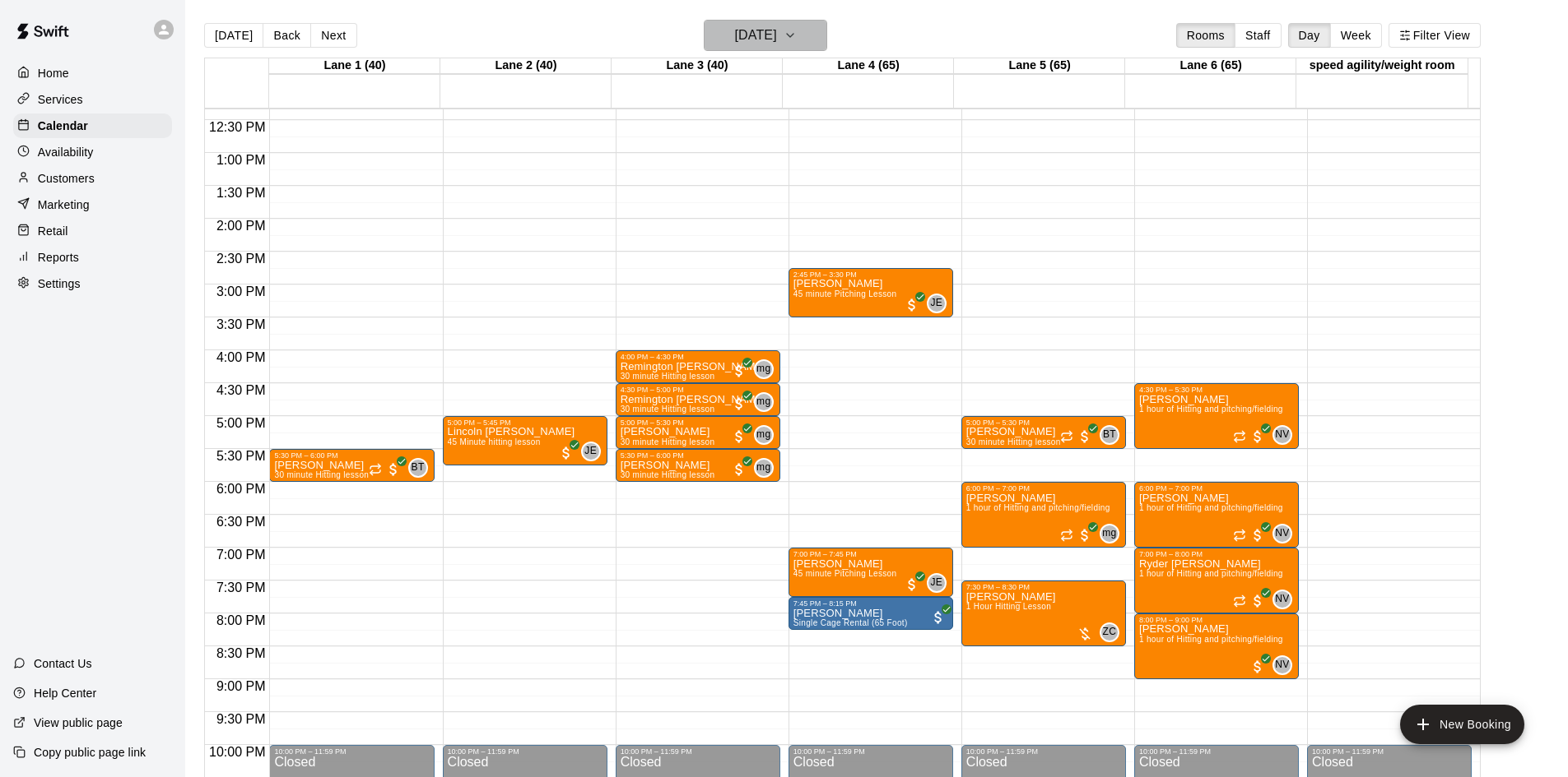
click at [766, 27] on h6 "[DATE]" at bounding box center [756, 35] width 42 height 23
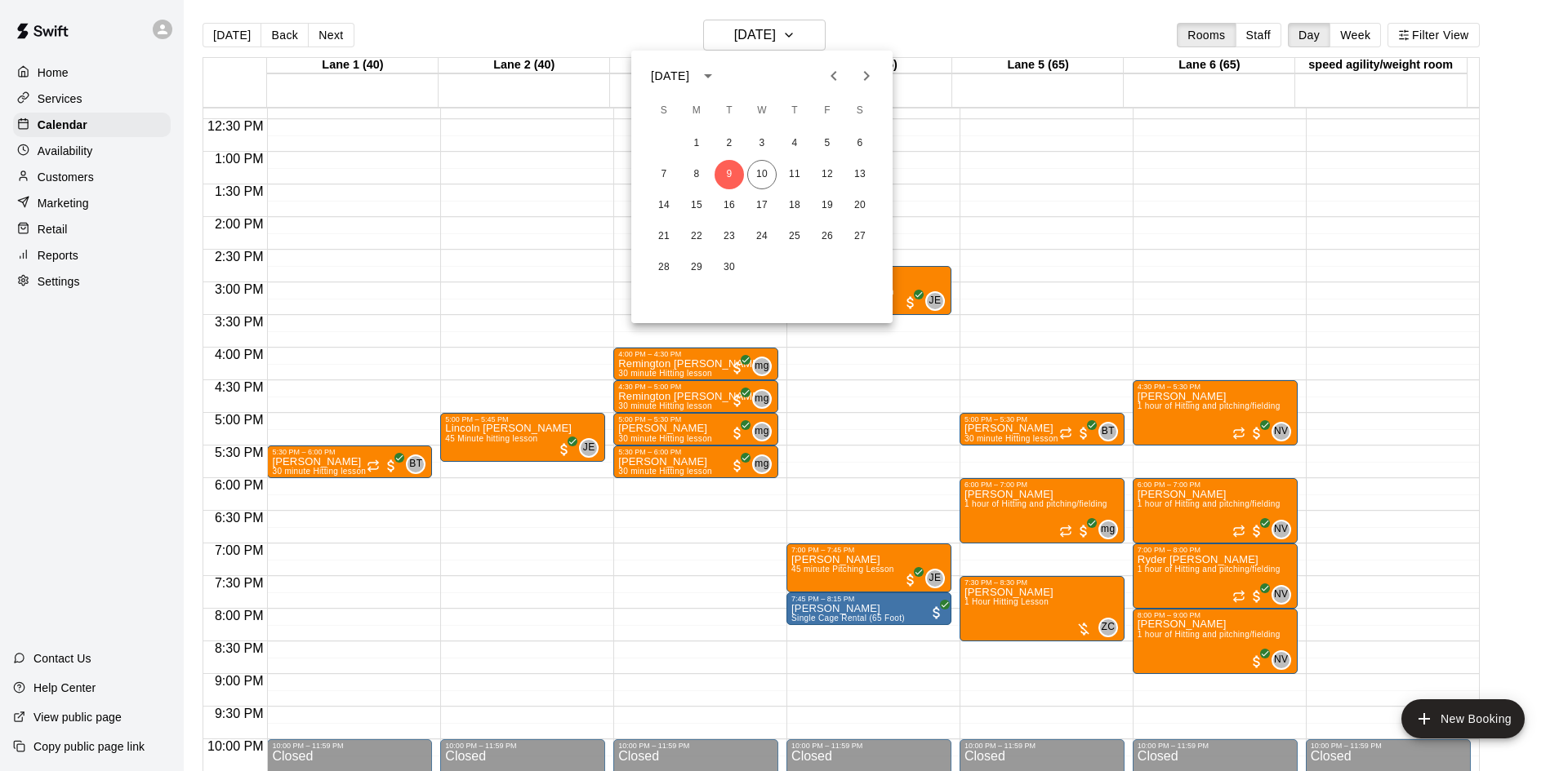
click at [810, 172] on div "7 8 9 10 11 12 13" at bounding box center [762, 175] width 261 height 30
click at [801, 174] on button "11" at bounding box center [795, 175] width 30 height 30
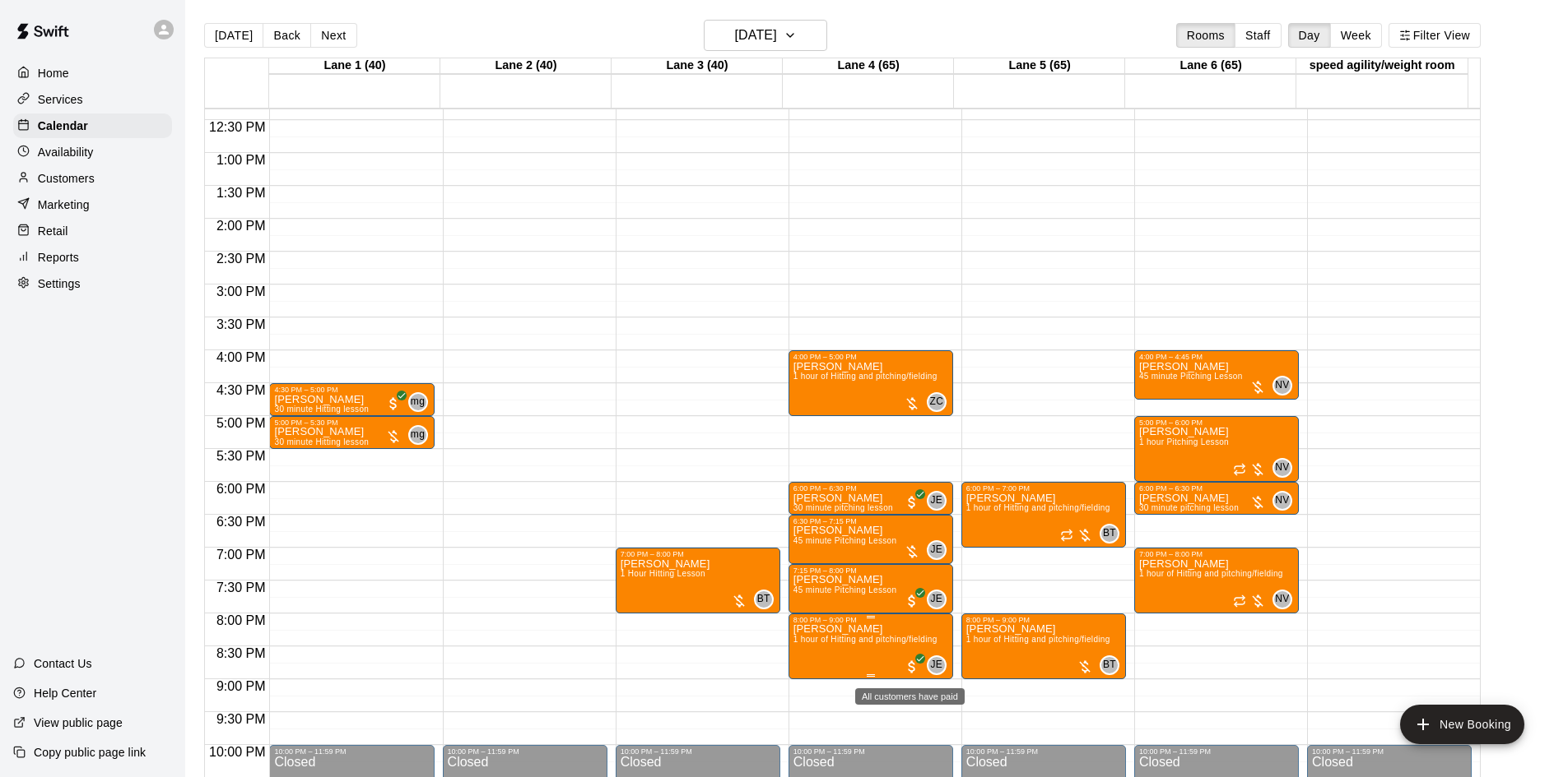
click at [917, 666] on span "All customers have paid" at bounding box center [912, 667] width 17 height 17
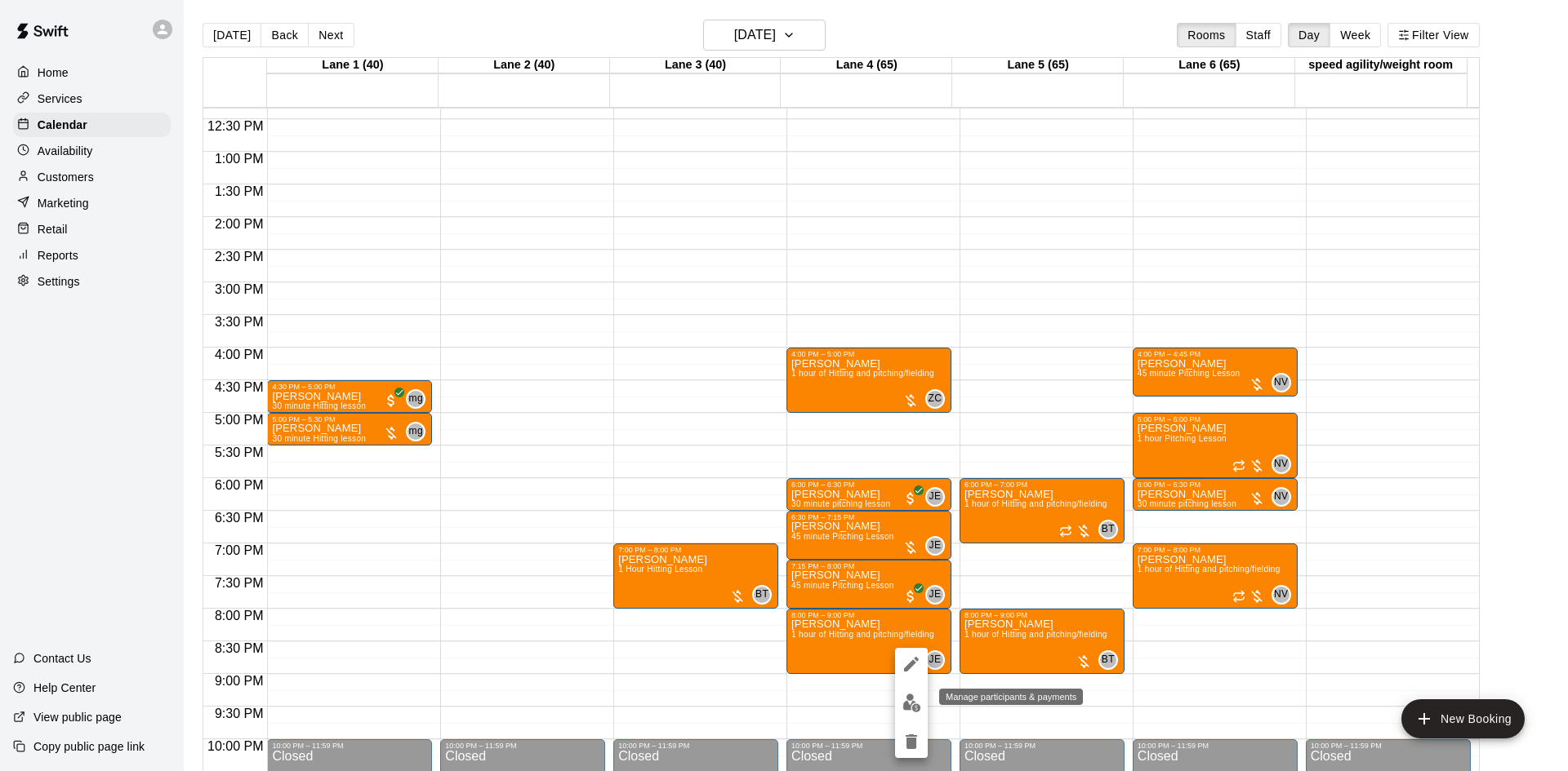
click at [908, 699] on img "edit" at bounding box center [912, 703] width 19 height 19
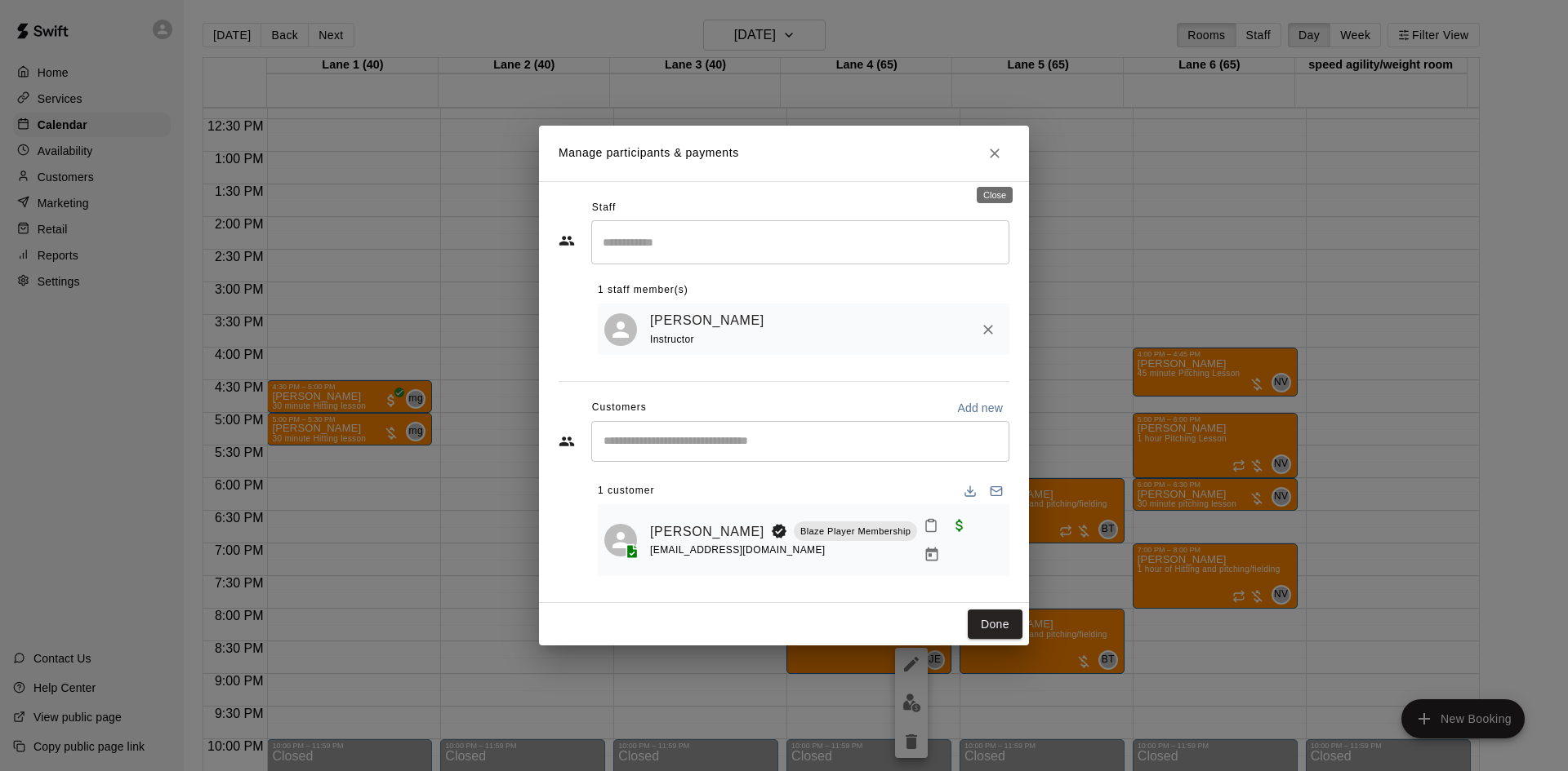
click at [991, 160] on icon "Close" at bounding box center [995, 154] width 17 height 17
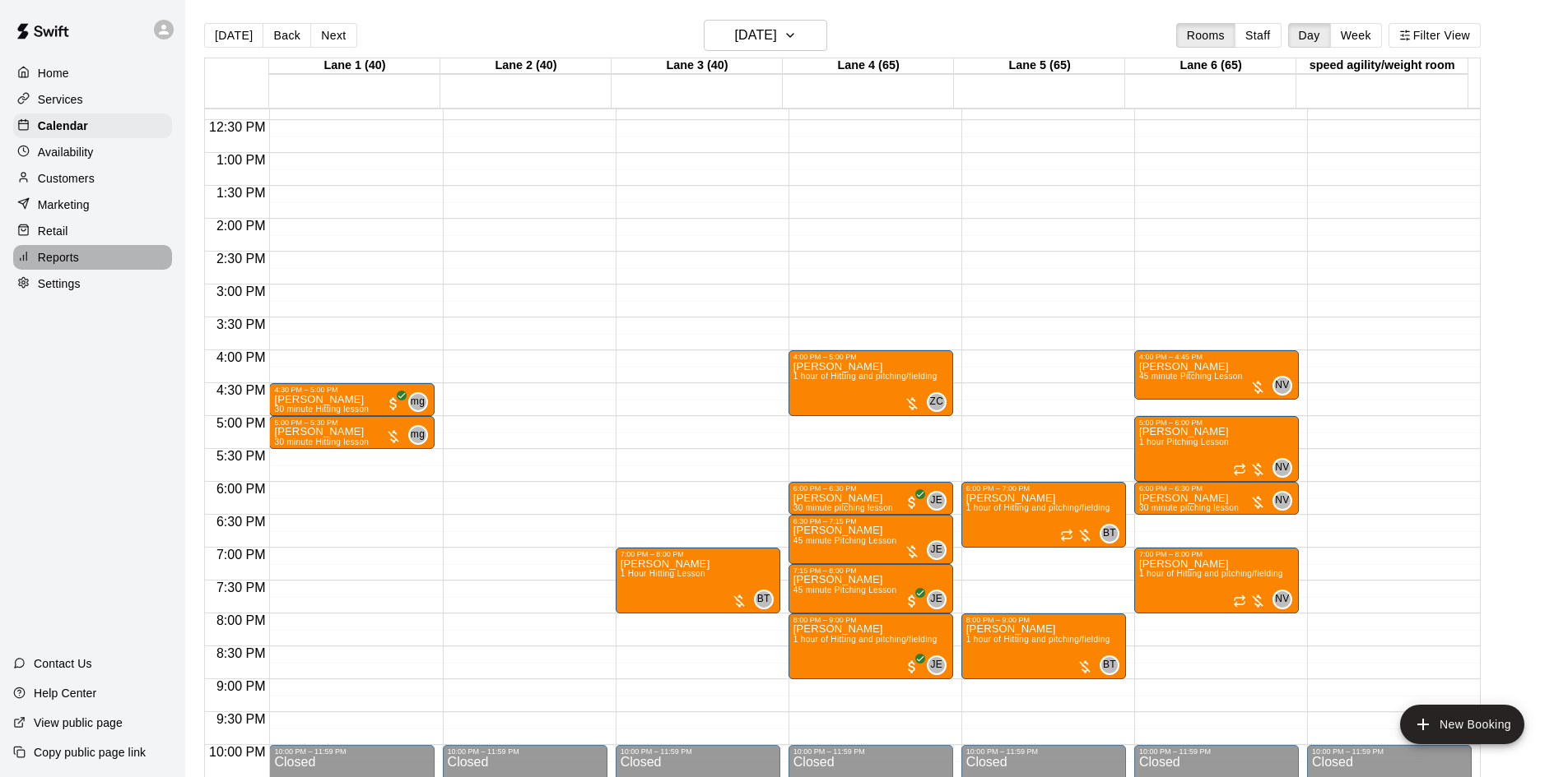
click at [73, 256] on p "Reports" at bounding box center [58, 257] width 41 height 17
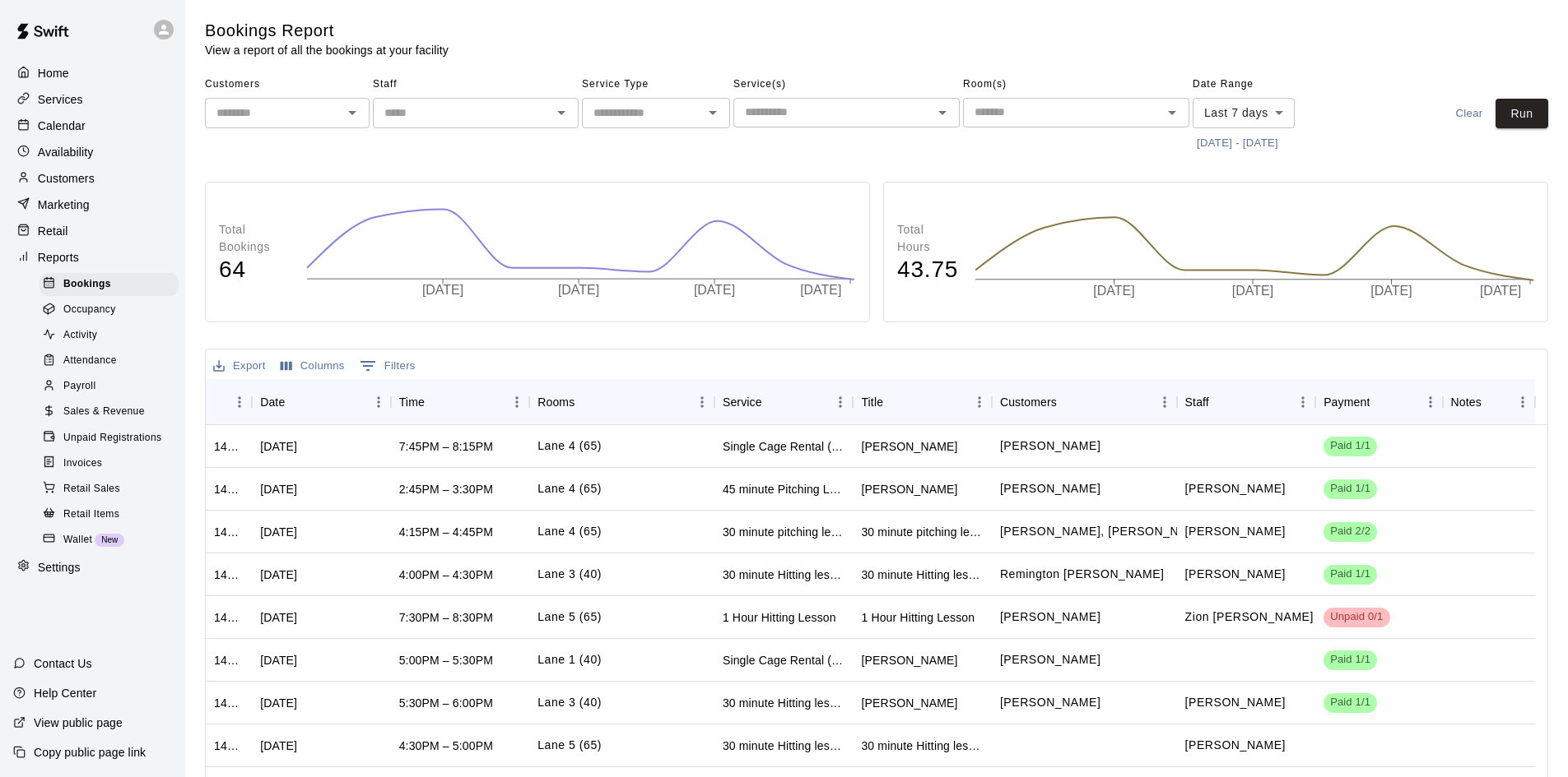
click at [97, 391] on div "Payroll" at bounding box center [109, 386] width 139 height 23
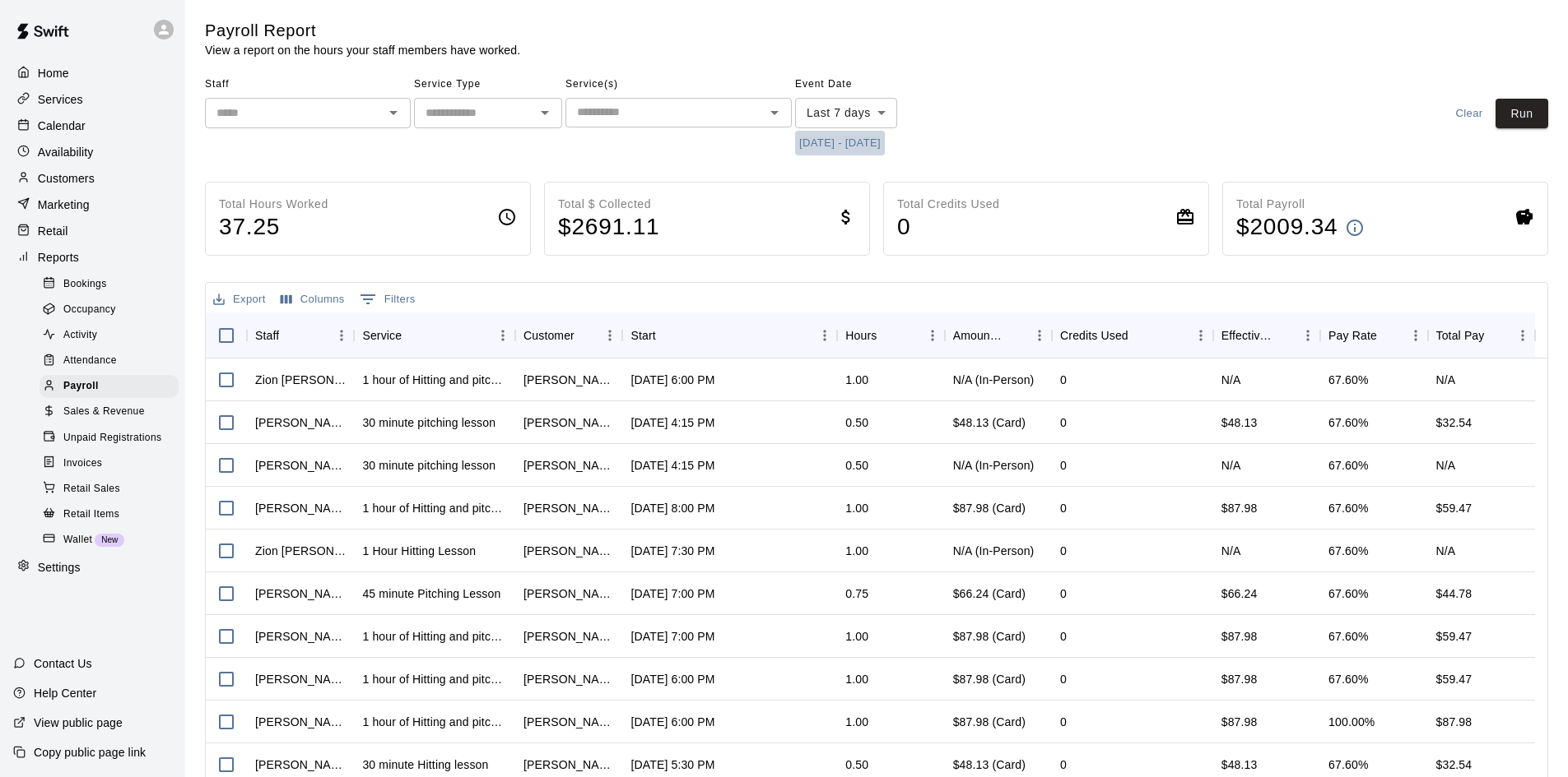
click at [879, 138] on button "[DATE] - [DATE]" at bounding box center [839, 143] width 89 height 25
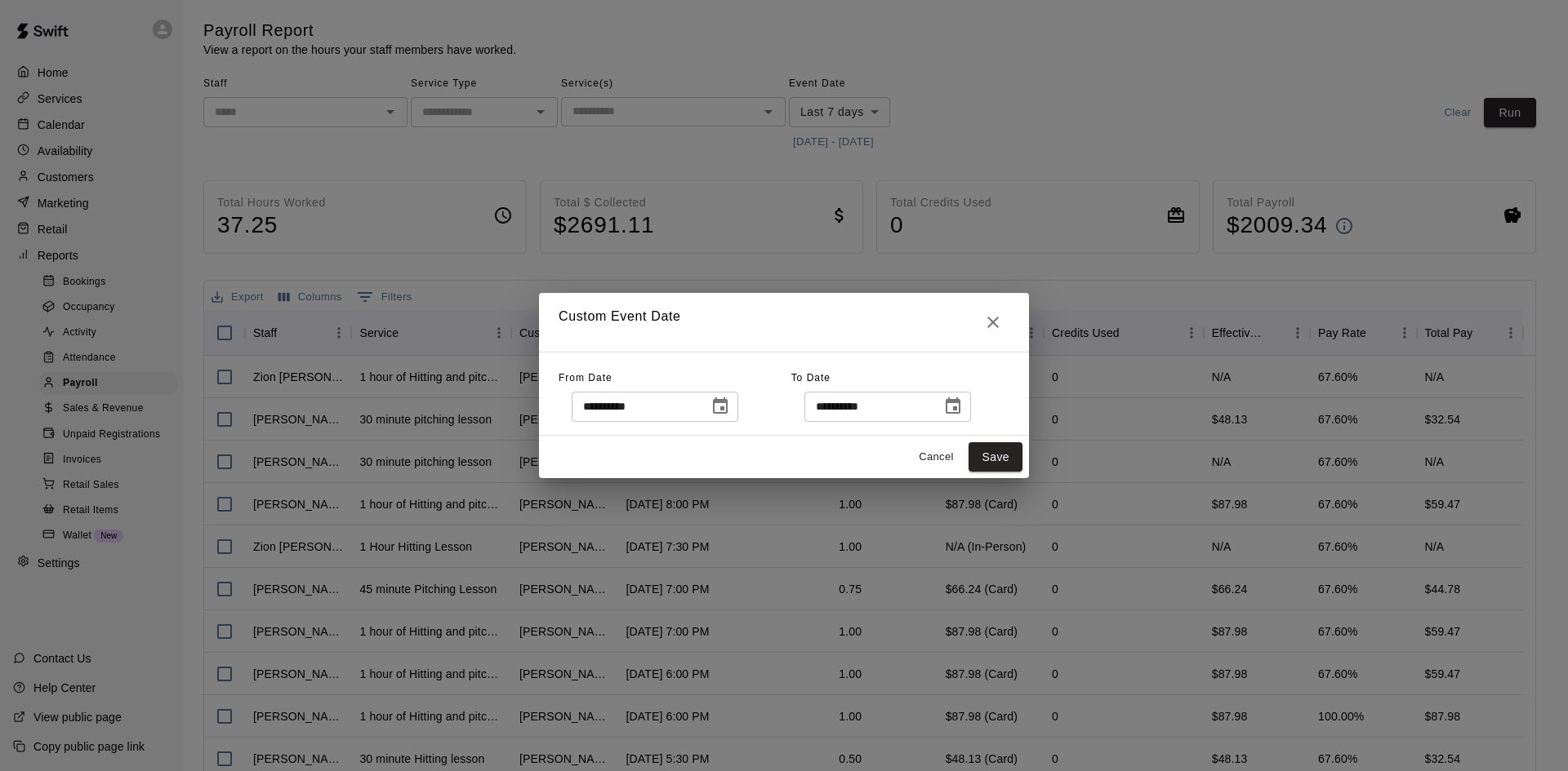
click at [730, 408] on icon "Choose date, selected date is Sep 3, 2025" at bounding box center [720, 406] width 20 height 20
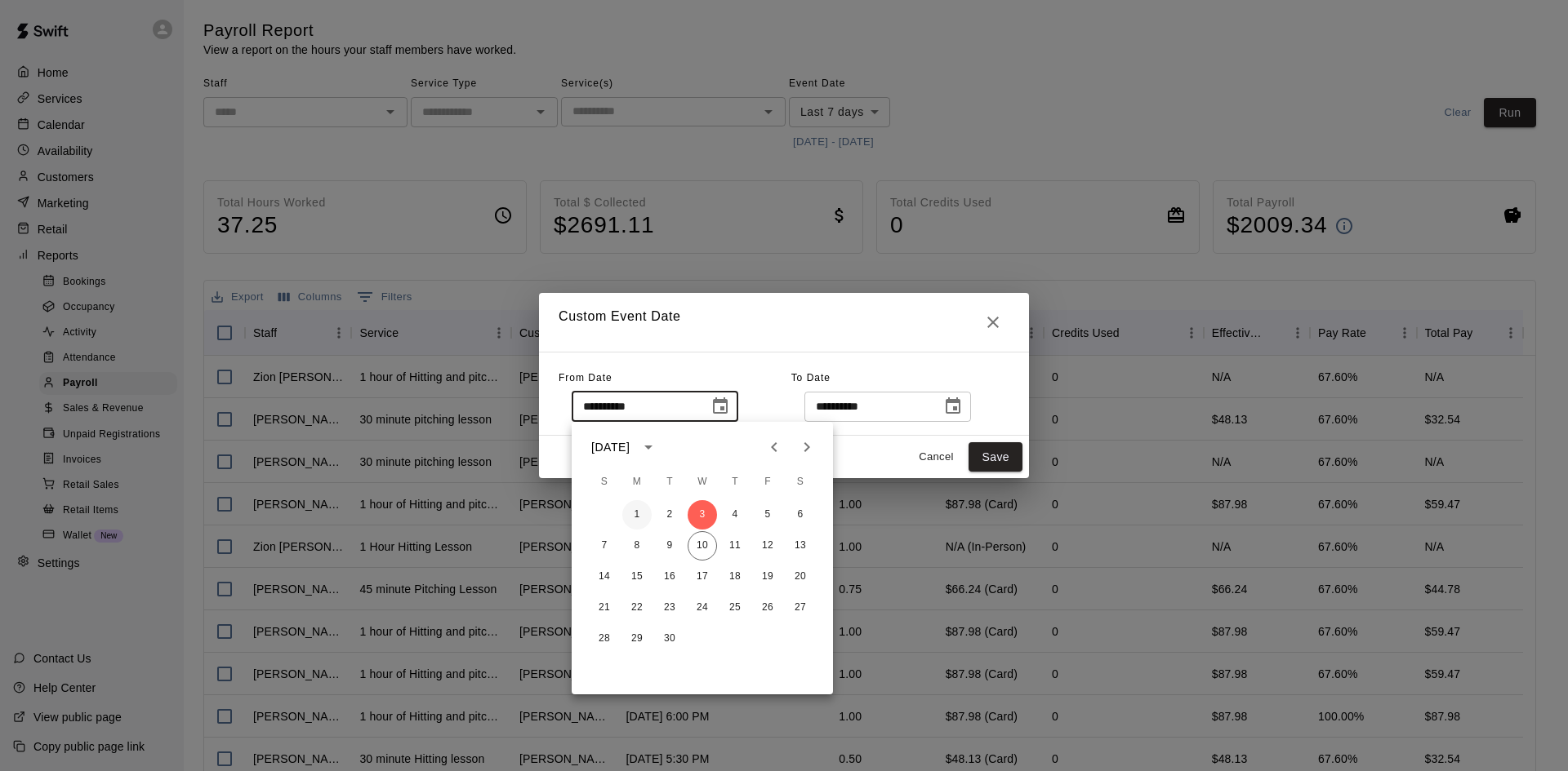
click at [640, 512] on button "1" at bounding box center [637, 516] width 30 height 30
type input "**********"
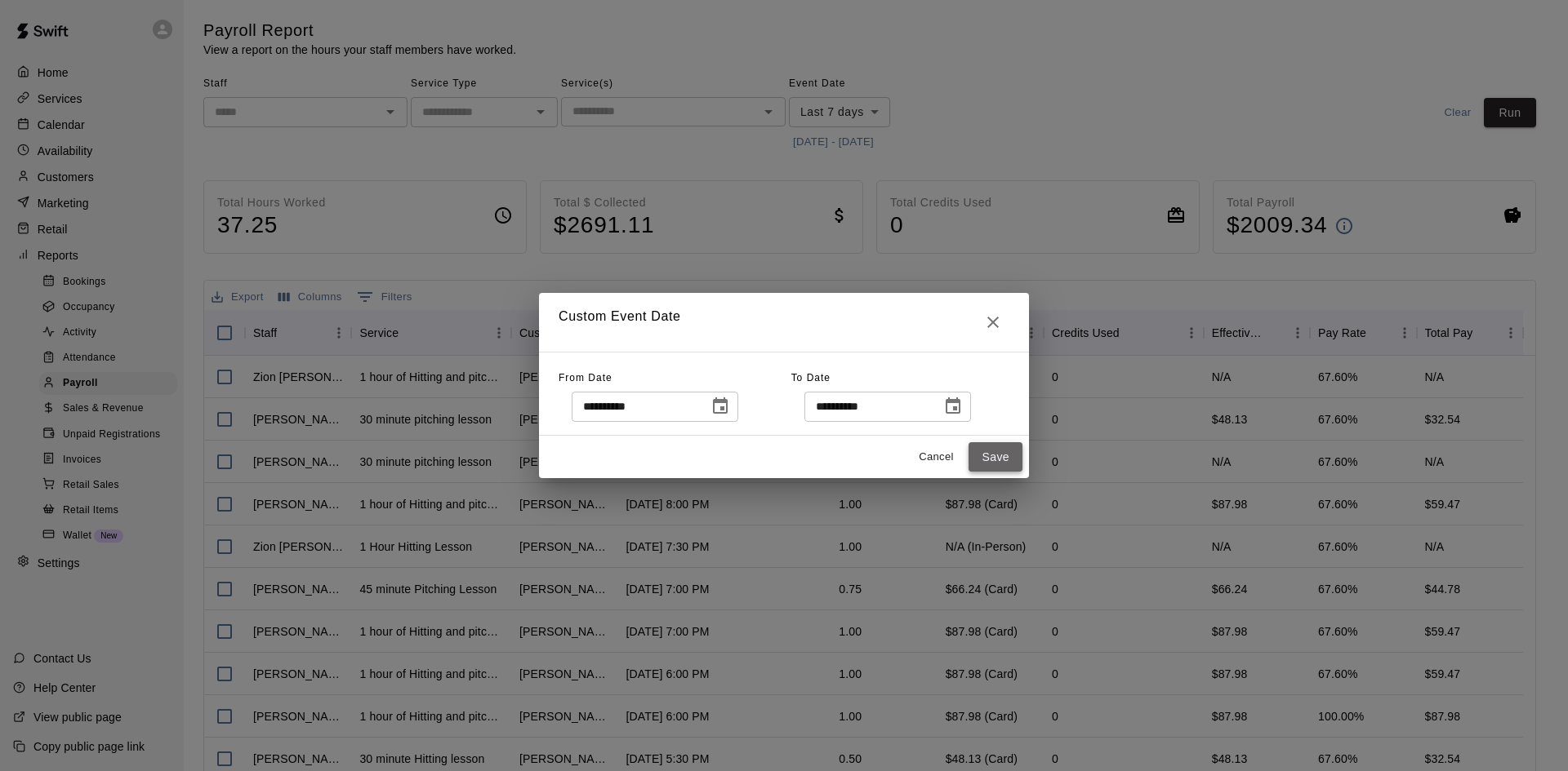
click at [987, 455] on button "Save" at bounding box center [995, 458] width 54 height 30
type input "******"
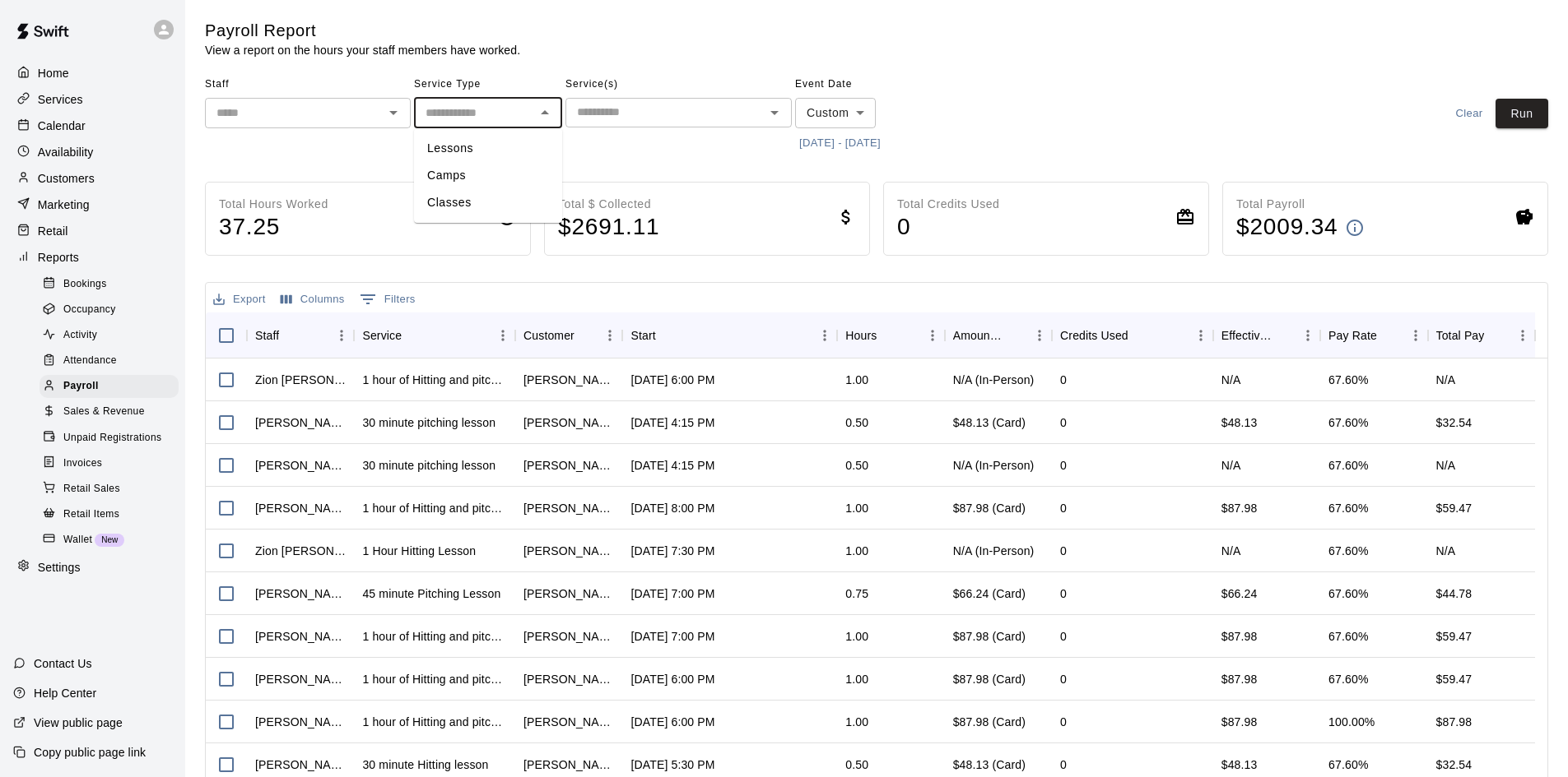
click at [474, 105] on input "text" at bounding box center [475, 113] width 111 height 21
click at [464, 155] on li "Lessons" at bounding box center [488, 148] width 149 height 27
type input "*******"
click at [1542, 109] on button "Run" at bounding box center [1522, 114] width 53 height 30
click at [77, 134] on p "Calendar" at bounding box center [61, 126] width 48 height 17
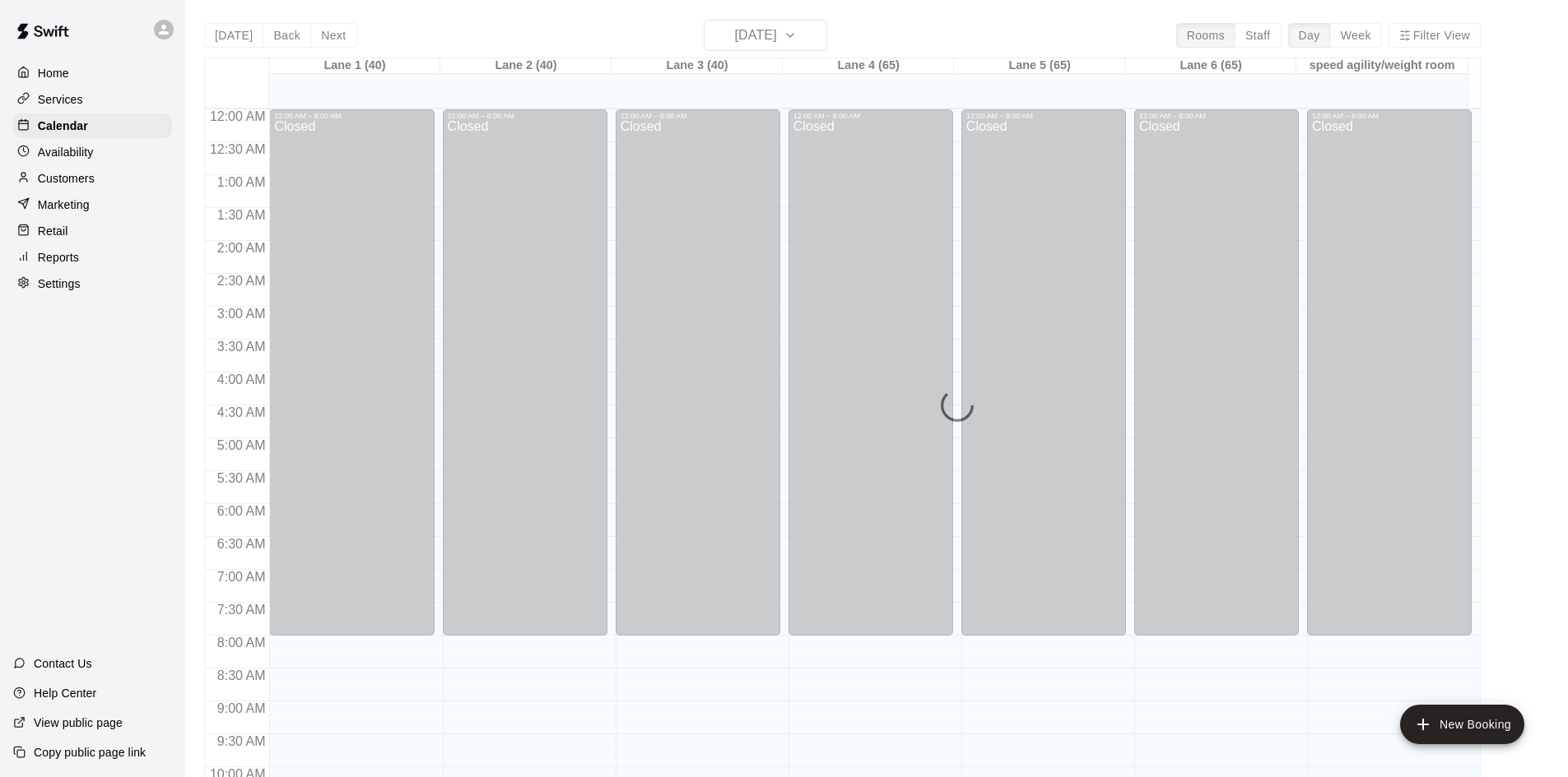
scroll to position [843, 0]
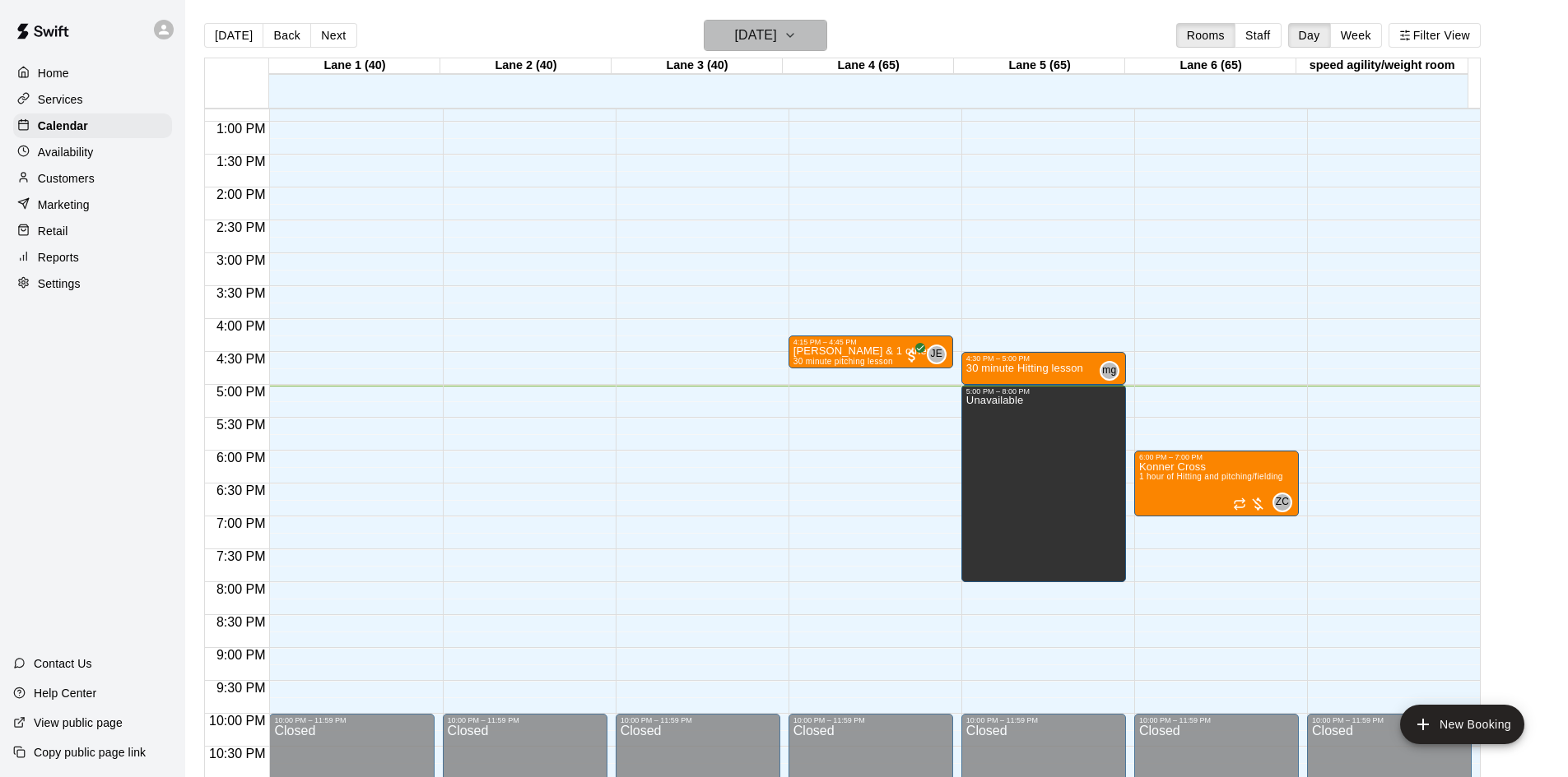
click at [758, 30] on h6 "[DATE]" at bounding box center [756, 35] width 42 height 23
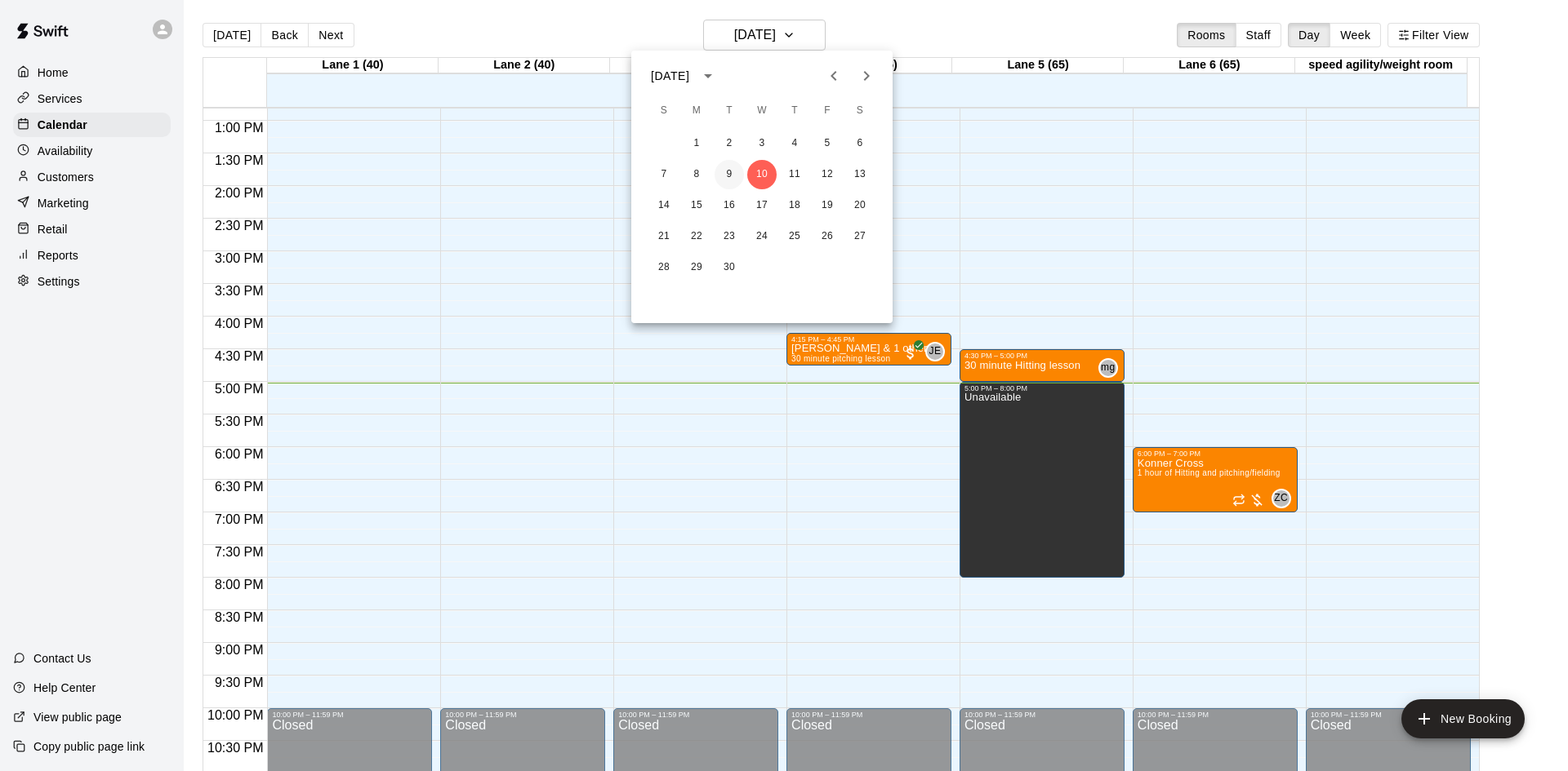
click at [736, 177] on button "9" at bounding box center [729, 175] width 30 height 30
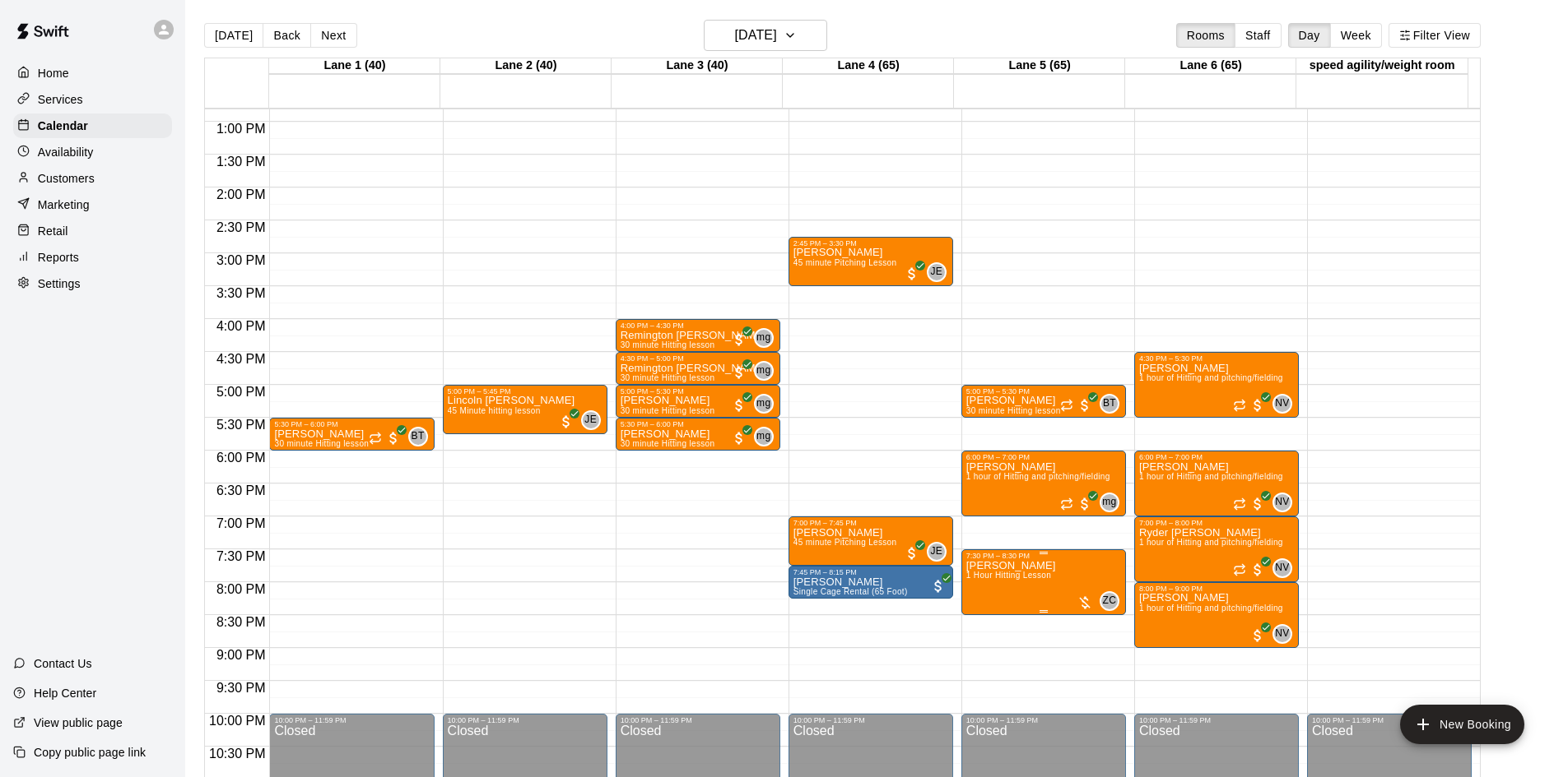
click at [1076, 600] on div at bounding box center [1085, 603] width 17 height 17
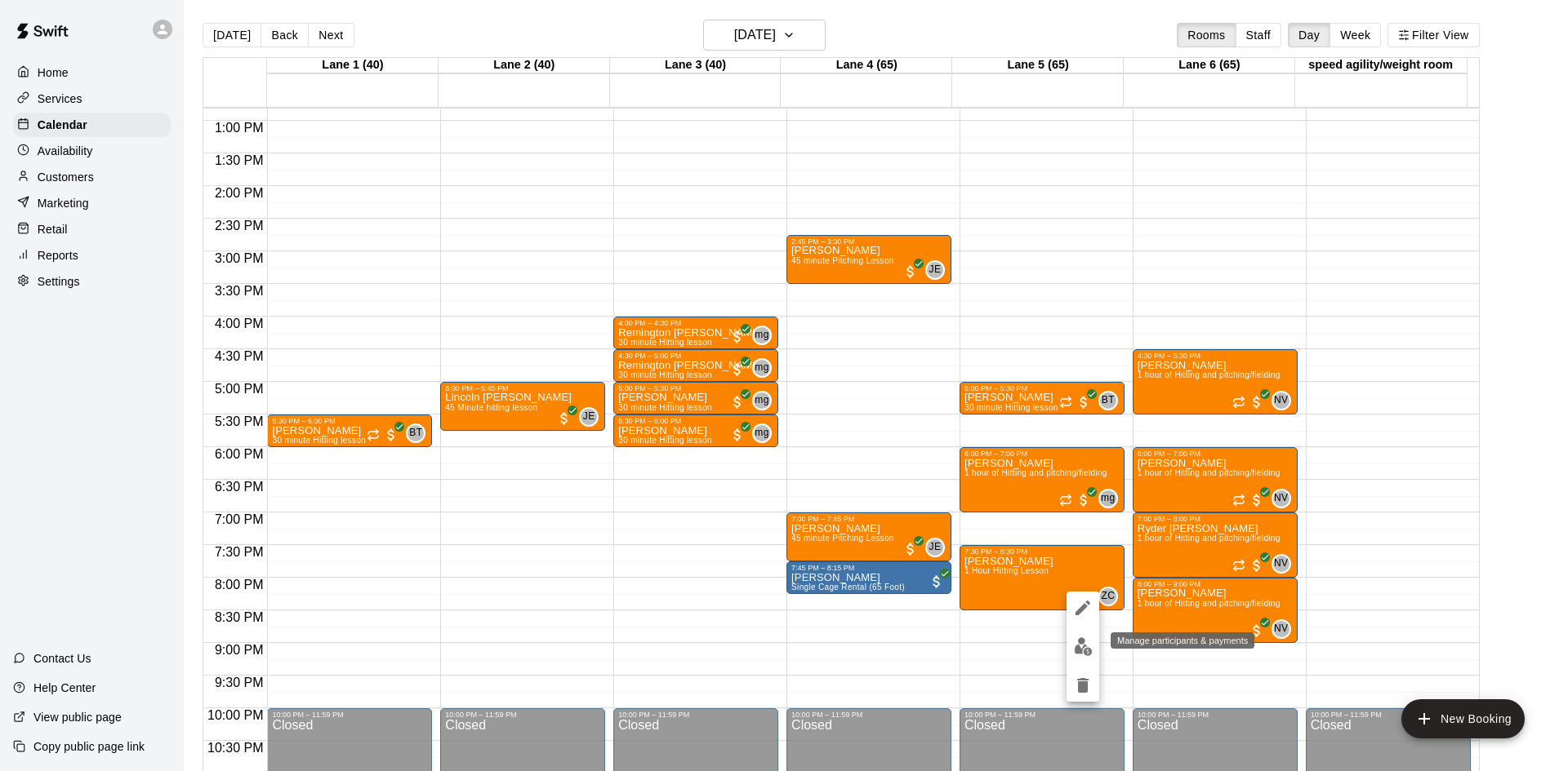
click at [1075, 645] on img "edit" at bounding box center [1083, 647] width 19 height 19
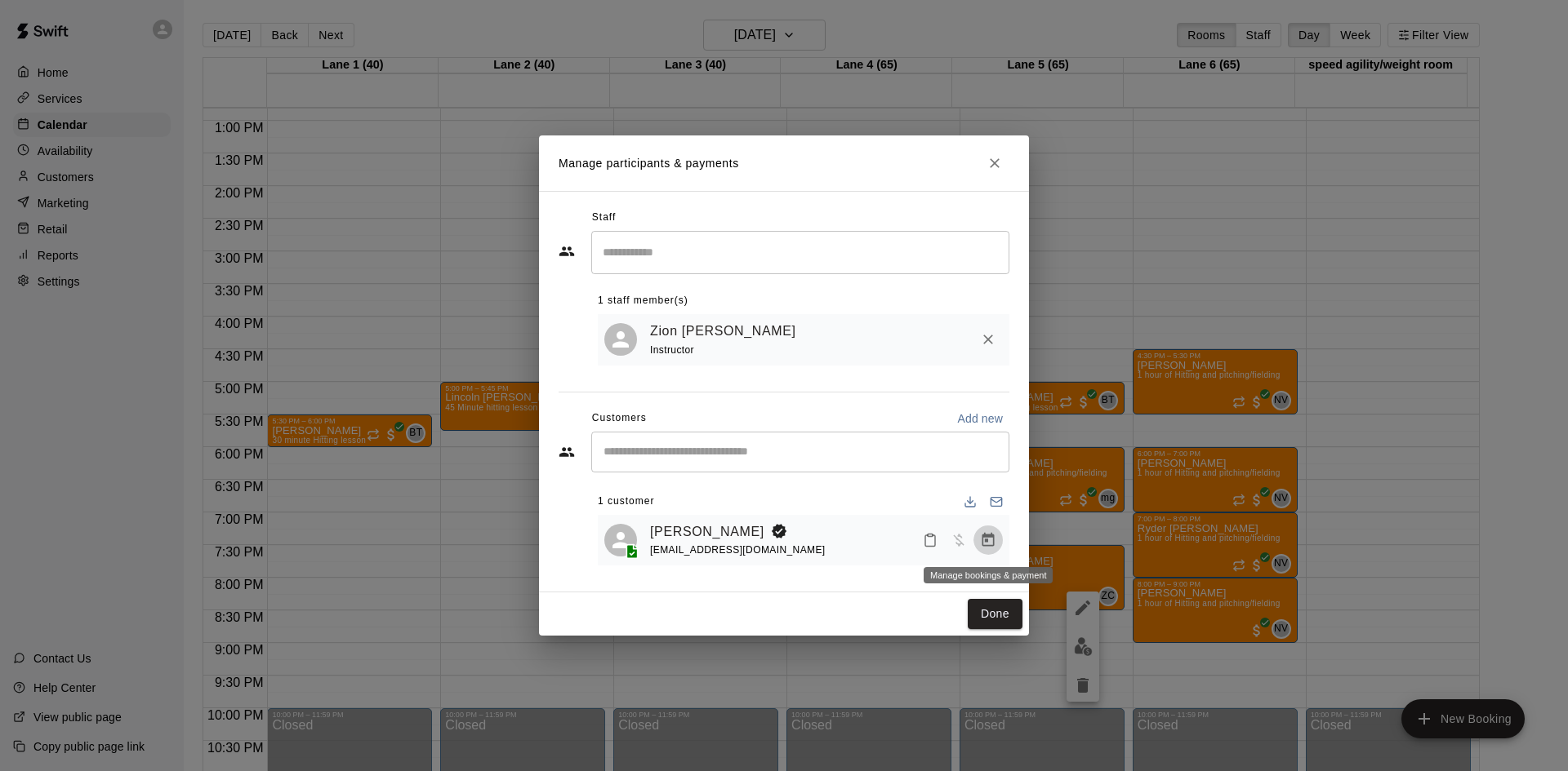
click at [992, 547] on icon "Manage bookings & payment" at bounding box center [988, 540] width 12 height 14
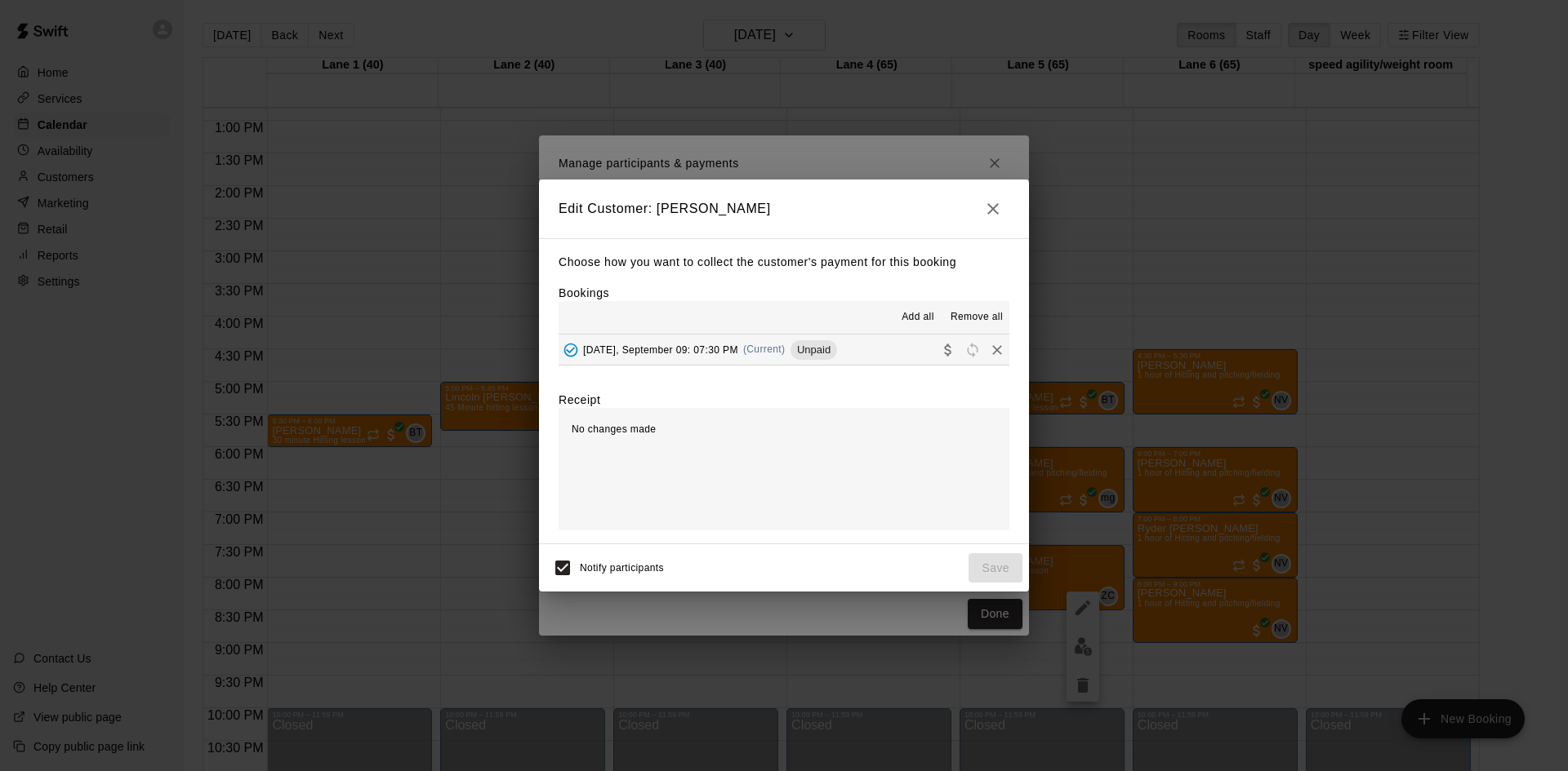
click at [865, 346] on button "[DATE], September 09: 07:30 PM (Current) Unpaid" at bounding box center [784, 350] width 451 height 30
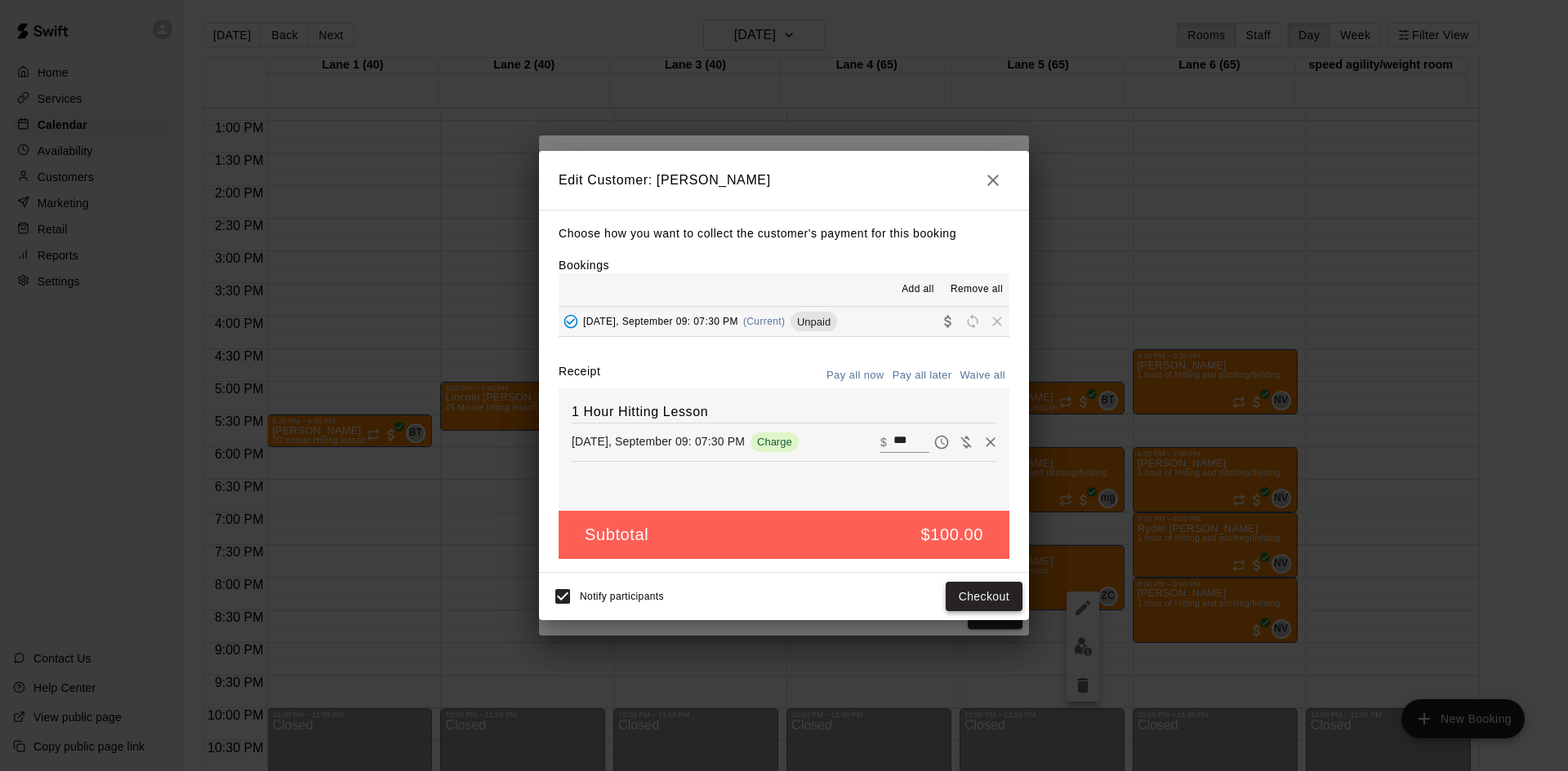
click at [975, 600] on button "Checkout" at bounding box center [984, 597] width 76 height 30
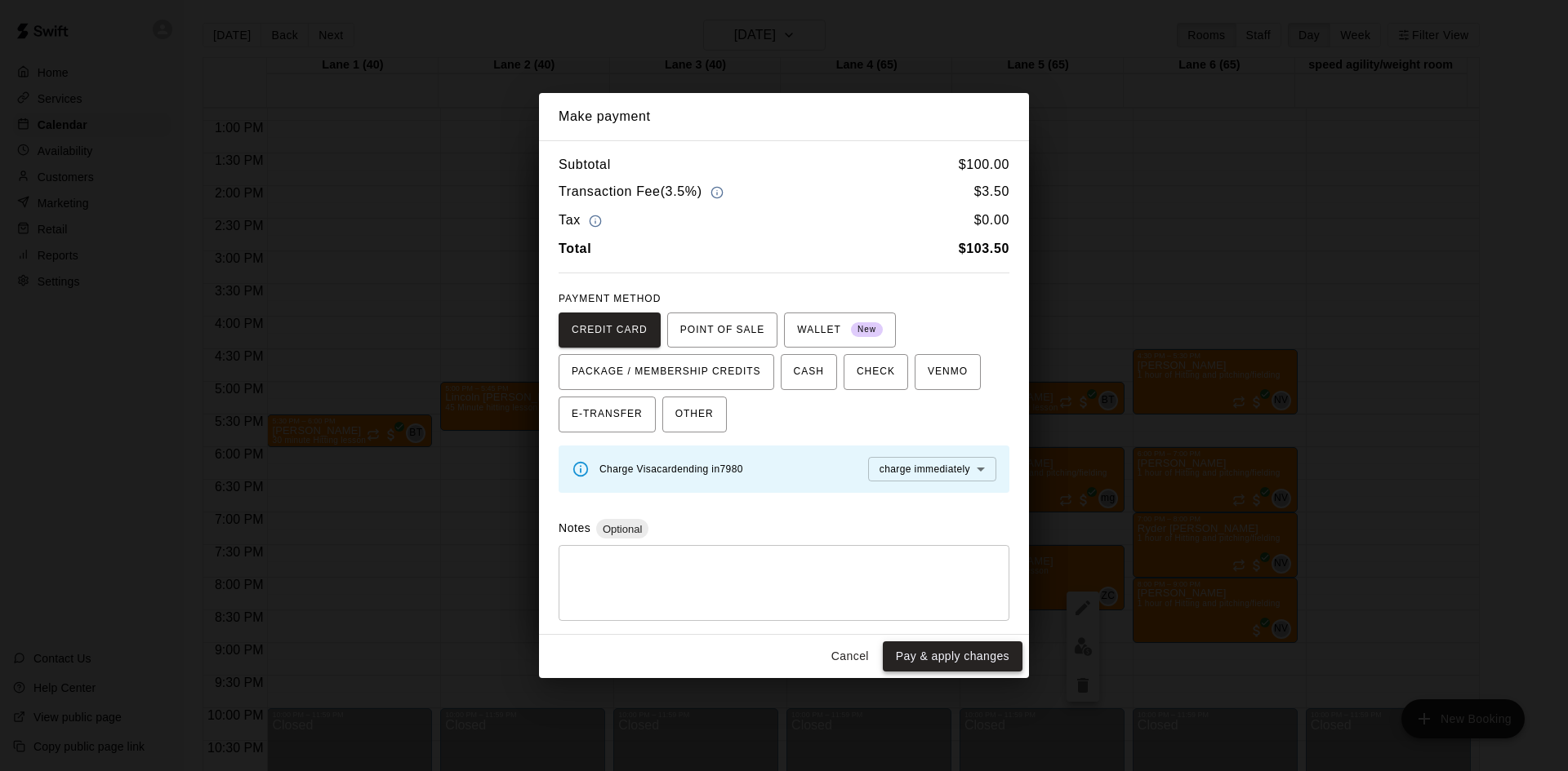
click at [926, 649] on button "Pay & apply changes" at bounding box center [953, 656] width 140 height 30
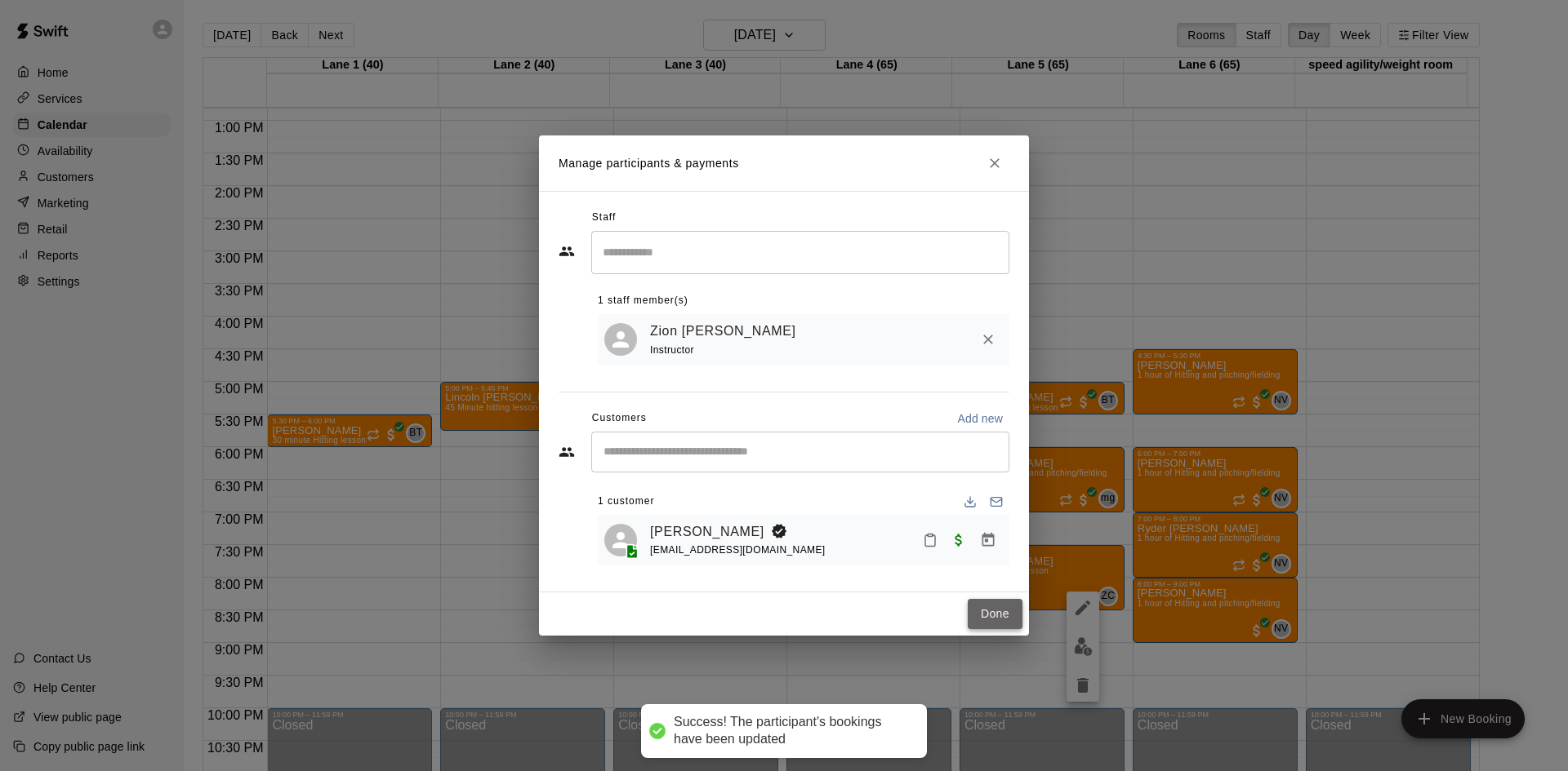
click at [1006, 603] on button "Done" at bounding box center [995, 614] width 55 height 30
